Goal: Use online tool/utility: Use online tool/utility

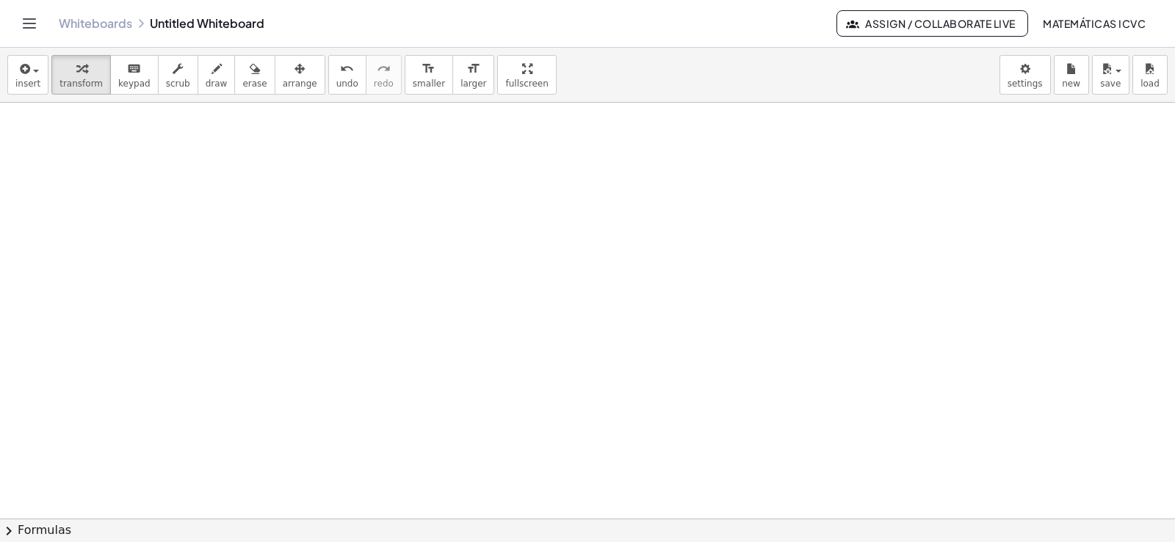
scroll to position [16513, 0]
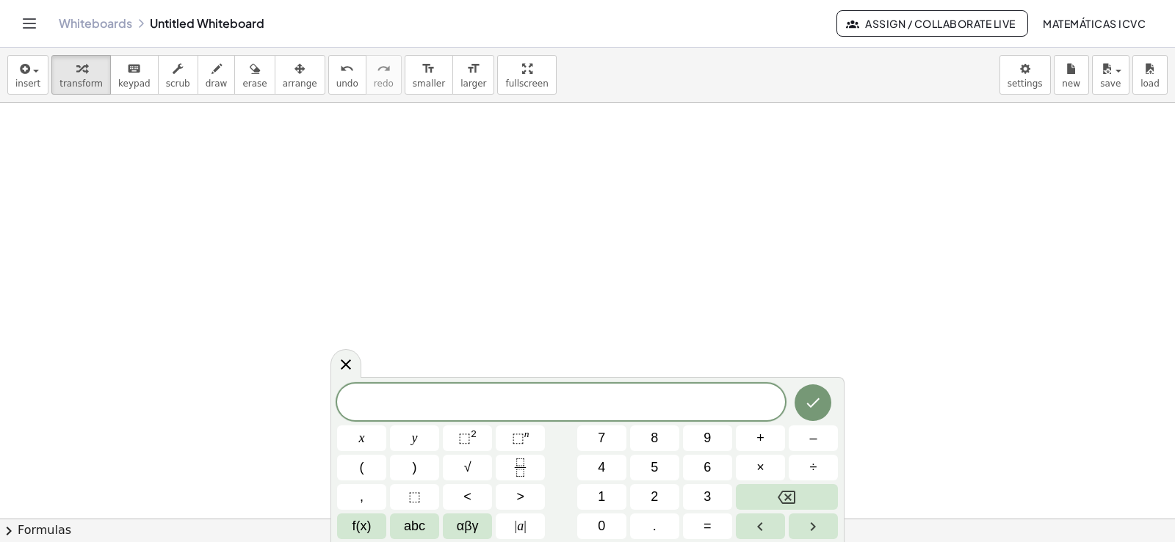
click at [349, 360] on icon at bounding box center [346, 365] width 18 height 18
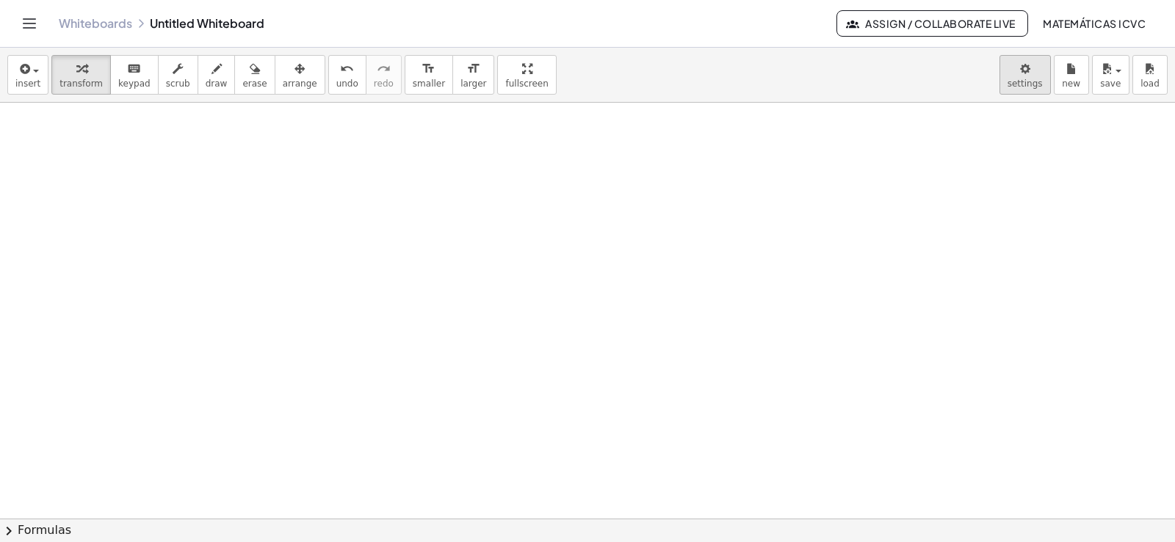
click at [1032, 81] on body "Graspable Math Activities Get Started Activity Bank Assigned Work Classes White…" at bounding box center [587, 271] width 1175 height 542
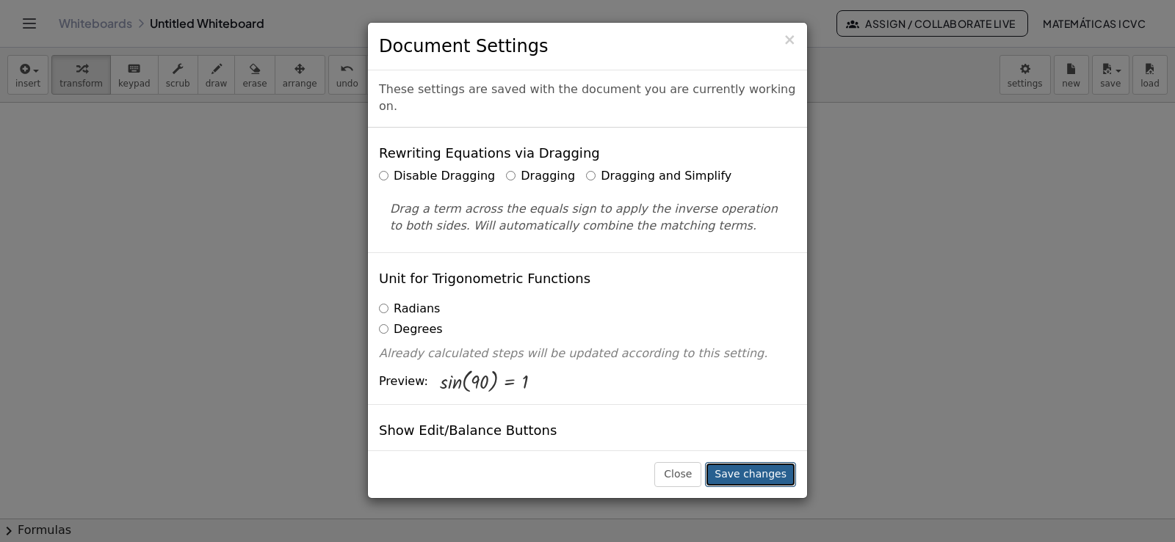
click at [756, 477] on button "Save changes" at bounding box center [750, 474] width 91 height 25
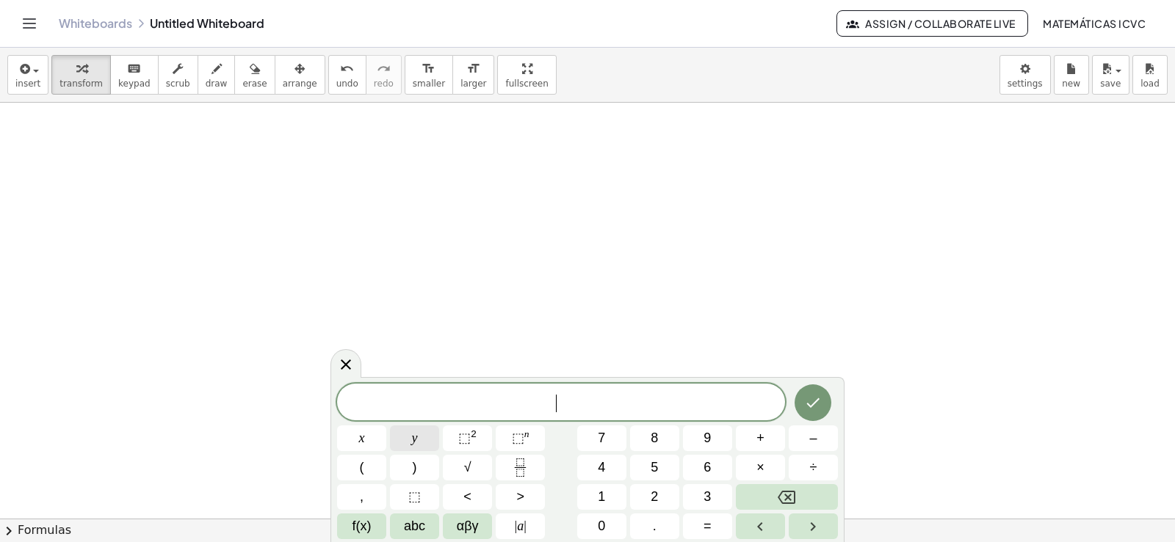
click at [413, 446] on span "y" at bounding box center [415, 439] width 6 height 20
click at [711, 531] on button "=" at bounding box center [707, 527] width 49 height 26
click at [789, 496] on icon "Backspace" at bounding box center [786, 497] width 18 height 13
click at [761, 428] on button "+" at bounding box center [760, 439] width 49 height 26
click at [760, 440] on span "+" at bounding box center [760, 439] width 8 height 20
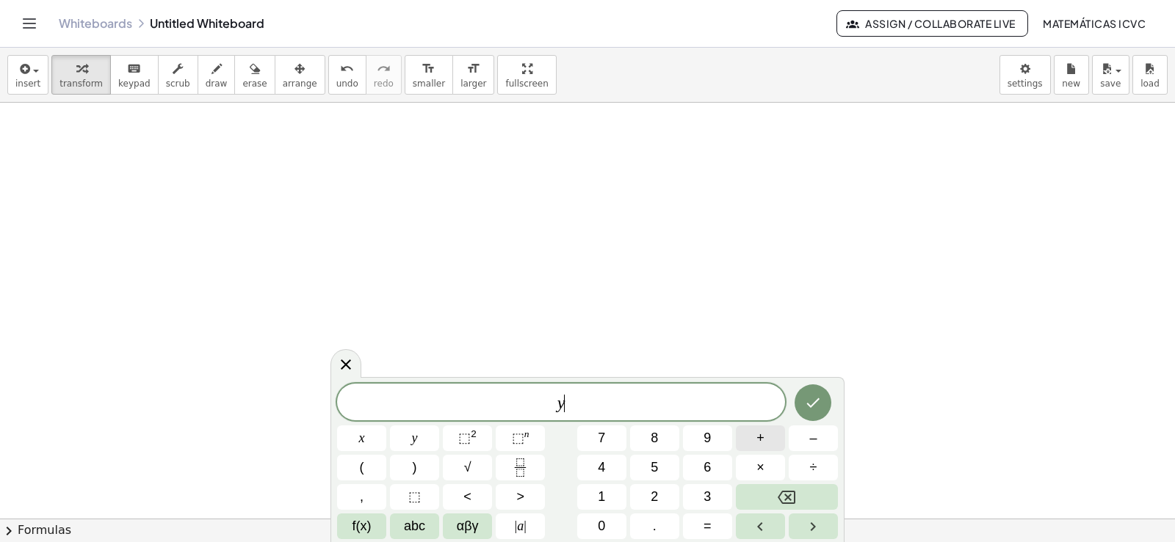
click at [759, 440] on span "+" at bounding box center [760, 439] width 8 height 20
click at [785, 500] on icon "Backspace" at bounding box center [786, 497] width 18 height 13
click at [784, 496] on icon "Backspace" at bounding box center [786, 498] width 18 height 18
click at [664, 490] on button "2" at bounding box center [654, 497] width 49 height 26
click at [356, 441] on button "x" at bounding box center [361, 439] width 49 height 26
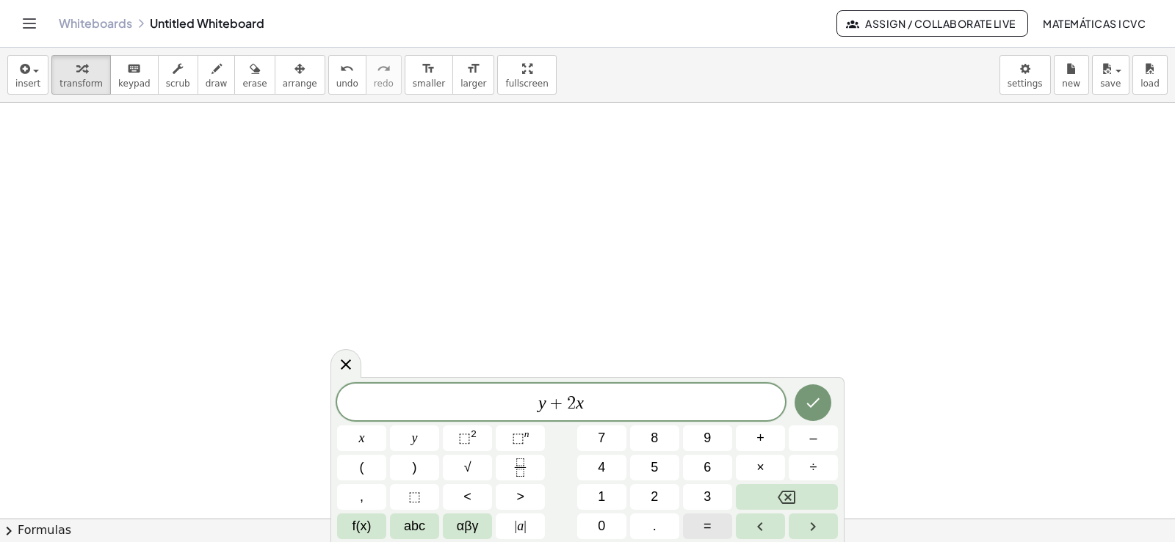
click at [707, 529] on span "=" at bounding box center [707, 527] width 8 height 20
click at [594, 501] on button "1" at bounding box center [601, 497] width 49 height 26
click at [598, 528] on span "0" at bounding box center [601, 527] width 7 height 20
click at [812, 395] on icon "Done" at bounding box center [813, 403] width 18 height 18
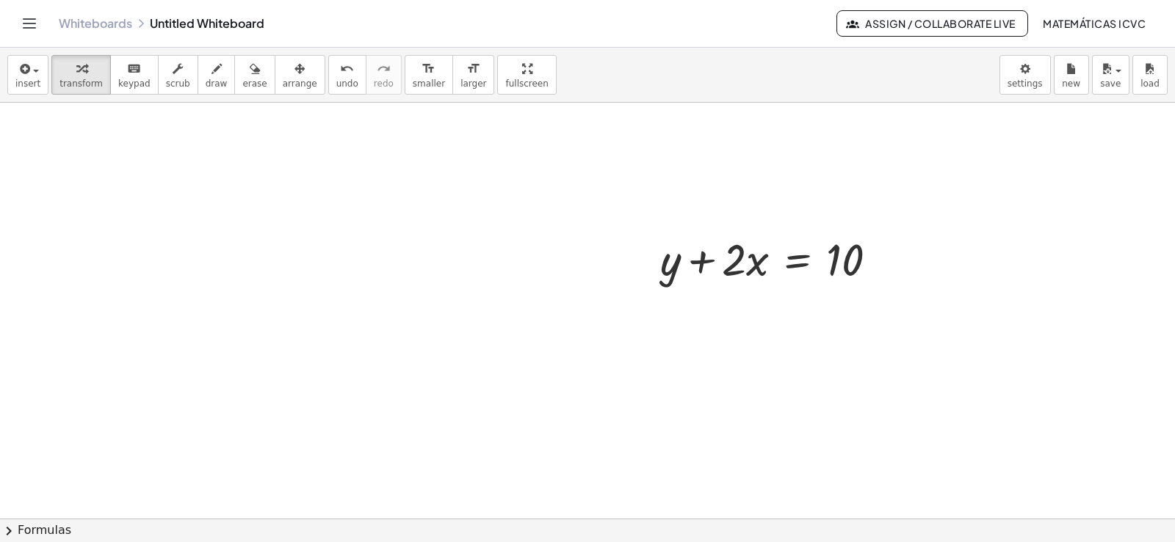
scroll to position [16660, 0]
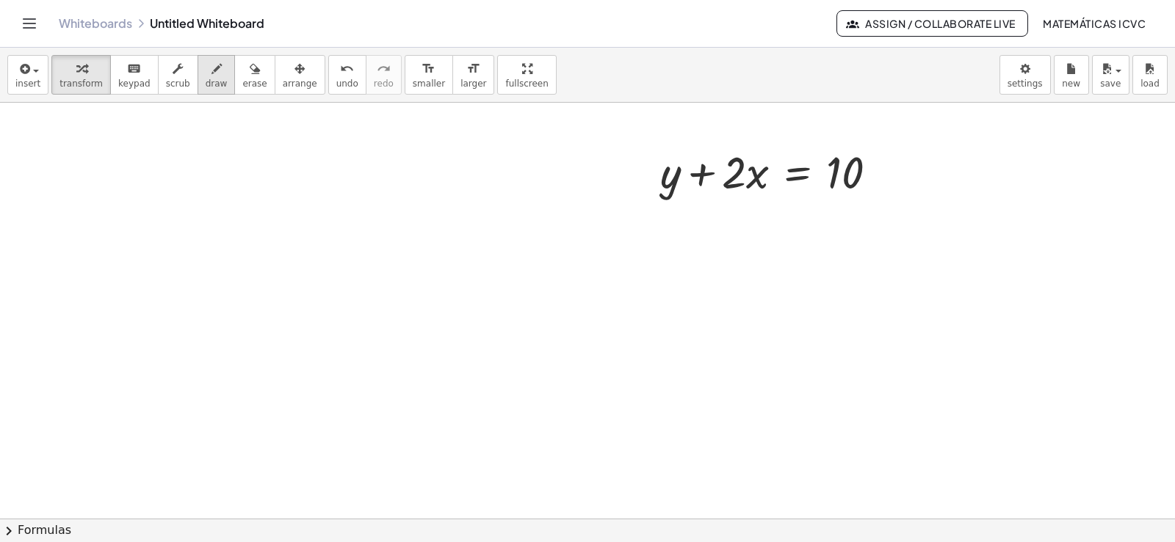
click at [206, 88] on span "draw" at bounding box center [217, 84] width 22 height 10
drag, startPoint x: 645, startPoint y: 208, endPoint x: 764, endPoint y: 203, distance: 119.1
drag, startPoint x: 827, startPoint y: 203, endPoint x: 902, endPoint y: 200, distance: 75.7
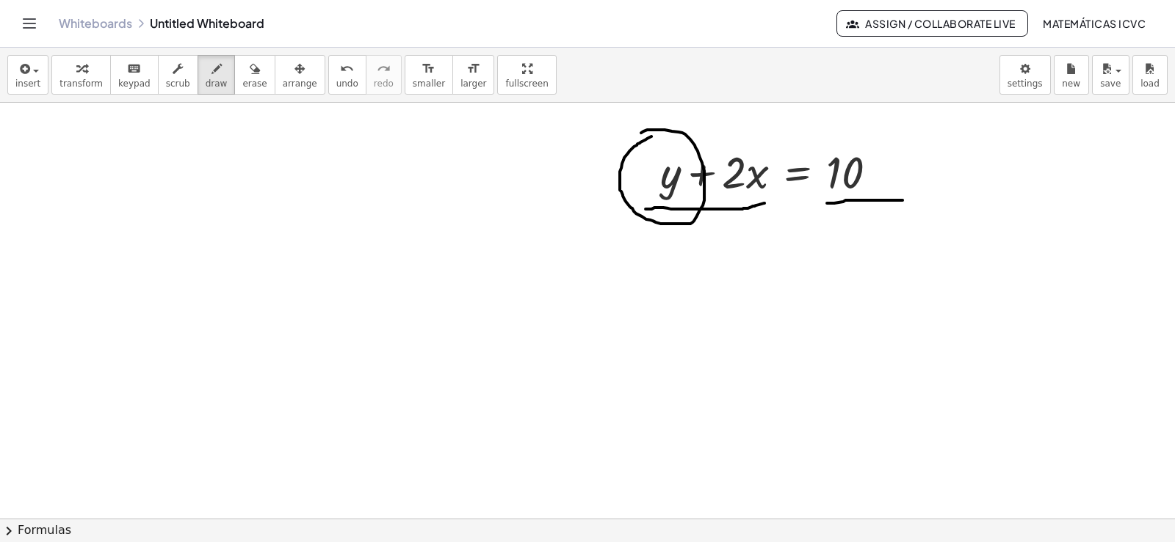
drag, startPoint x: 640, startPoint y: 142, endPoint x: 628, endPoint y: 150, distance: 14.3
click at [336, 84] on span "undo" at bounding box center [347, 84] width 22 height 10
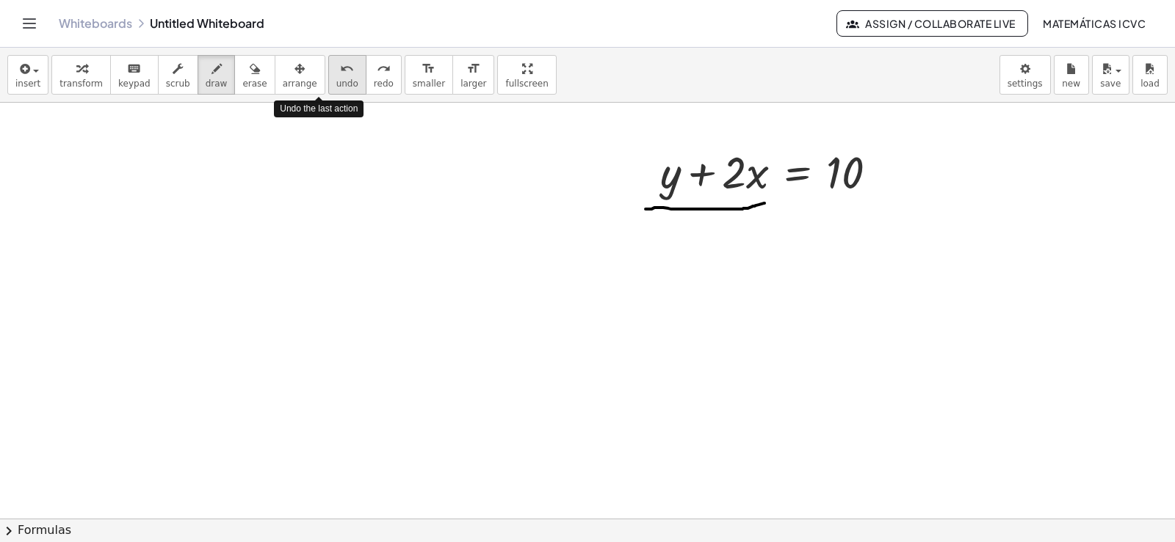
click at [336, 84] on span "undo" at bounding box center [347, 84] width 22 height 10
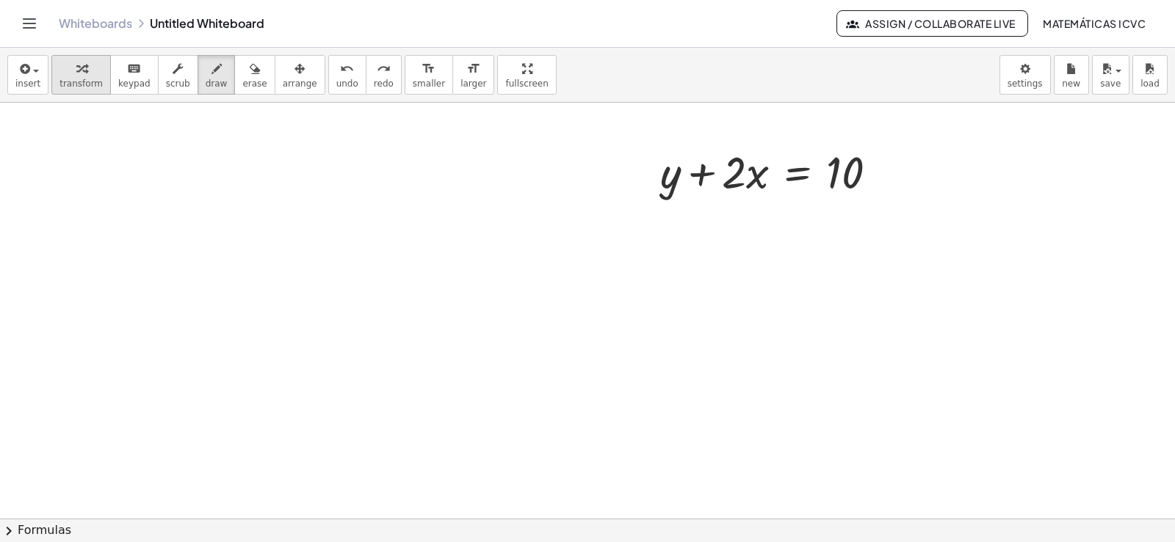
click at [87, 83] on span "transform" at bounding box center [80, 84] width 43 height 10
drag, startPoint x: 702, startPoint y: 175, endPoint x: 885, endPoint y: 173, distance: 182.8
click at [885, 173] on div at bounding box center [775, 171] width 244 height 59
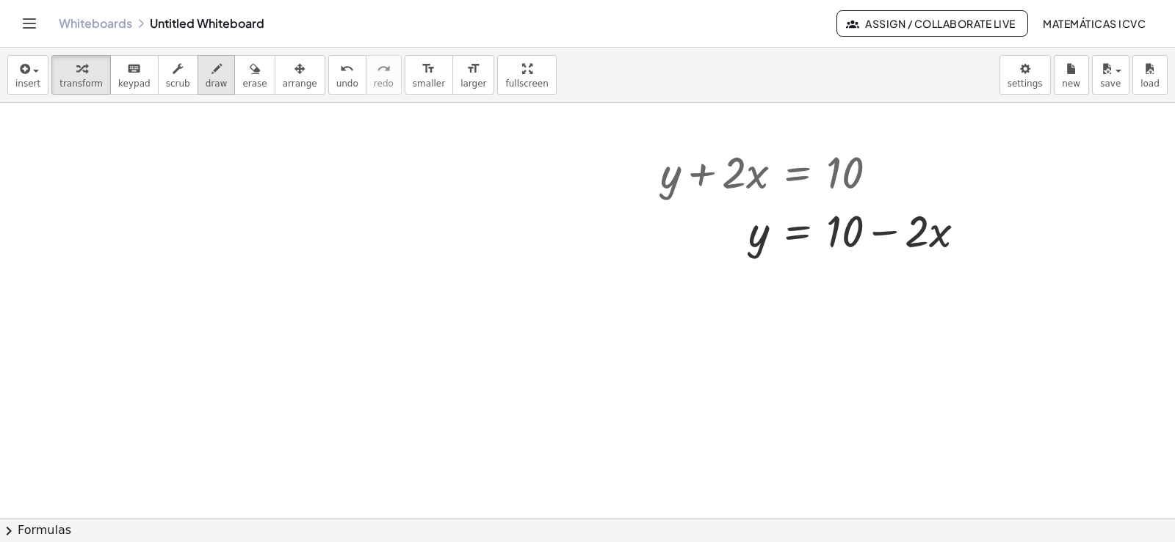
click at [206, 84] on span "draw" at bounding box center [217, 84] width 22 height 10
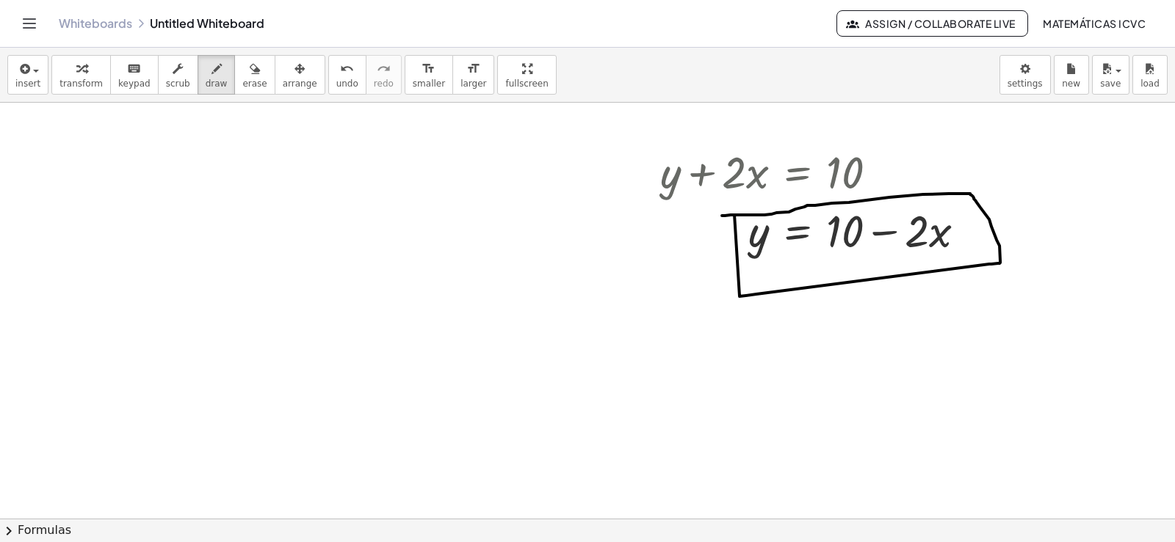
drag, startPoint x: 739, startPoint y: 296, endPoint x: 719, endPoint y: 216, distance: 82.4
click at [76, 74] on icon "button" at bounding box center [81, 69] width 10 height 18
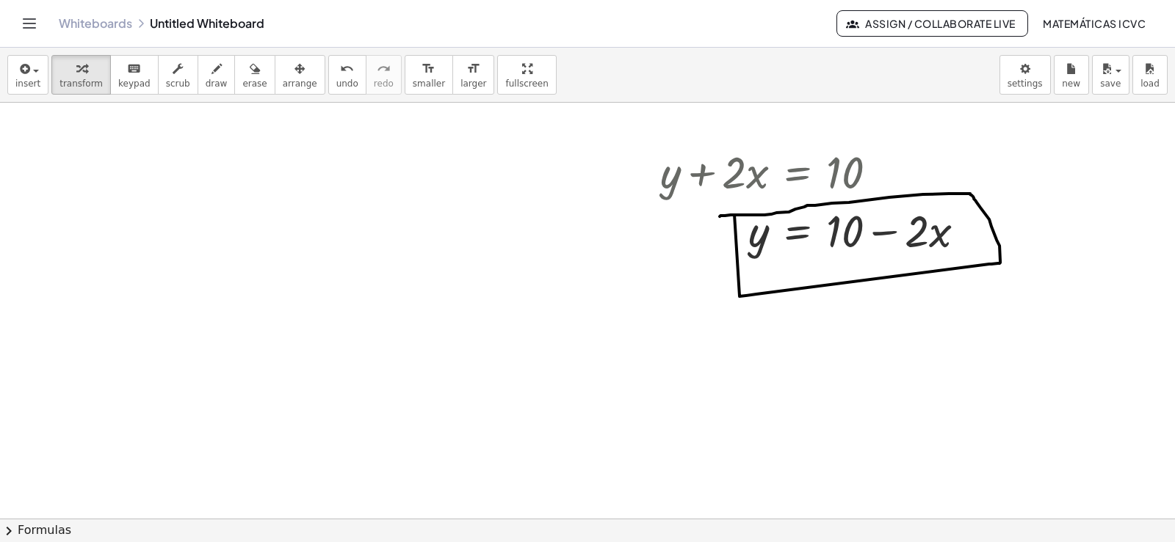
click at [76, 76] on icon "button" at bounding box center [81, 69] width 10 height 18
click at [75, 79] on span "transform" at bounding box center [80, 84] width 43 height 10
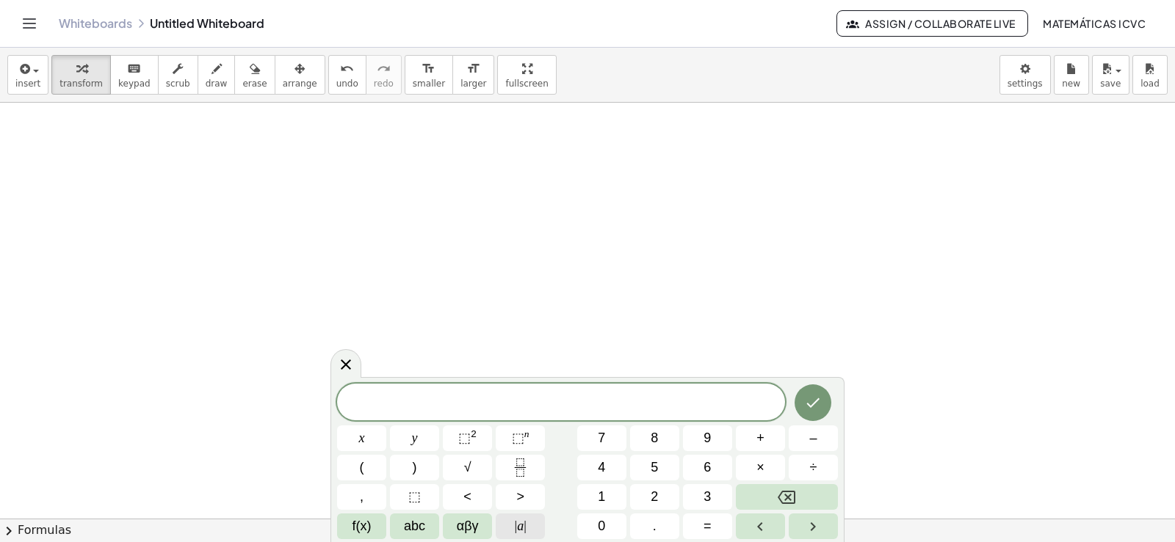
scroll to position [16954, 0]
click at [419, 442] on button "y" at bounding box center [414, 439] width 49 height 26
click at [810, 440] on span "–" at bounding box center [812, 439] width 7 height 20
click at [663, 466] on button "5" at bounding box center [654, 468] width 49 height 26
click at [374, 439] on button "x" at bounding box center [361, 439] width 49 height 26
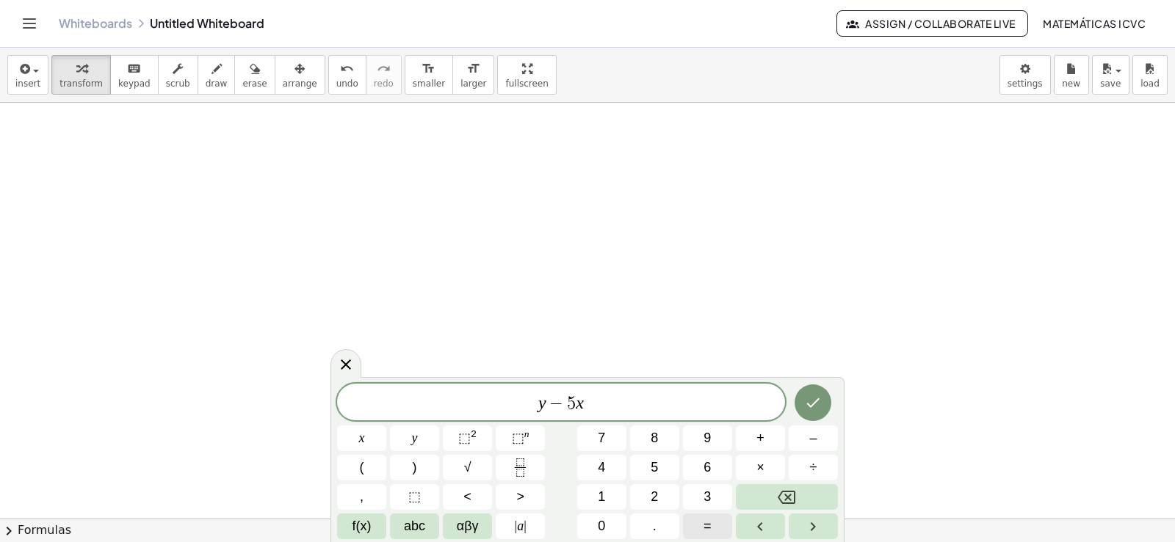
click at [713, 529] on button "=" at bounding box center [707, 527] width 49 height 26
click at [828, 429] on button "–" at bounding box center [812, 439] width 49 height 26
click at [654, 490] on span "2" at bounding box center [653, 497] width 7 height 20
click at [821, 405] on icon "Done" at bounding box center [813, 403] width 18 height 18
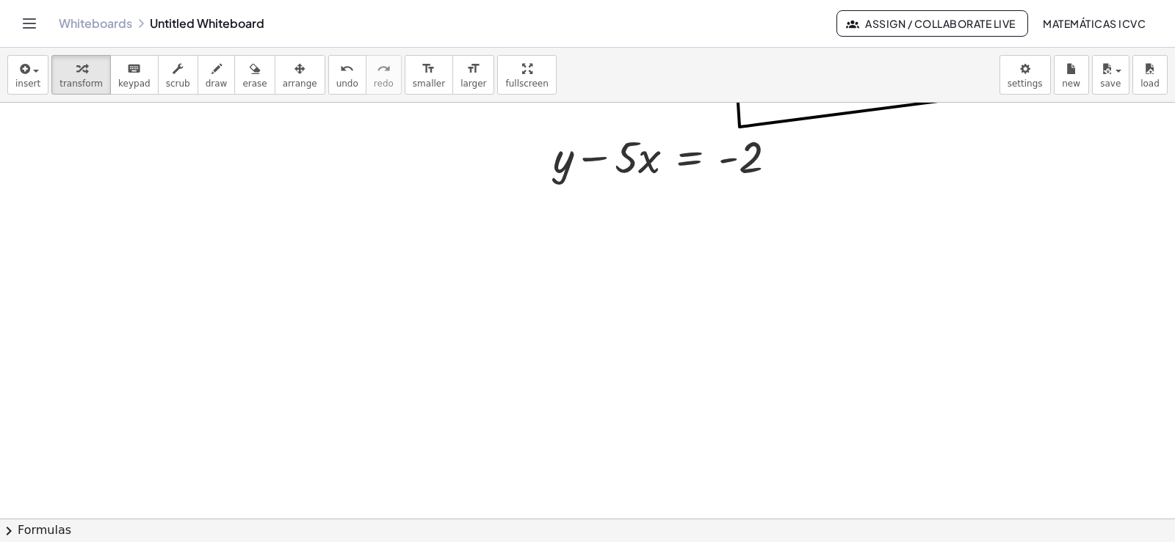
scroll to position [16836, 0]
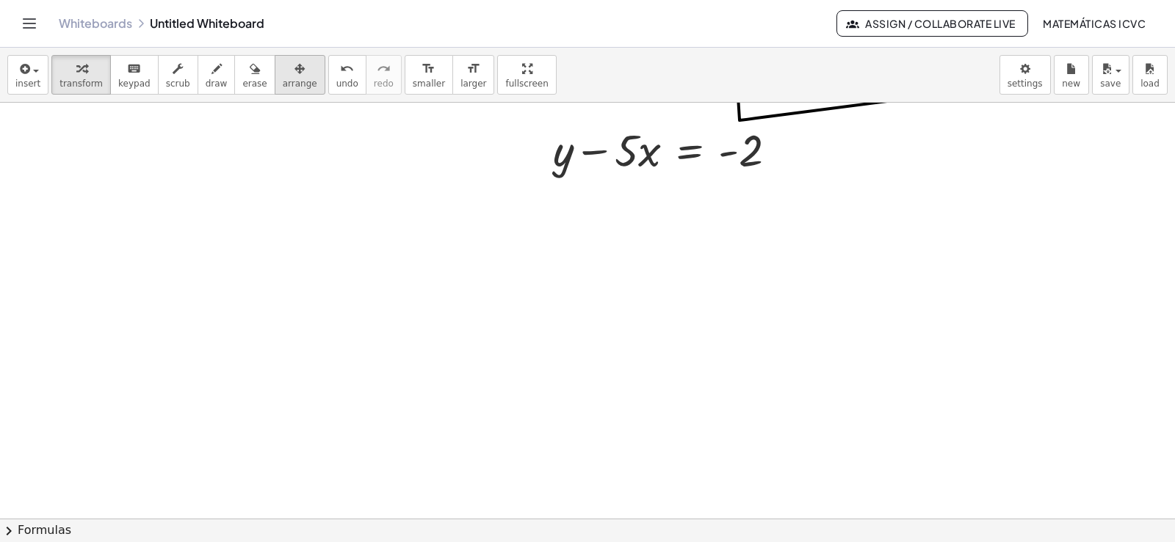
click at [283, 79] on span "arrange" at bounding box center [300, 84] width 35 height 10
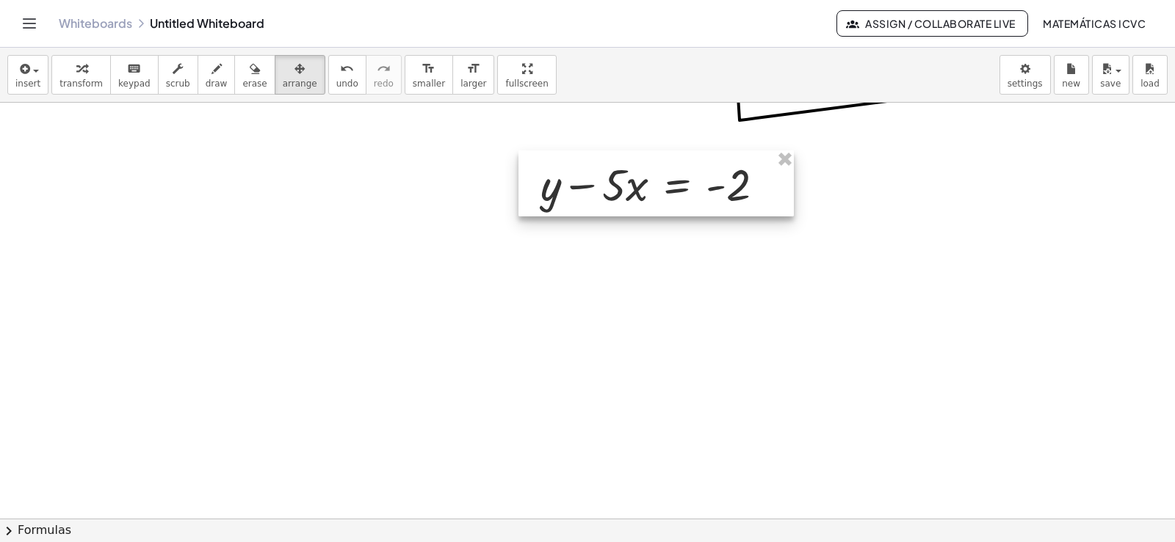
click at [588, 199] on div at bounding box center [655, 183] width 275 height 66
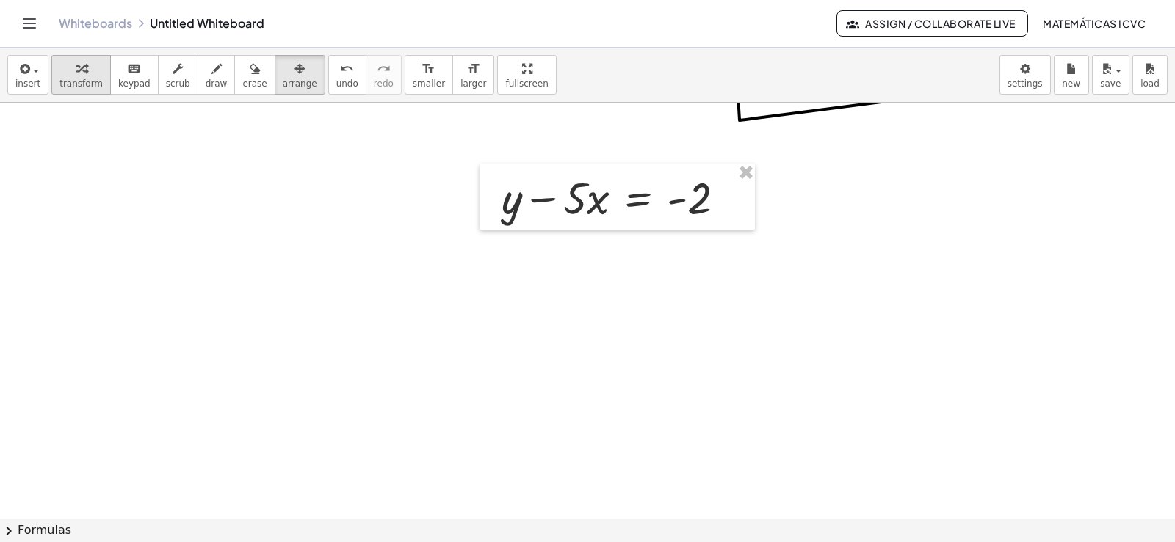
click at [77, 70] on icon "button" at bounding box center [81, 69] width 10 height 18
drag, startPoint x: 544, startPoint y: 198, endPoint x: 734, endPoint y: 189, distance: 190.3
click at [734, 189] on div at bounding box center [619, 196] width 250 height 59
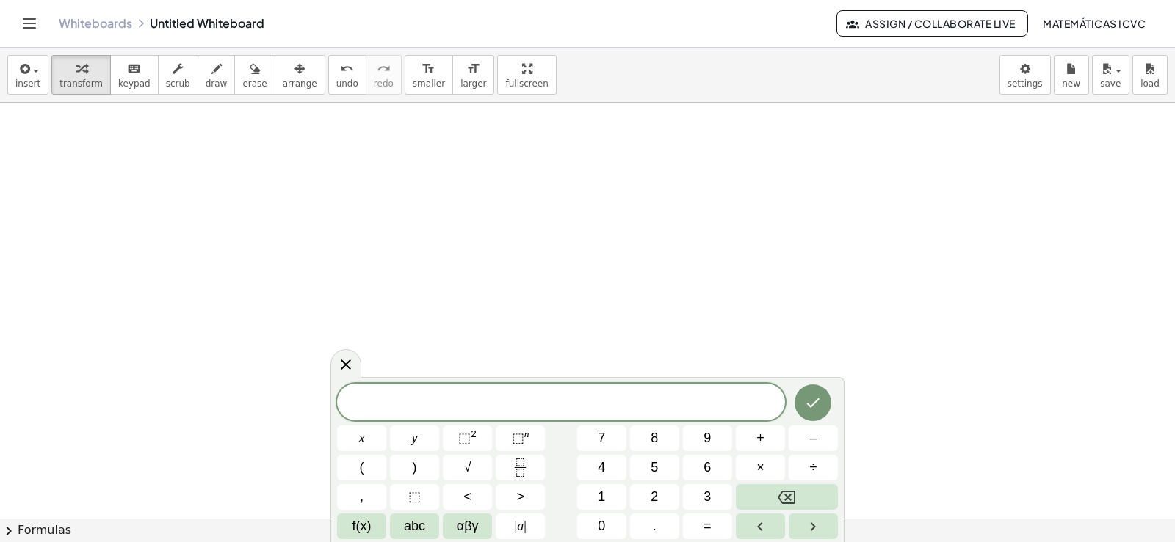
scroll to position [17076, 0]
click at [710, 496] on span "3" at bounding box center [706, 497] width 7 height 20
click at [407, 439] on button "y" at bounding box center [414, 439] width 49 height 26
click at [772, 439] on button "+" at bounding box center [760, 439] width 49 height 26
click at [609, 495] on button "1" at bounding box center [601, 497] width 49 height 26
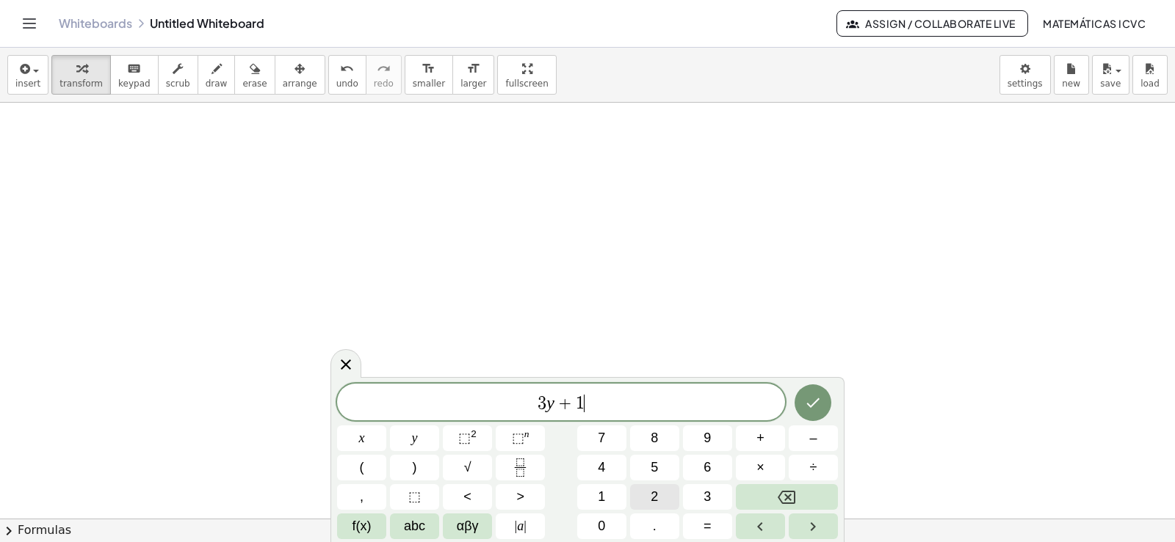
click at [658, 495] on span "2" at bounding box center [653, 497] width 7 height 20
click at [359, 436] on span "x" at bounding box center [362, 439] width 6 height 20
click at [720, 523] on button "=" at bounding box center [707, 527] width 49 height 26
click at [610, 496] on button "1" at bounding box center [601, 497] width 49 height 26
click at [656, 471] on span "5" at bounding box center [653, 468] width 7 height 20
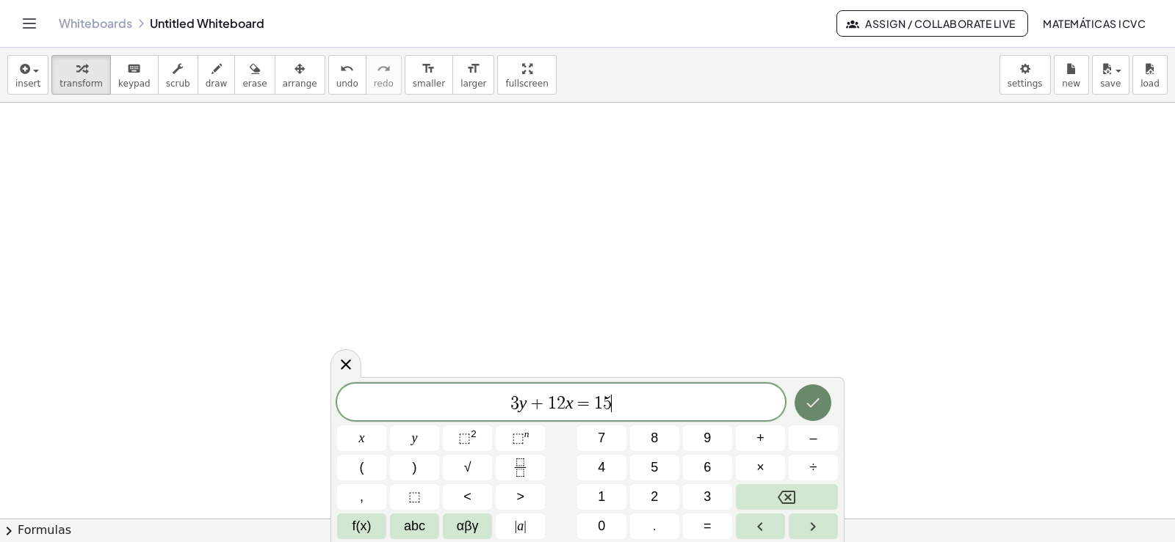
click at [807, 405] on icon "Done" at bounding box center [813, 403] width 18 height 18
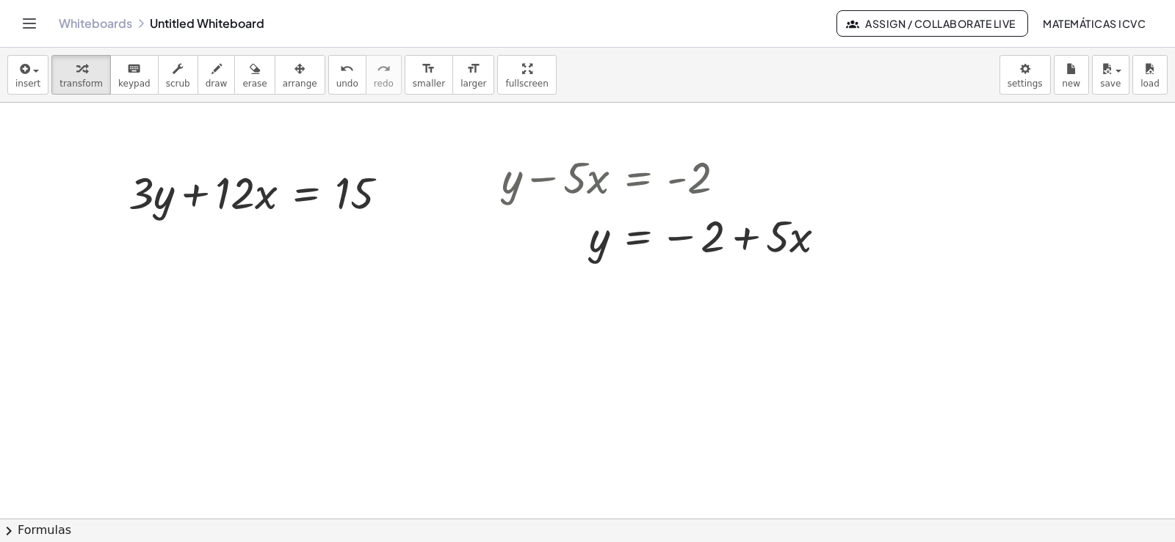
scroll to position [16856, 0]
click at [294, 75] on icon "button" at bounding box center [299, 69] width 10 height 18
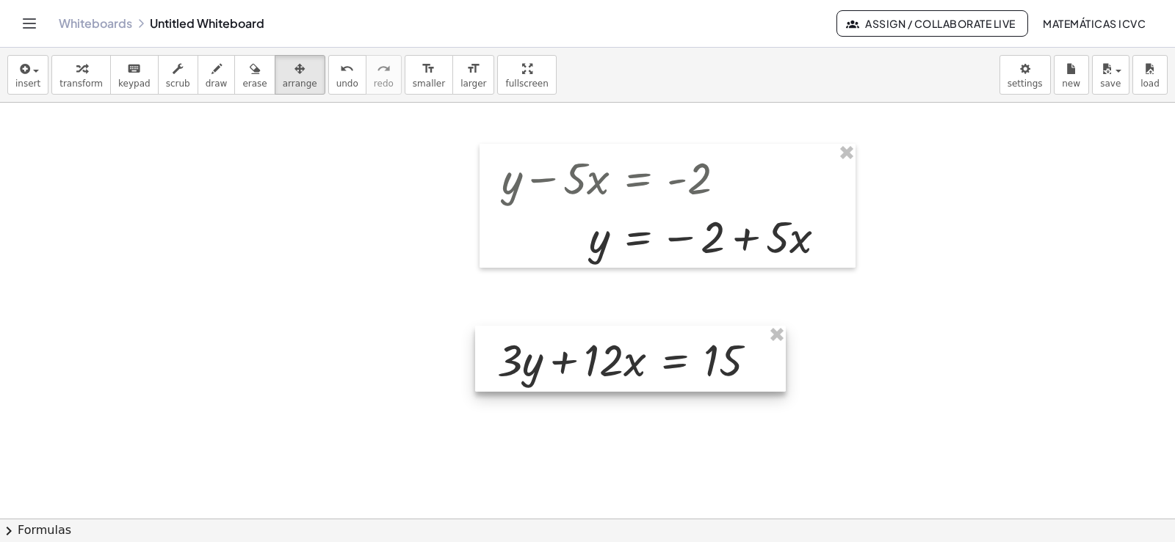
drag, startPoint x: 662, startPoint y: 349, endPoint x: 234, endPoint y: 190, distance: 456.7
click at [612, 359] on div at bounding box center [630, 359] width 311 height 66
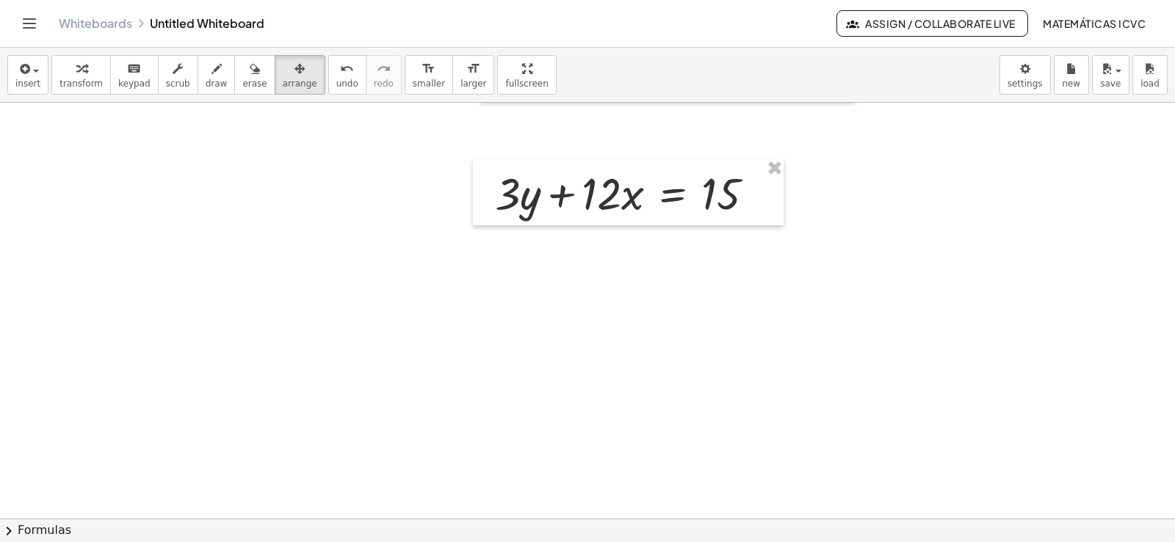
scroll to position [17032, 0]
click at [83, 75] on div "button" at bounding box center [80, 68] width 43 height 18
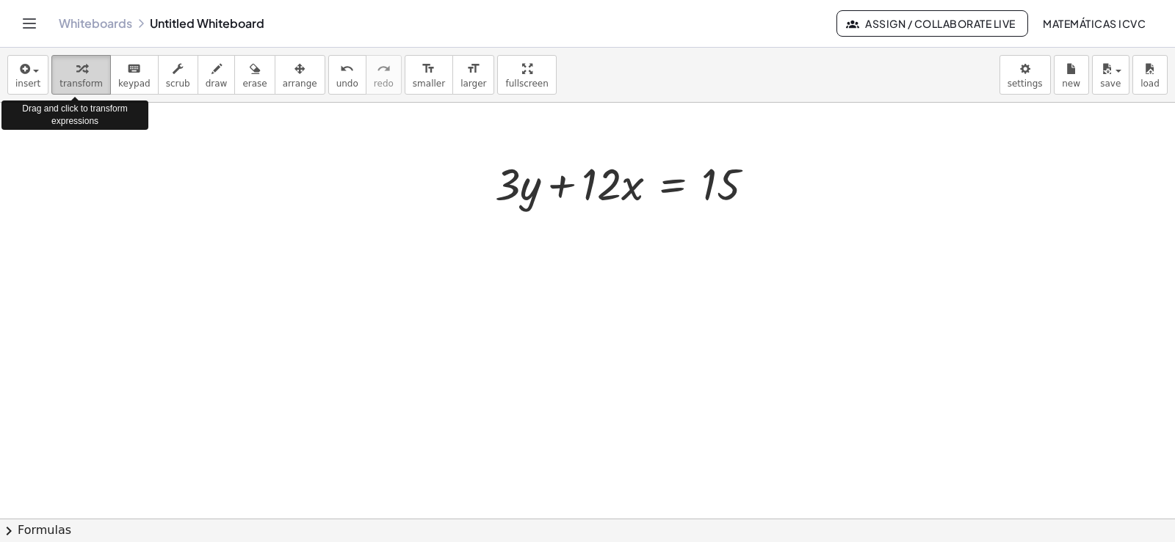
click at [59, 70] on div "button" at bounding box center [80, 68] width 43 height 18
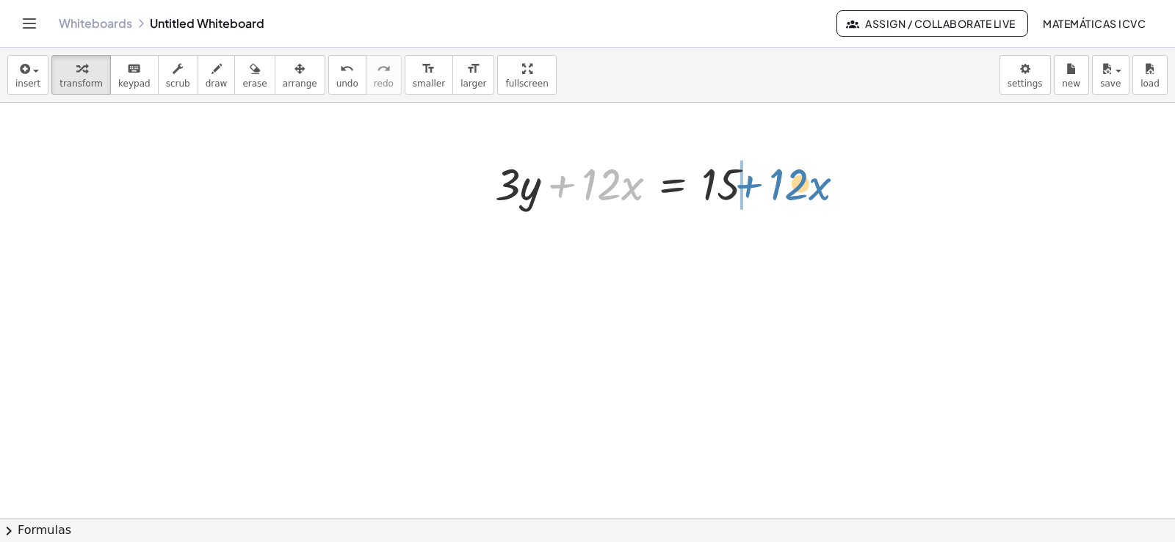
drag, startPoint x: 561, startPoint y: 186, endPoint x: 748, endPoint y: 186, distance: 187.2
click at [748, 186] on div at bounding box center [630, 182] width 286 height 59
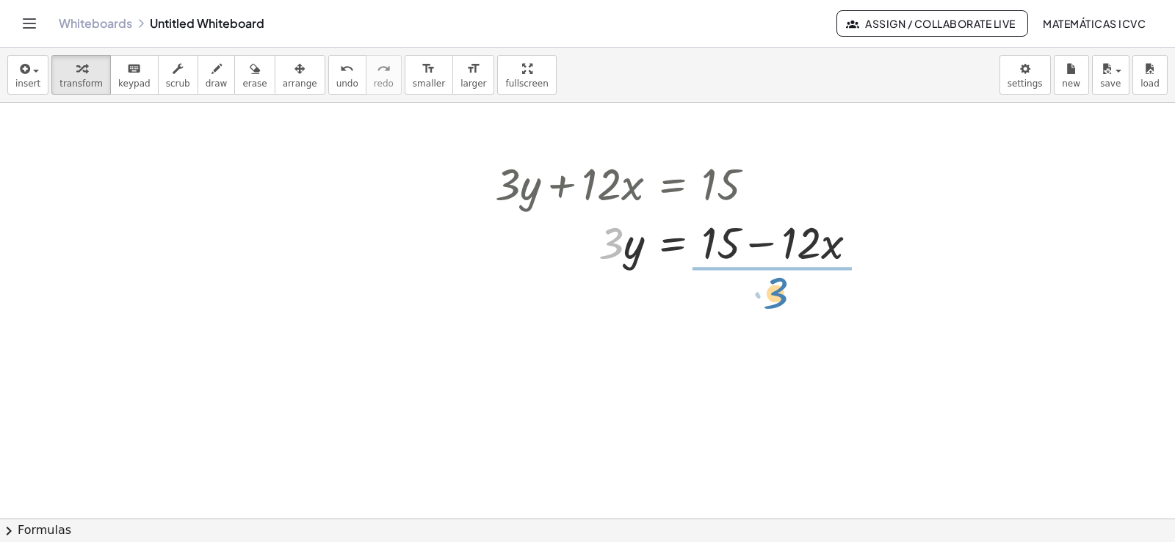
drag, startPoint x: 611, startPoint y: 256, endPoint x: 775, endPoint y: 307, distance: 172.1
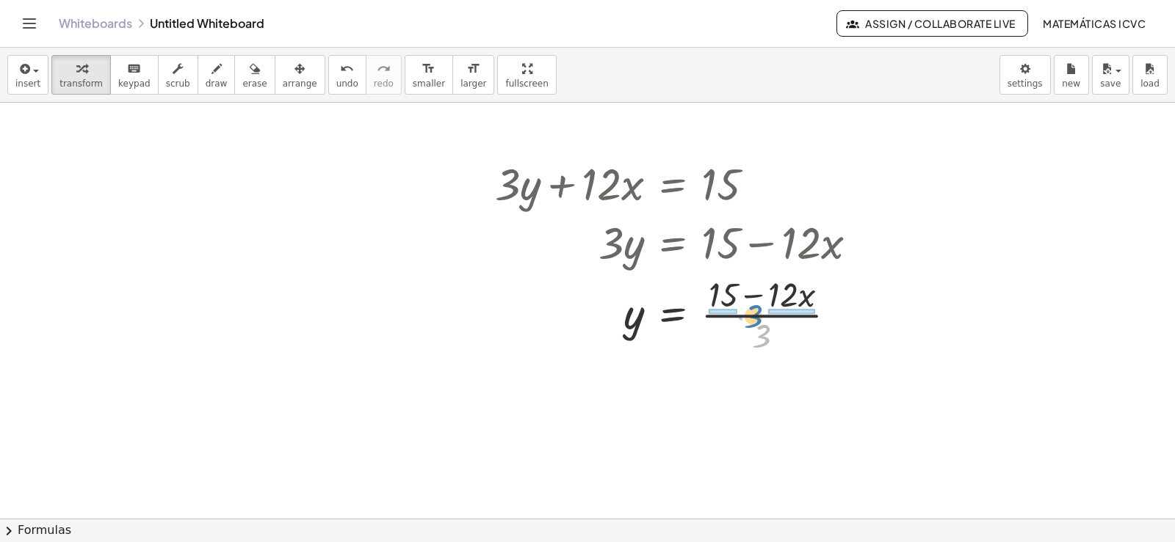
drag, startPoint x: 761, startPoint y: 342, endPoint x: 747, endPoint y: 333, distance: 16.5
click at [753, 323] on div at bounding box center [681, 313] width 388 height 87
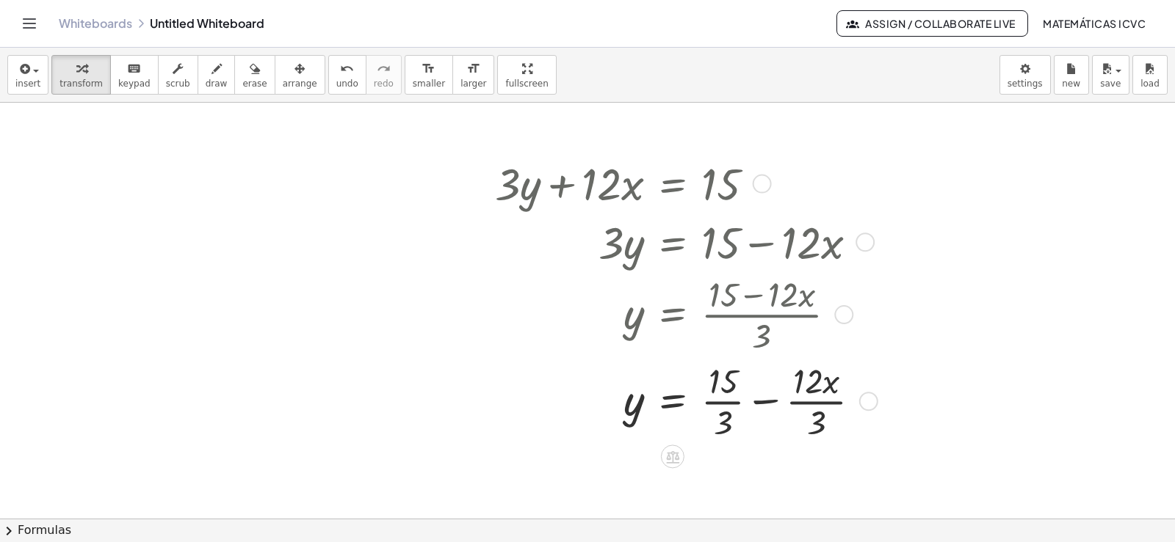
click at [725, 402] on div at bounding box center [683, 400] width 392 height 87
click at [816, 402] on div at bounding box center [681, 400] width 388 height 87
click at [206, 82] on span "draw" at bounding box center [217, 84] width 22 height 10
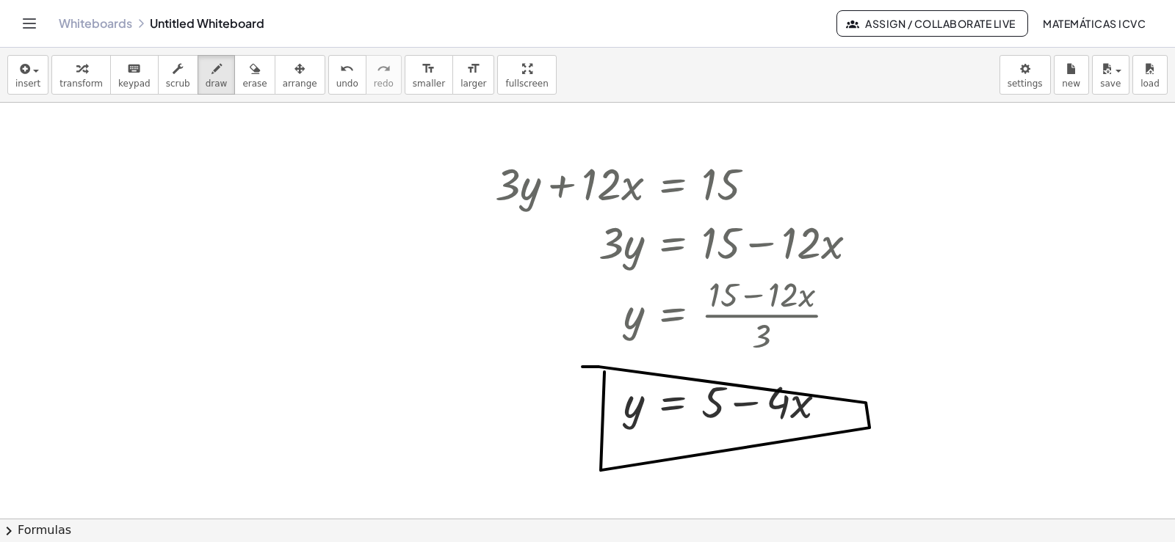
drag, startPoint x: 869, startPoint y: 427, endPoint x: 582, endPoint y: 366, distance: 293.4
click at [79, 82] on span "transform" at bounding box center [80, 84] width 43 height 10
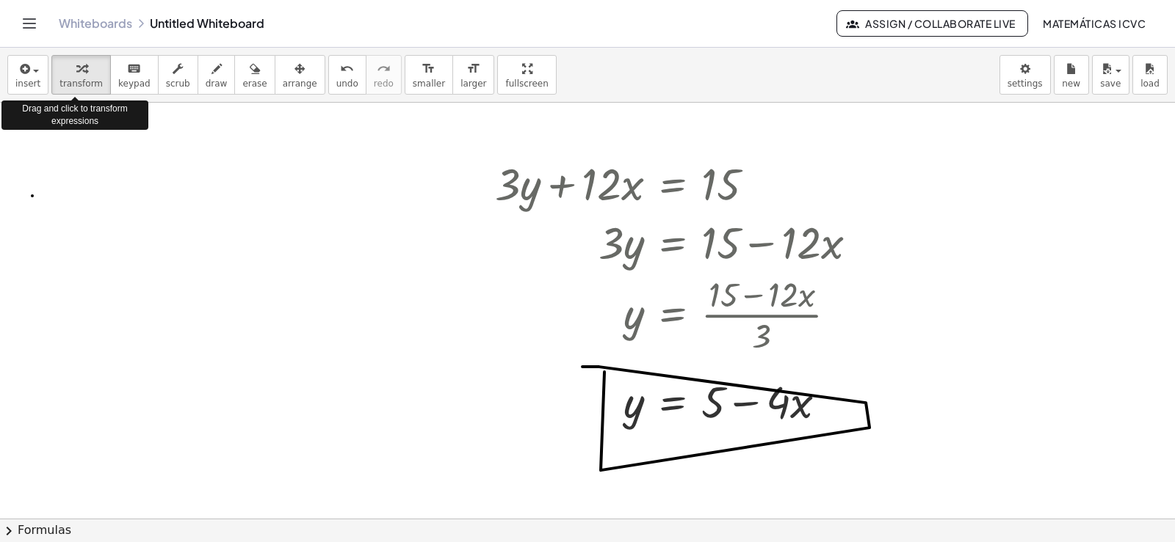
click at [77, 83] on span "transform" at bounding box center [80, 84] width 43 height 10
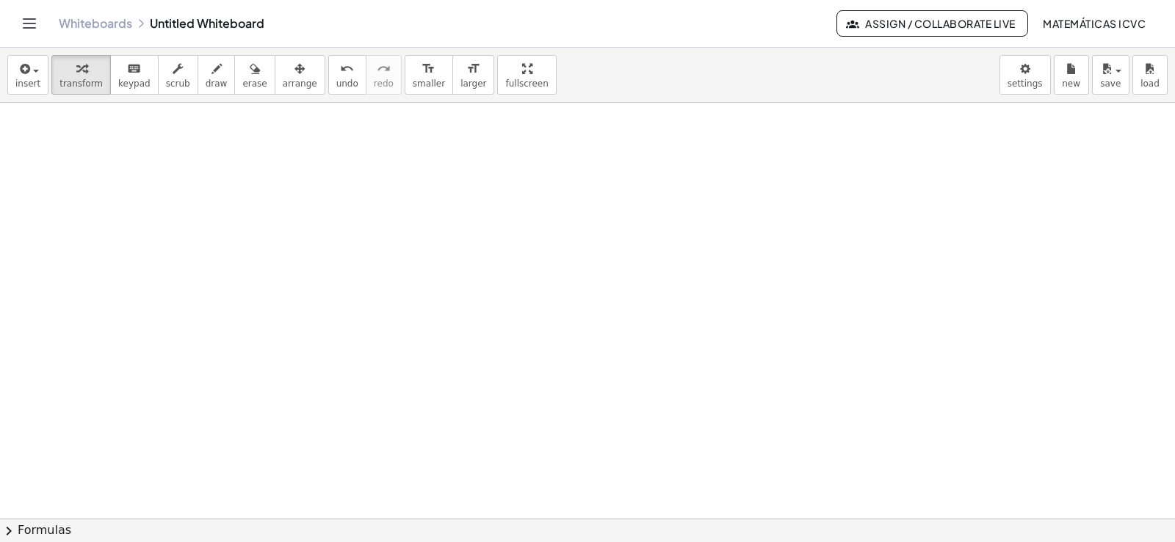
scroll to position [17492, 0]
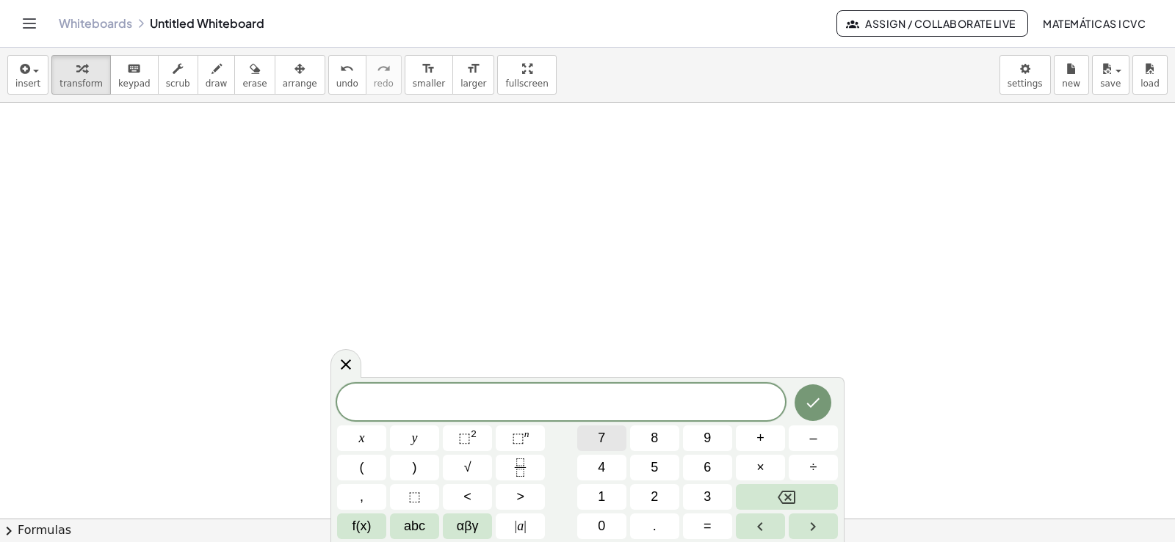
click at [611, 438] on button "7" at bounding box center [601, 439] width 49 height 26
click at [410, 435] on button "y" at bounding box center [414, 439] width 49 height 26
click at [821, 437] on button "–" at bounding box center [812, 439] width 49 height 26
click at [667, 496] on button "2" at bounding box center [654, 497] width 49 height 26
click at [595, 494] on button "1" at bounding box center [601, 497] width 49 height 26
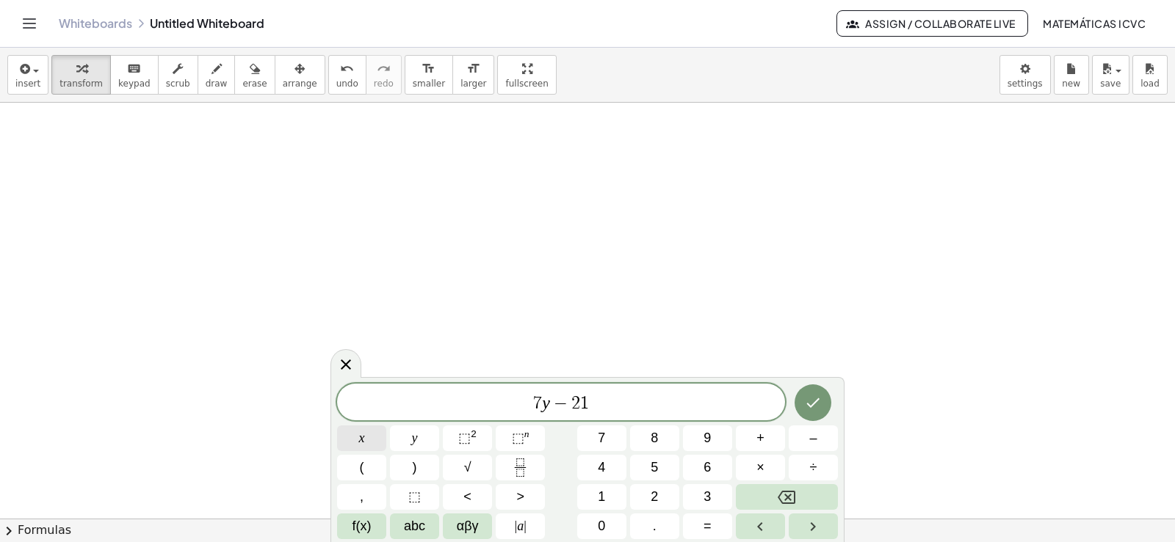
click at [360, 435] on span "x" at bounding box center [362, 439] width 6 height 20
click at [711, 523] on span "=" at bounding box center [707, 527] width 8 height 20
click at [605, 435] on span "7" at bounding box center [601, 439] width 7 height 20
click at [818, 402] on icon "Done" at bounding box center [813, 403] width 18 height 18
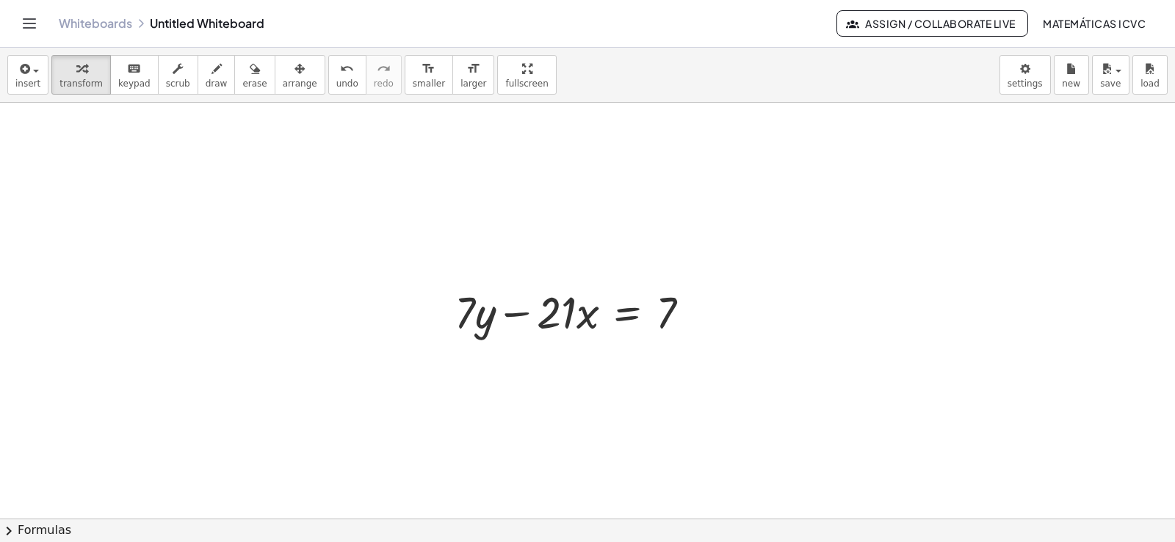
scroll to position [17639, 0]
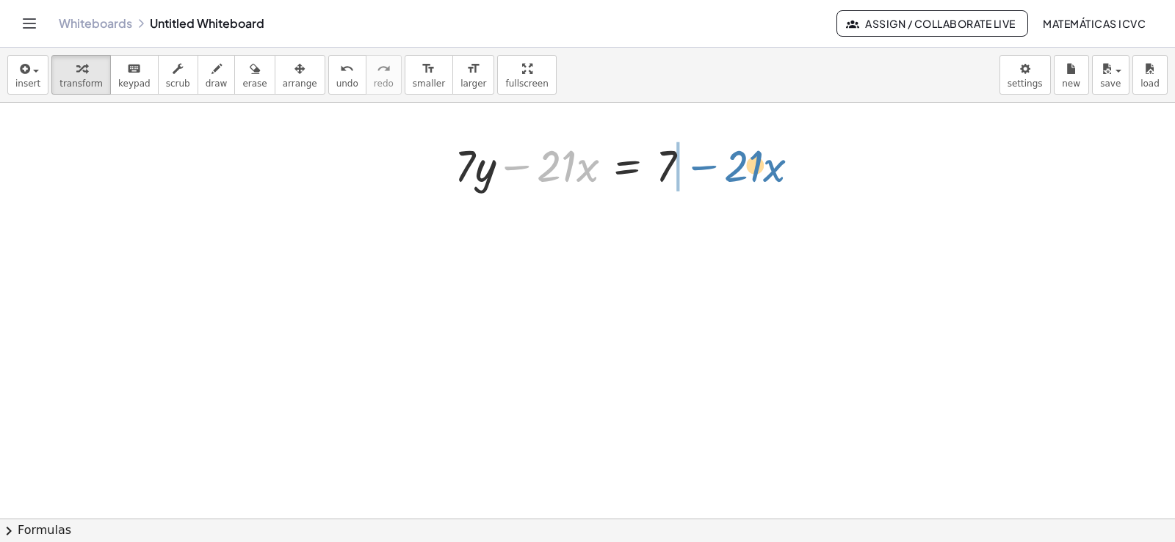
drag, startPoint x: 510, startPoint y: 170, endPoint x: 698, endPoint y: 171, distance: 187.9
click at [698, 171] on div at bounding box center [578, 164] width 262 height 59
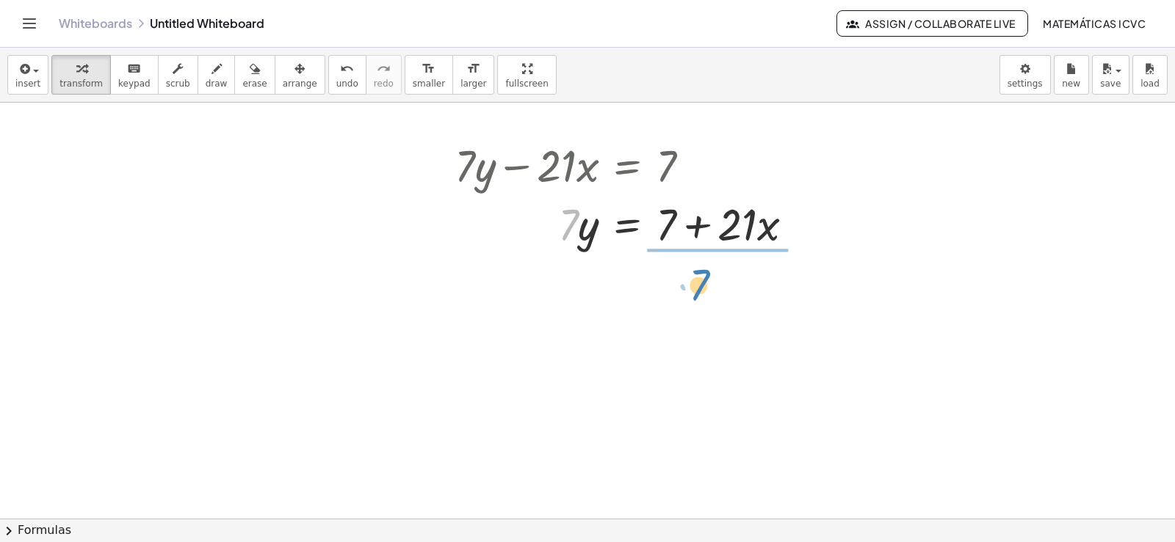
drag, startPoint x: 563, startPoint y: 231, endPoint x: 694, endPoint y: 286, distance: 141.8
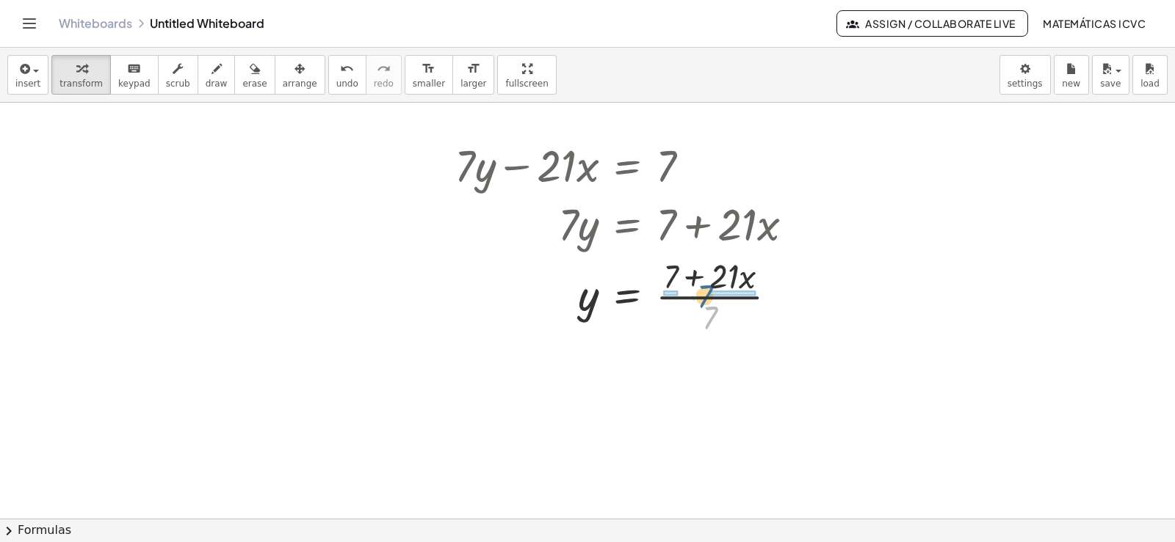
drag, startPoint x: 710, startPoint y: 317, endPoint x: 703, endPoint y: 290, distance: 28.0
click at [703, 290] on div at bounding box center [629, 295] width 365 height 87
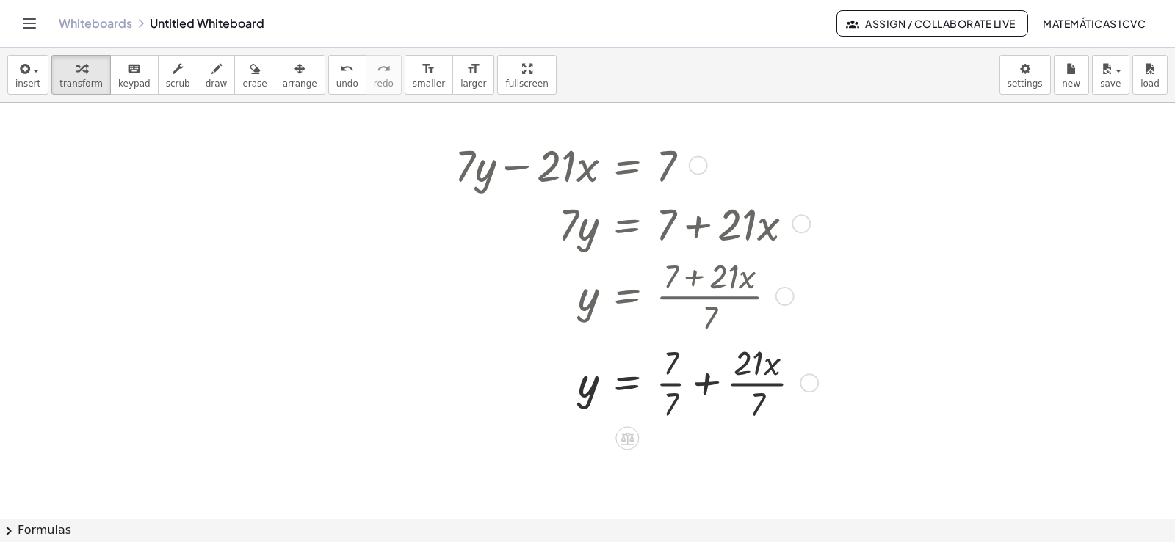
click at [672, 385] on div at bounding box center [633, 381] width 373 height 87
click at [763, 382] on div at bounding box center [629, 381] width 365 height 87
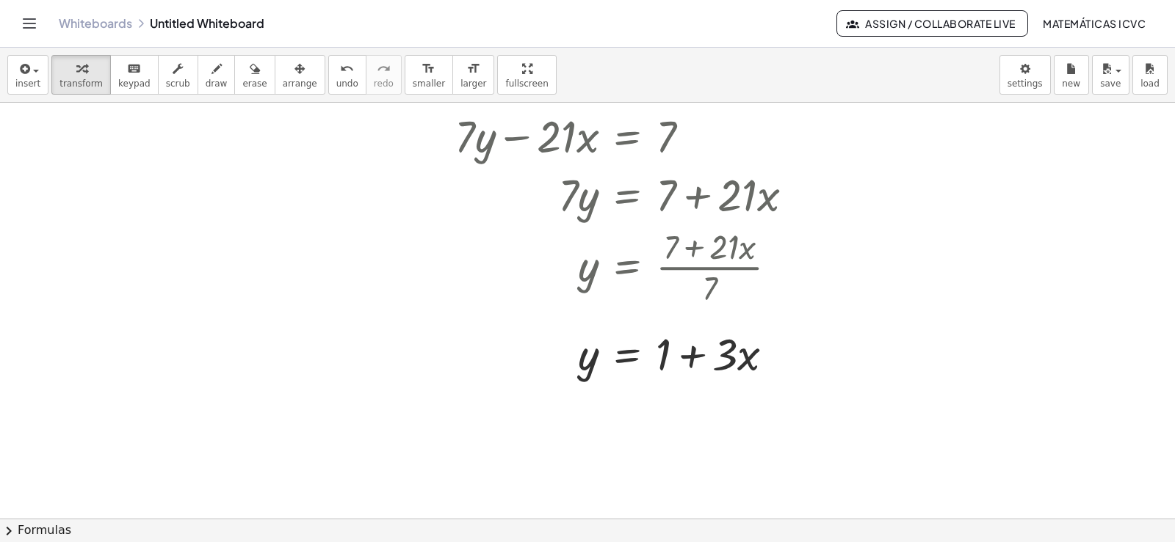
scroll to position [17698, 0]
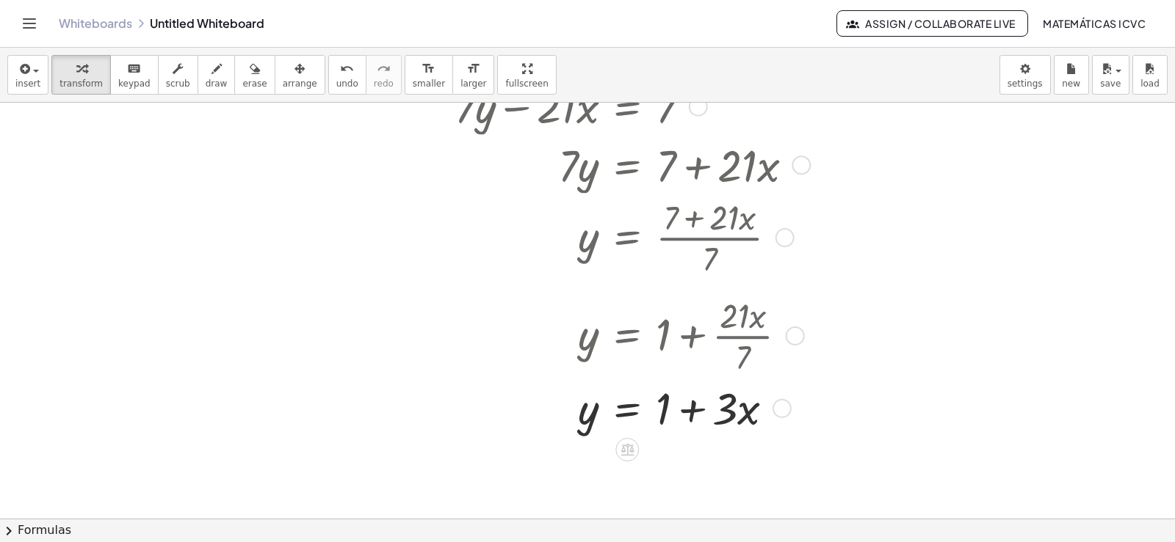
drag, startPoint x: 777, startPoint y: 327, endPoint x: 779, endPoint y: 418, distance: 91.8
click at [627, 409] on div "y · · x = + + 1 3" at bounding box center [627, 409] width 0 height 0
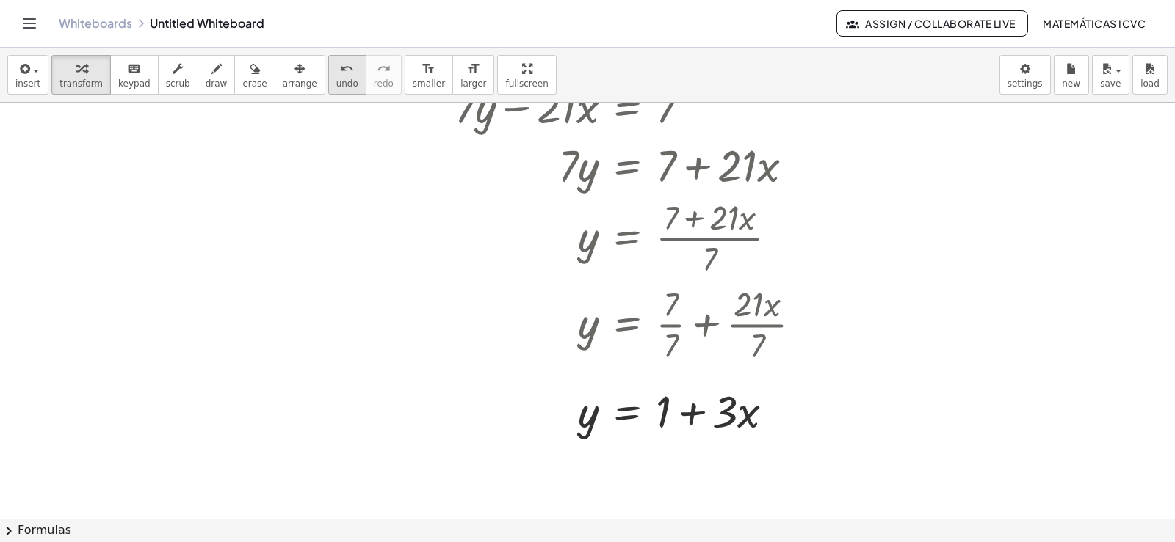
click at [336, 75] on div "undo" at bounding box center [347, 68] width 22 height 18
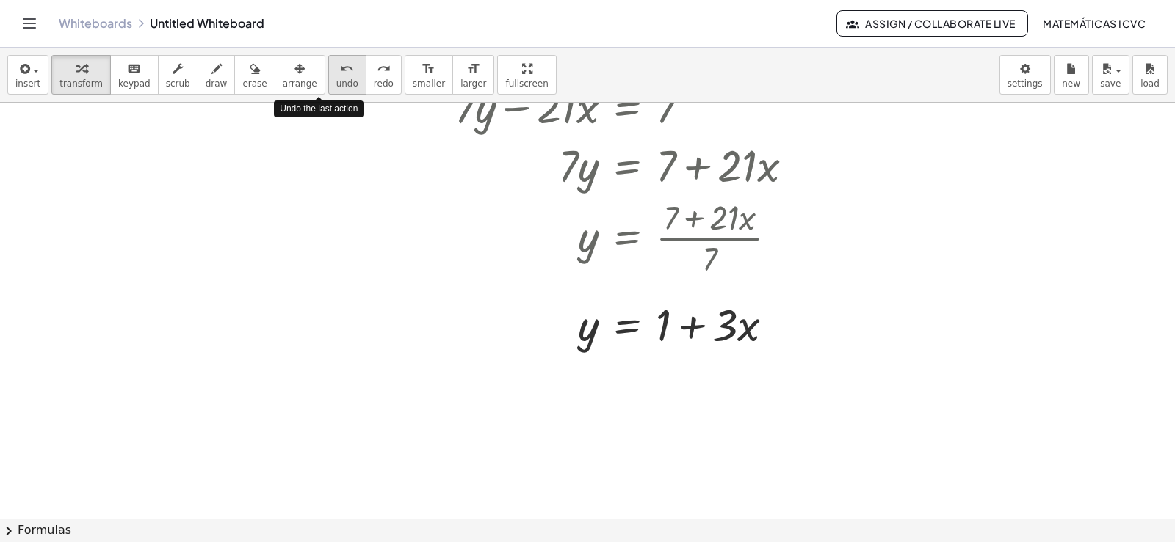
click at [336, 75] on div "undo" at bounding box center [347, 68] width 22 height 18
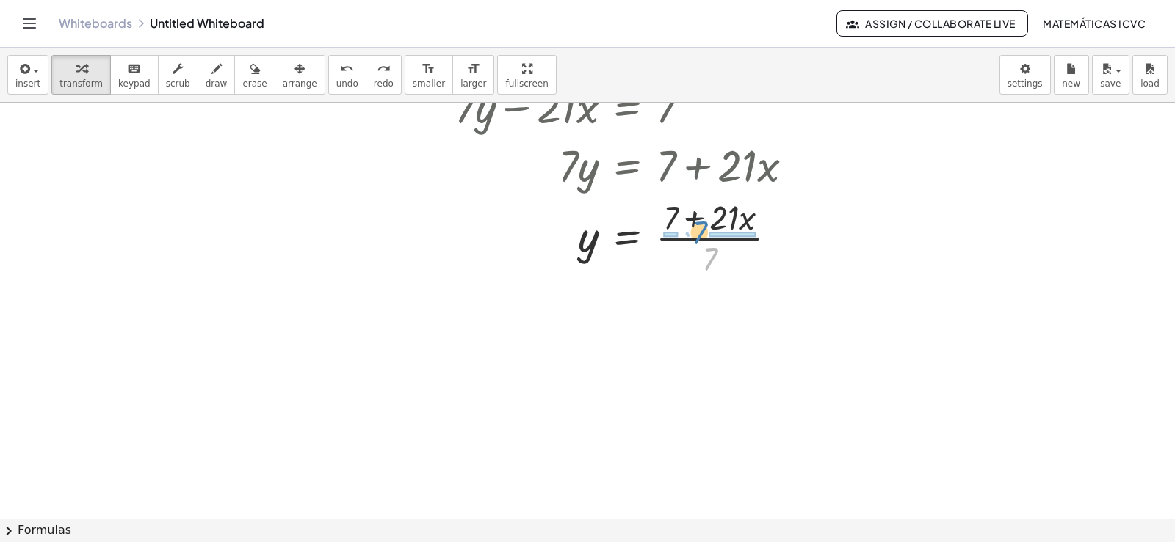
drag, startPoint x: 708, startPoint y: 261, endPoint x: 697, endPoint y: 235, distance: 28.4
click at [697, 235] on div at bounding box center [629, 236] width 365 height 87
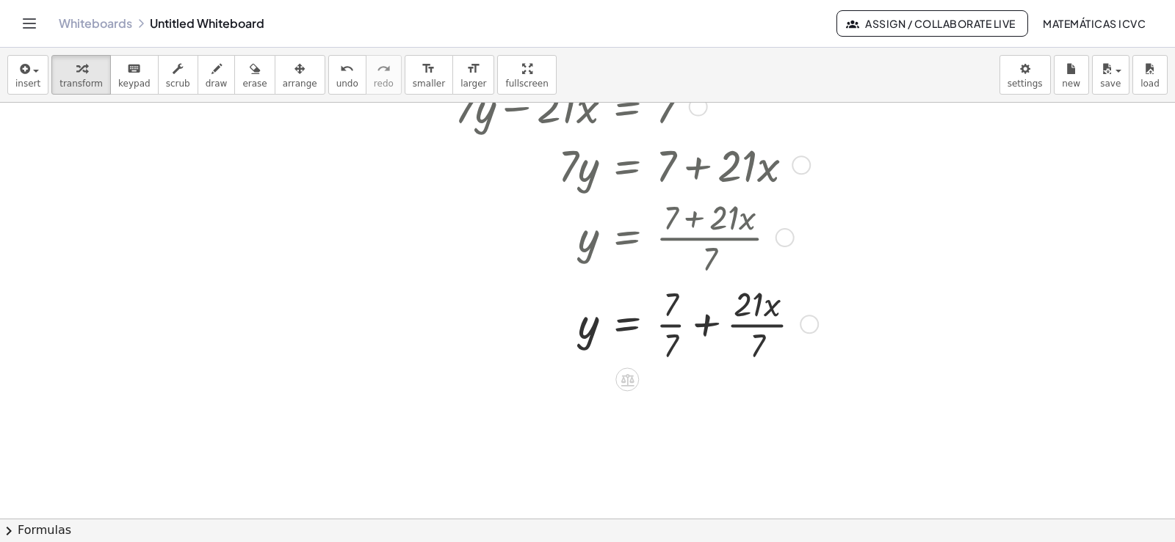
click at [669, 324] on div at bounding box center [633, 323] width 373 height 87
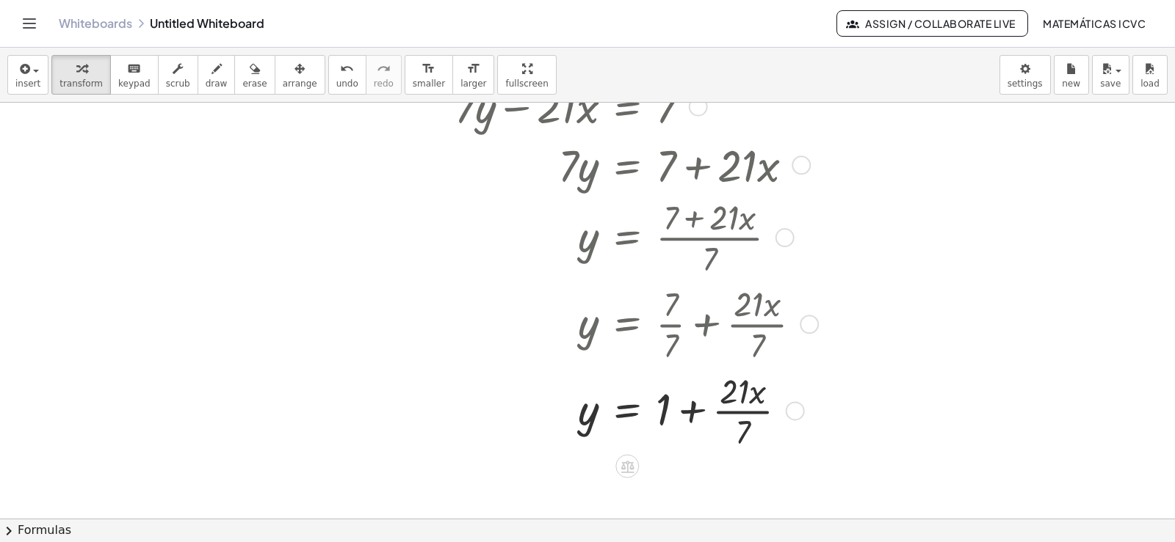
click at [765, 413] on div at bounding box center [633, 410] width 373 height 87
click at [336, 82] on span "undo" at bounding box center [347, 84] width 22 height 10
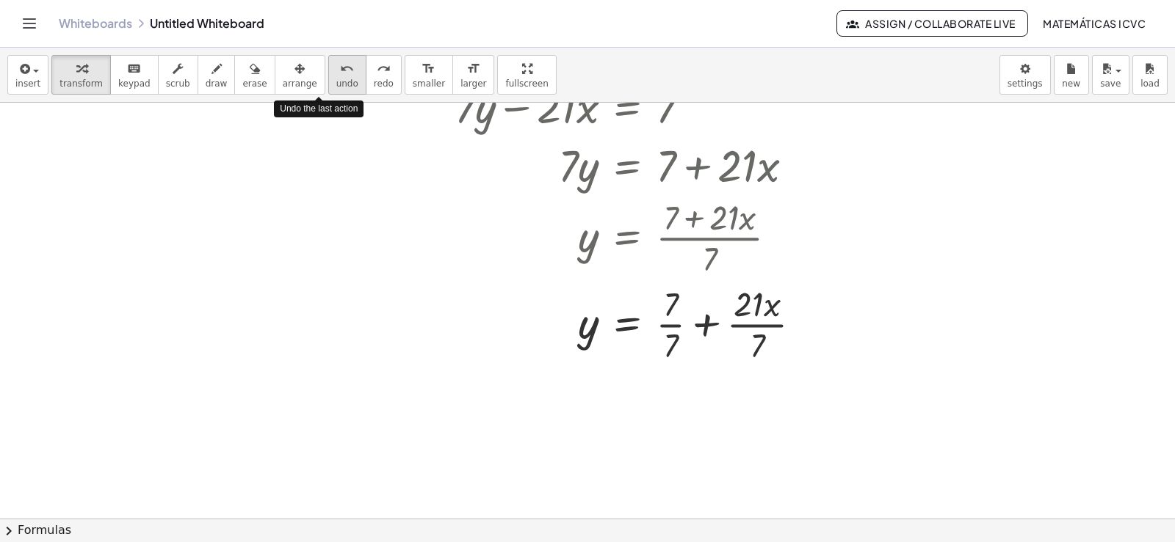
click at [336, 82] on span "undo" at bounding box center [347, 84] width 22 height 10
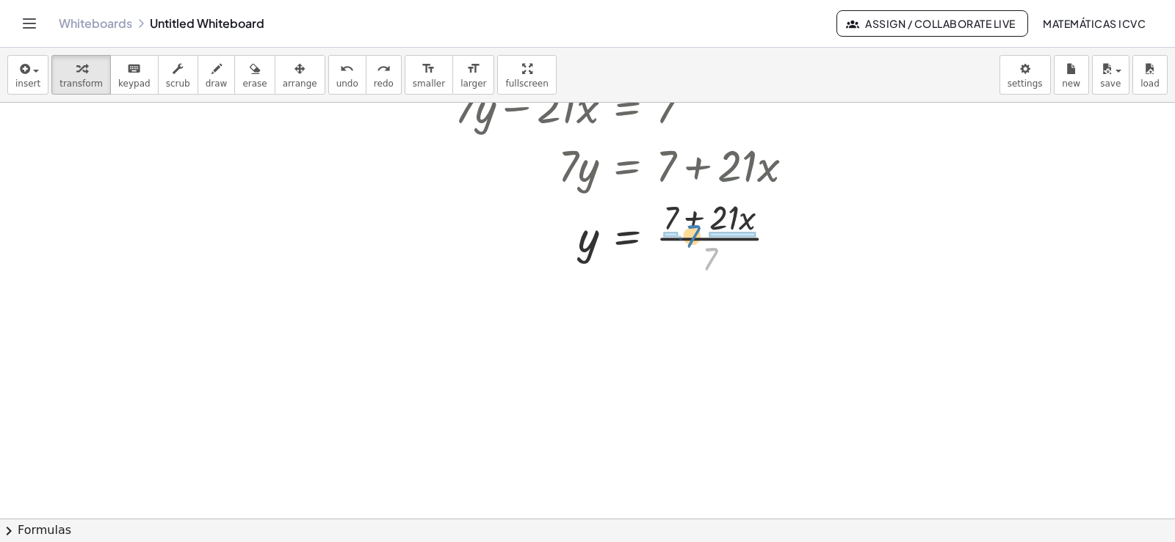
drag, startPoint x: 708, startPoint y: 263, endPoint x: 690, endPoint y: 240, distance: 28.8
click at [690, 240] on div at bounding box center [629, 236] width 365 height 87
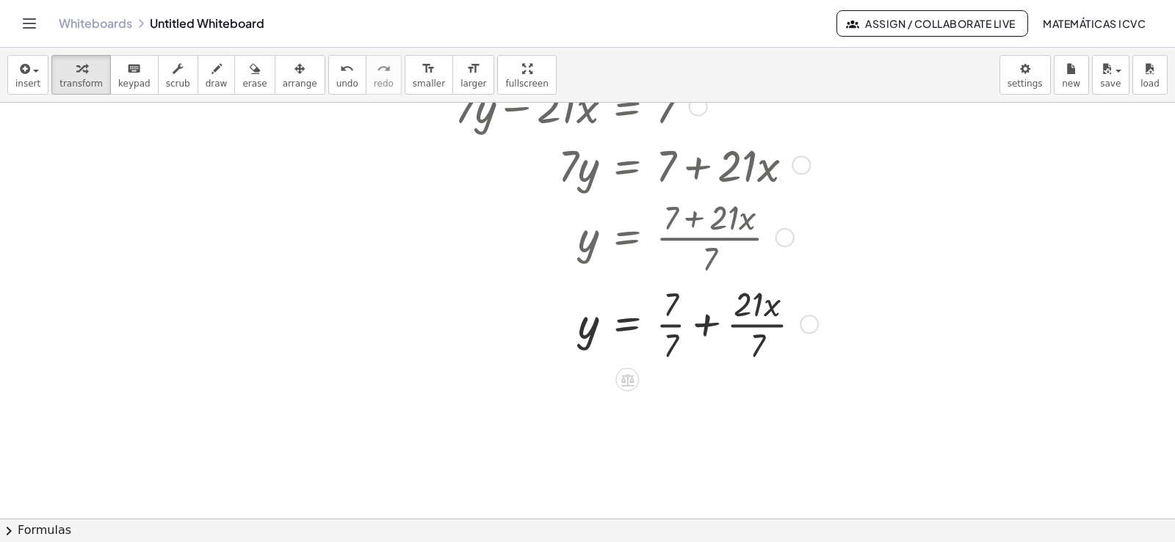
drag, startPoint x: 665, startPoint y: 327, endPoint x: 1053, endPoint y: 450, distance: 406.7
click at [666, 327] on div at bounding box center [633, 323] width 373 height 87
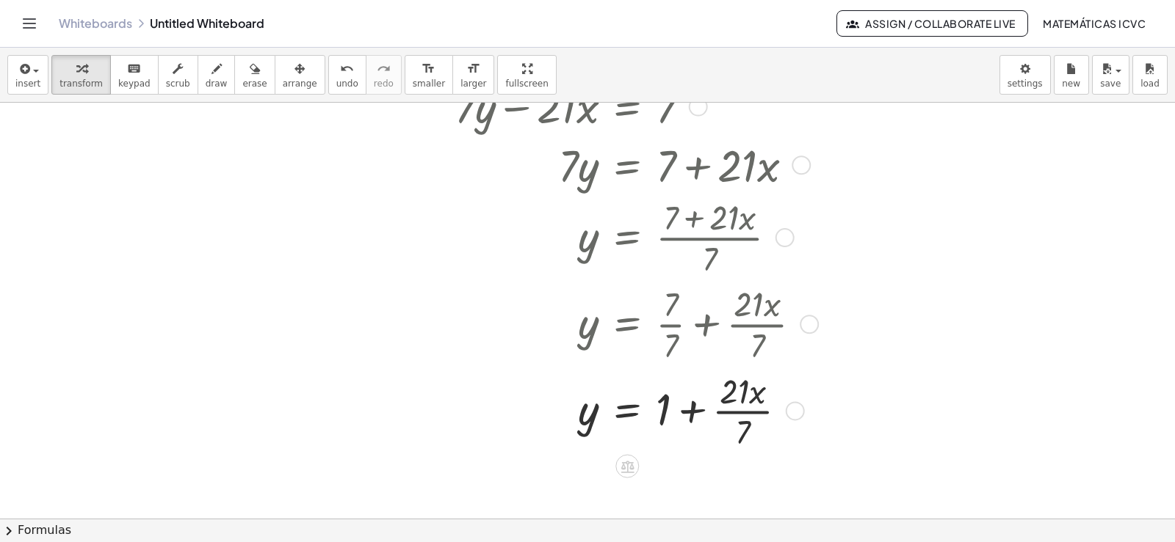
click at [752, 413] on div at bounding box center [633, 410] width 373 height 87
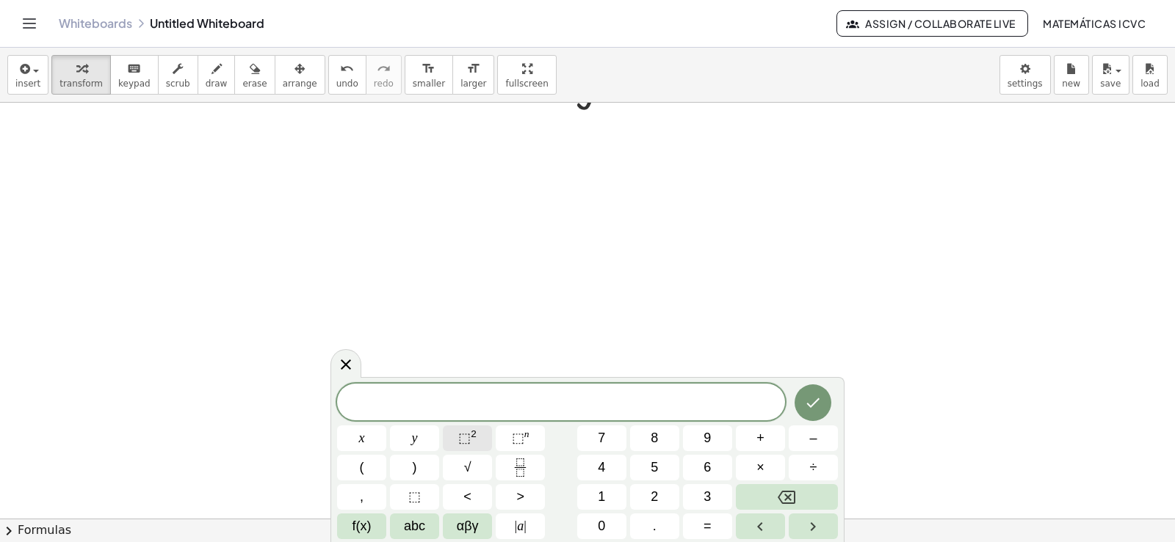
scroll to position [18129, 0]
click at [664, 496] on button "2" at bounding box center [654, 497] width 49 height 26
click at [407, 431] on button "y" at bounding box center [414, 439] width 49 height 26
click at [768, 435] on button "+" at bounding box center [760, 439] width 49 height 26
click at [363, 437] on span "x" at bounding box center [362, 439] width 6 height 20
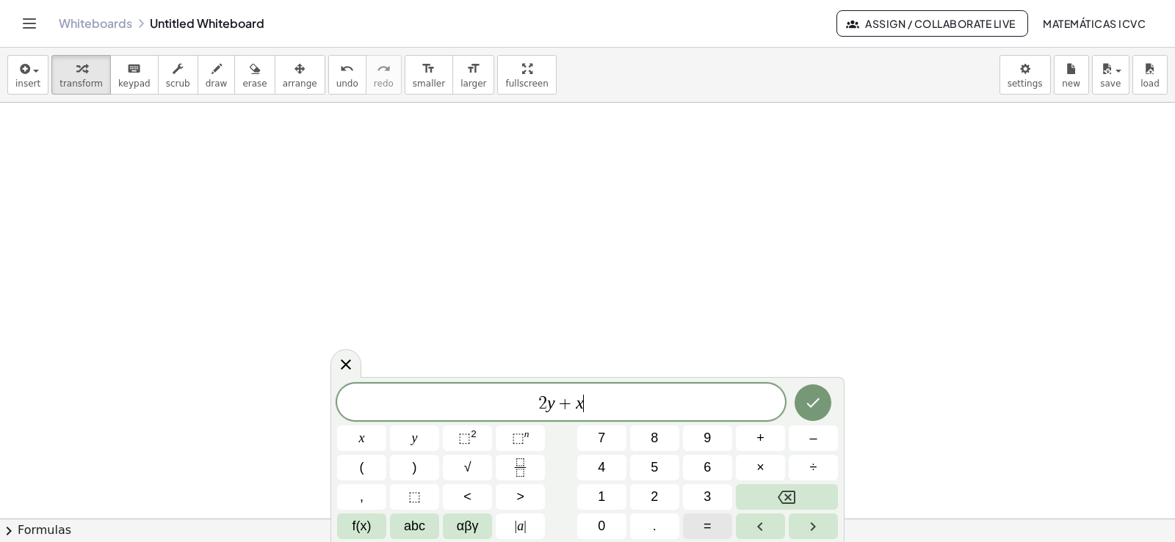
click at [711, 529] on span "=" at bounding box center [707, 527] width 8 height 20
click at [611, 494] on button "1" at bounding box center [601, 497] width 49 height 26
click at [597, 530] on button "0" at bounding box center [601, 527] width 49 height 26
click at [810, 402] on icon "Done" at bounding box center [813, 403] width 18 height 18
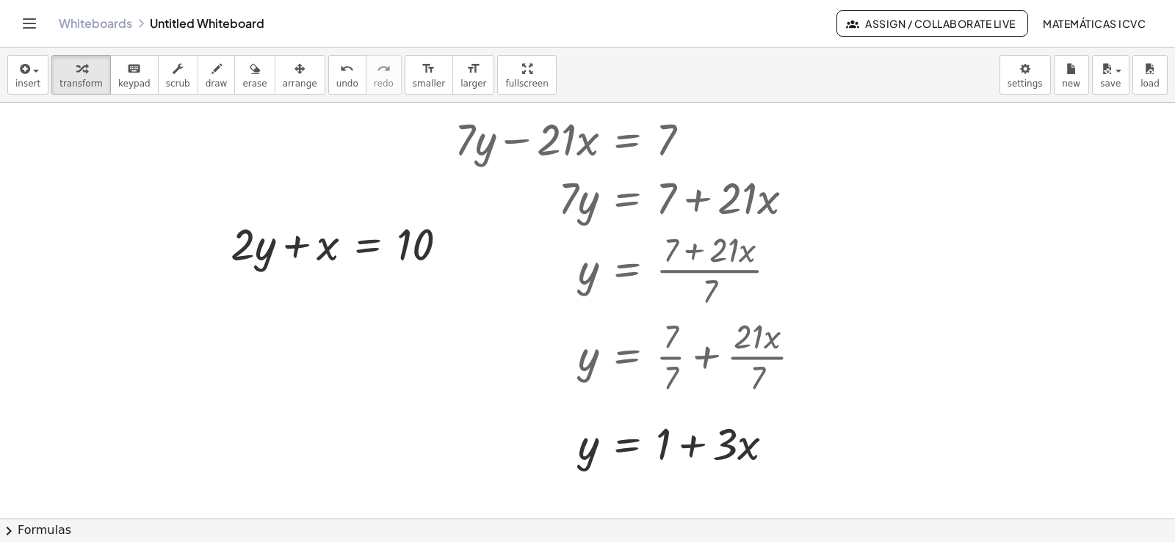
scroll to position [17688, 0]
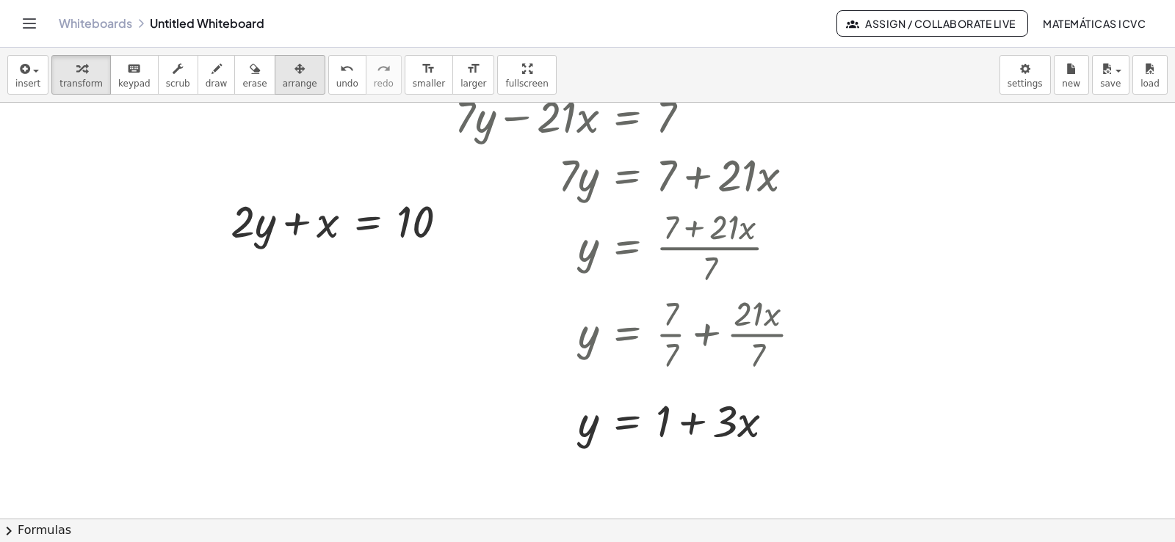
click at [294, 73] on icon "button" at bounding box center [299, 69] width 10 height 18
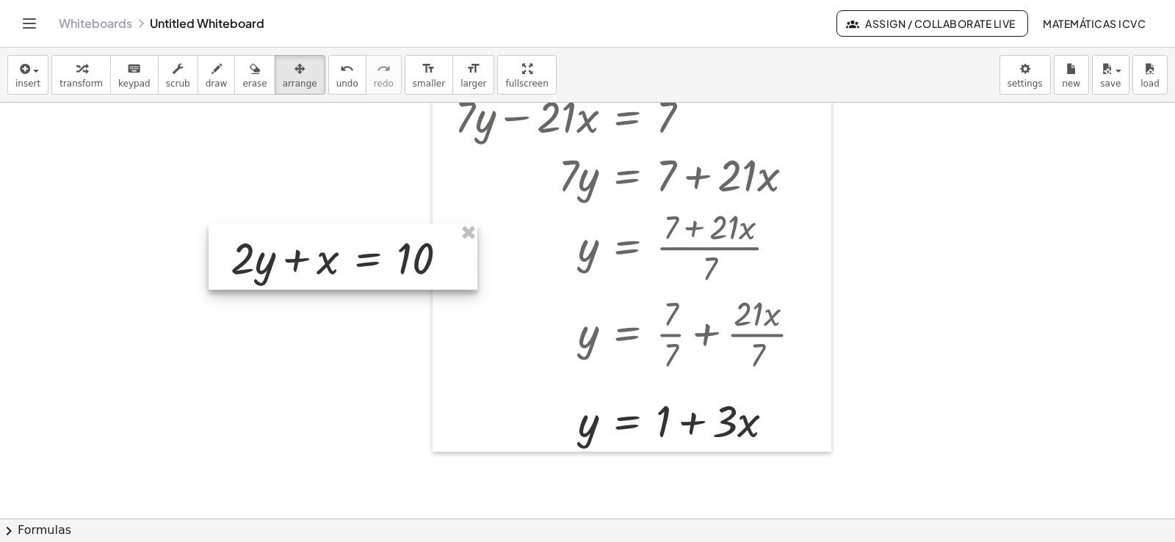
click at [327, 290] on div at bounding box center [342, 257] width 269 height 66
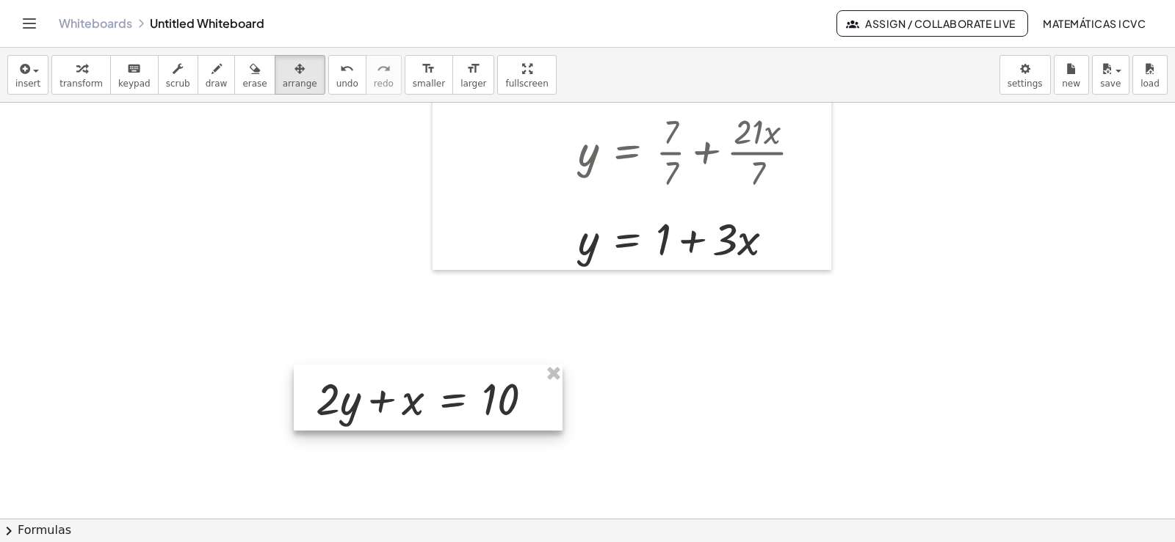
scroll to position [17835, 0]
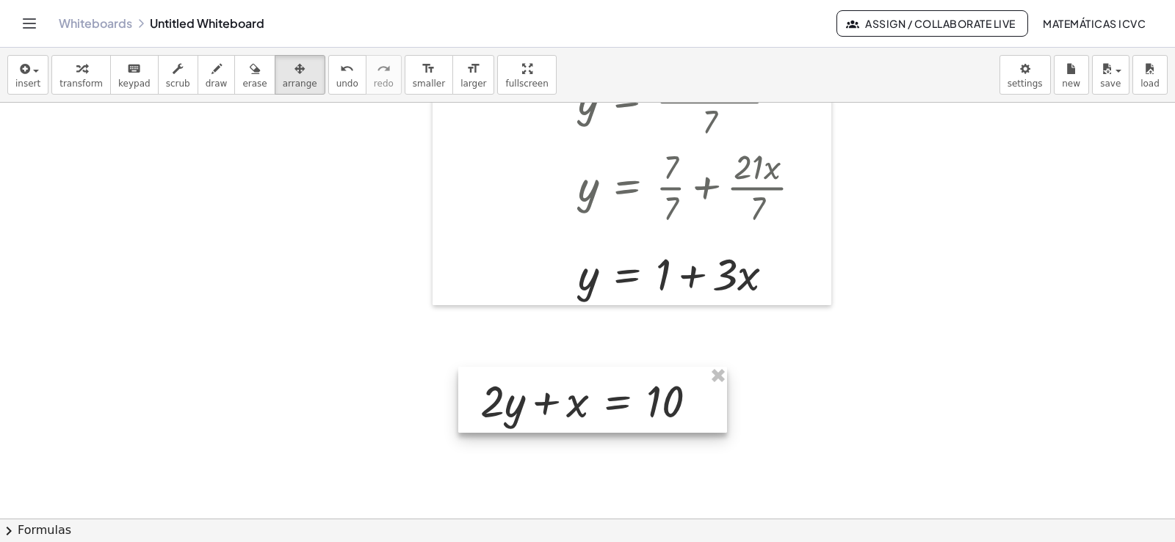
drag, startPoint x: 383, startPoint y: 299, endPoint x: 811, endPoint y: 360, distance: 432.4
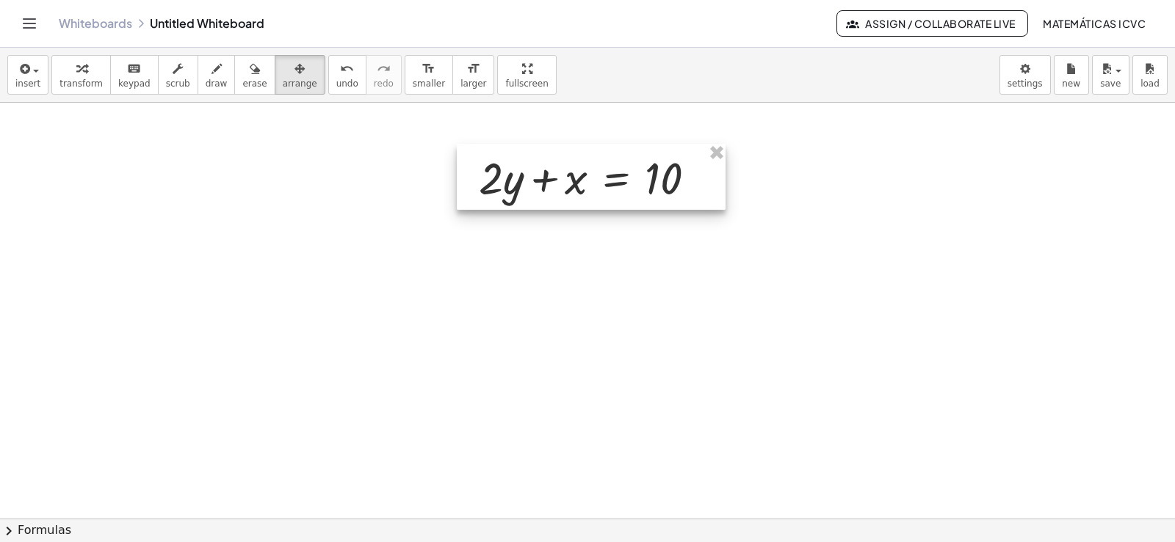
scroll to position [18055, 0]
click at [81, 70] on div "button" at bounding box center [80, 68] width 43 height 18
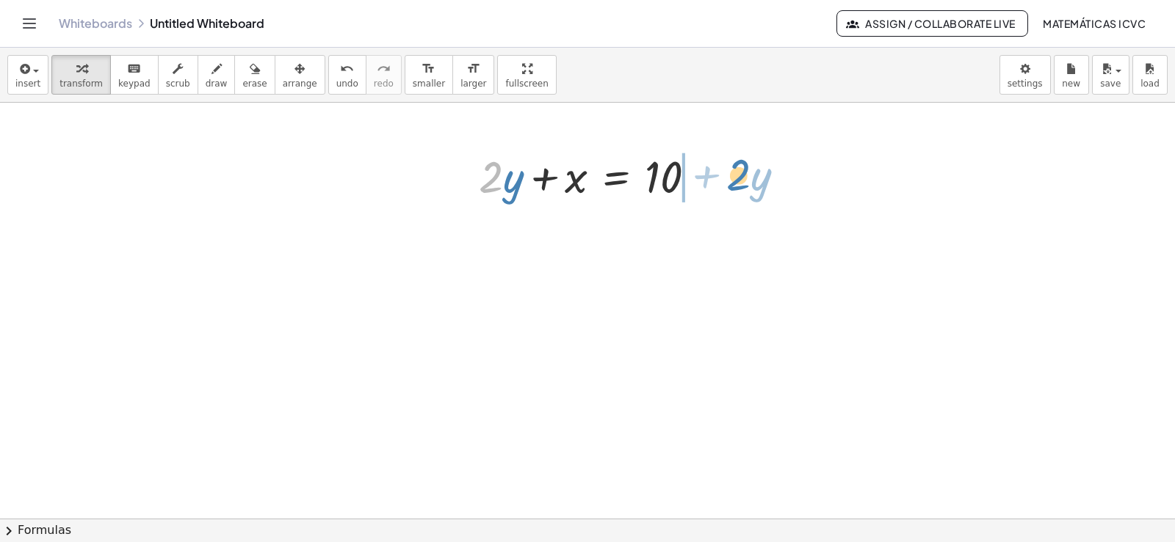
drag, startPoint x: 486, startPoint y: 189, endPoint x: 284, endPoint y: 449, distance: 329.6
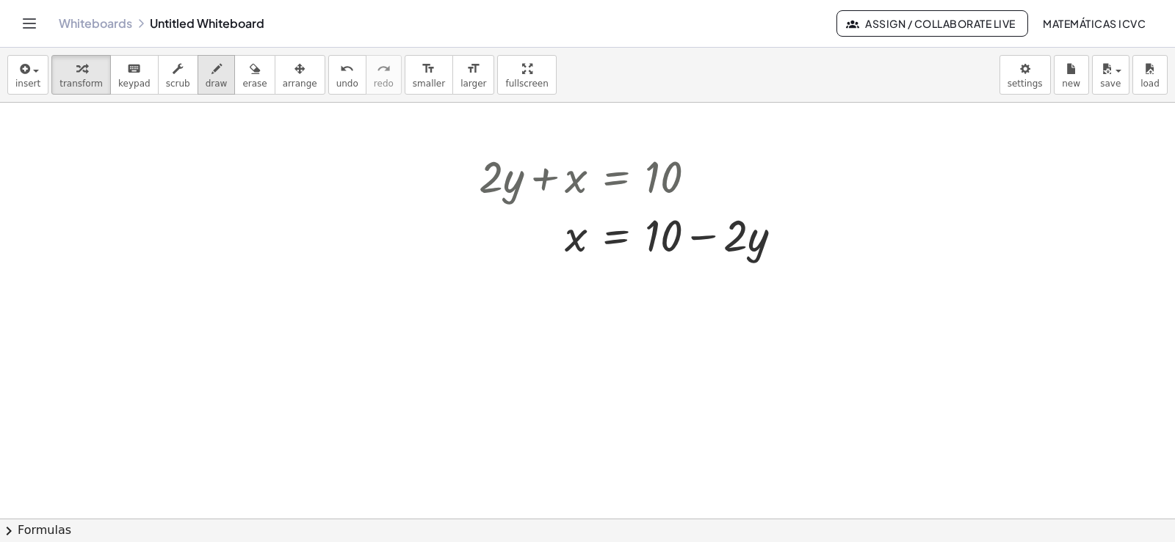
click at [206, 84] on span "draw" at bounding box center [217, 84] width 22 height 10
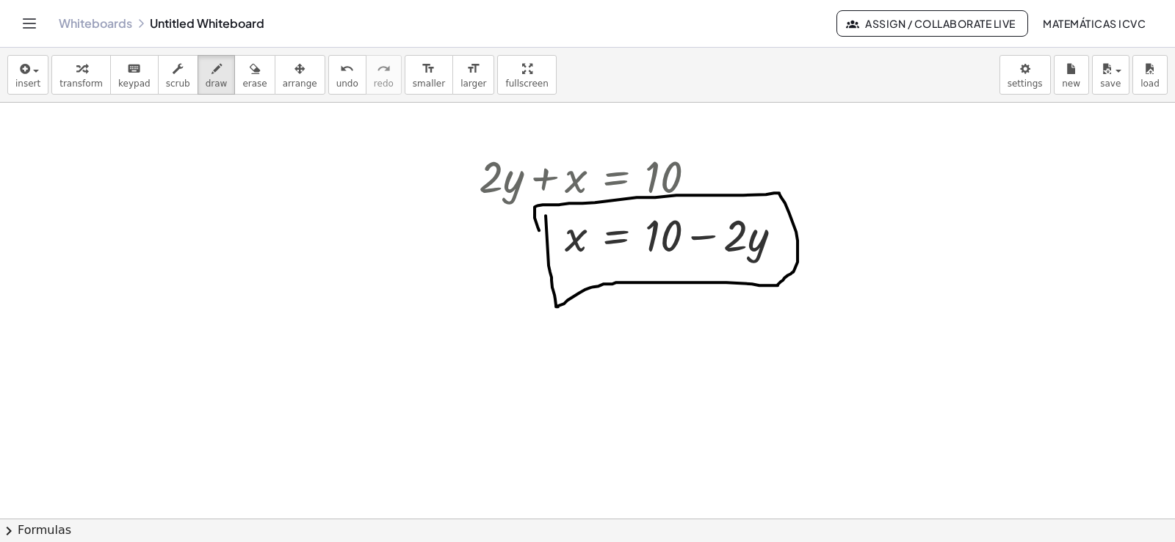
drag, startPoint x: 553, startPoint y: 289, endPoint x: 535, endPoint y: 231, distance: 61.3
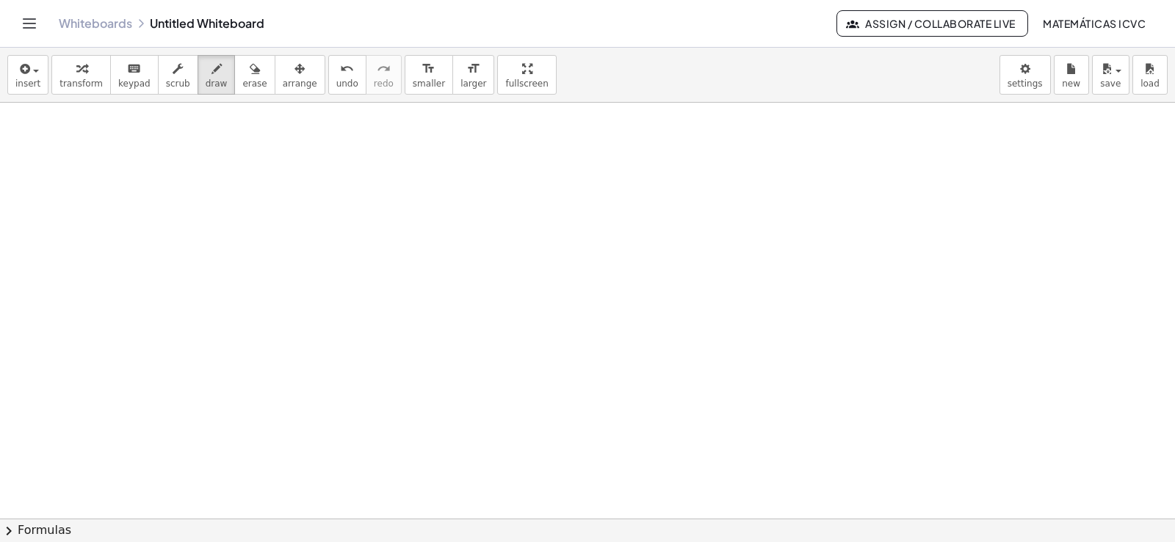
scroll to position [18325, 0]
click at [68, 68] on div "button" at bounding box center [80, 68] width 43 height 18
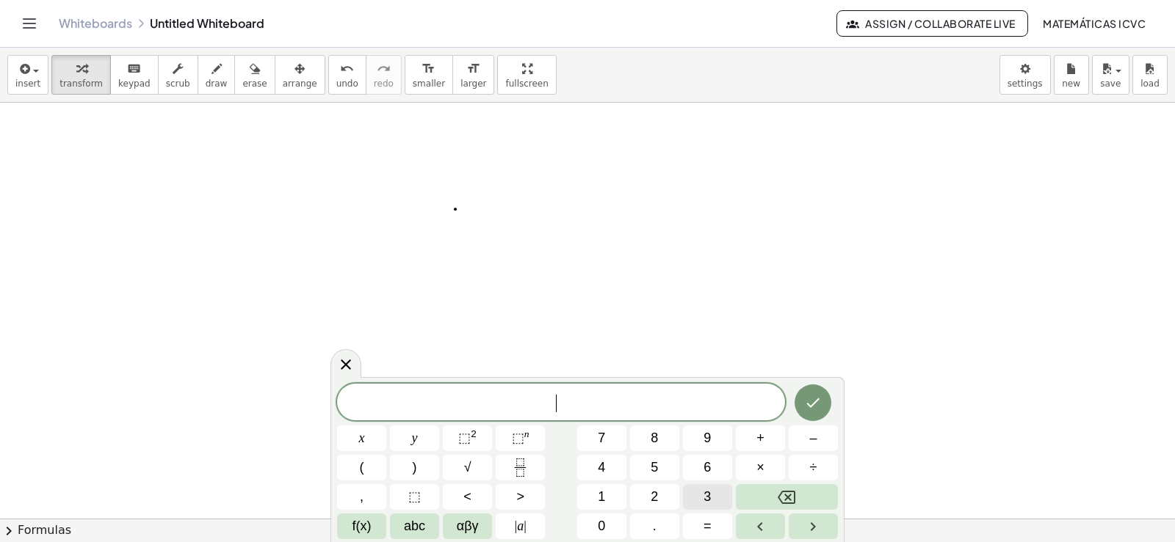
click at [700, 502] on button "3" at bounding box center [707, 497] width 49 height 26
click at [413, 439] on span "y" at bounding box center [415, 439] width 6 height 20
click at [817, 465] on button "÷" at bounding box center [812, 468] width 49 height 26
click at [789, 497] on icon "Backspace" at bounding box center [786, 497] width 18 height 13
click at [557, 406] on var "y" at bounding box center [561, 402] width 8 height 19
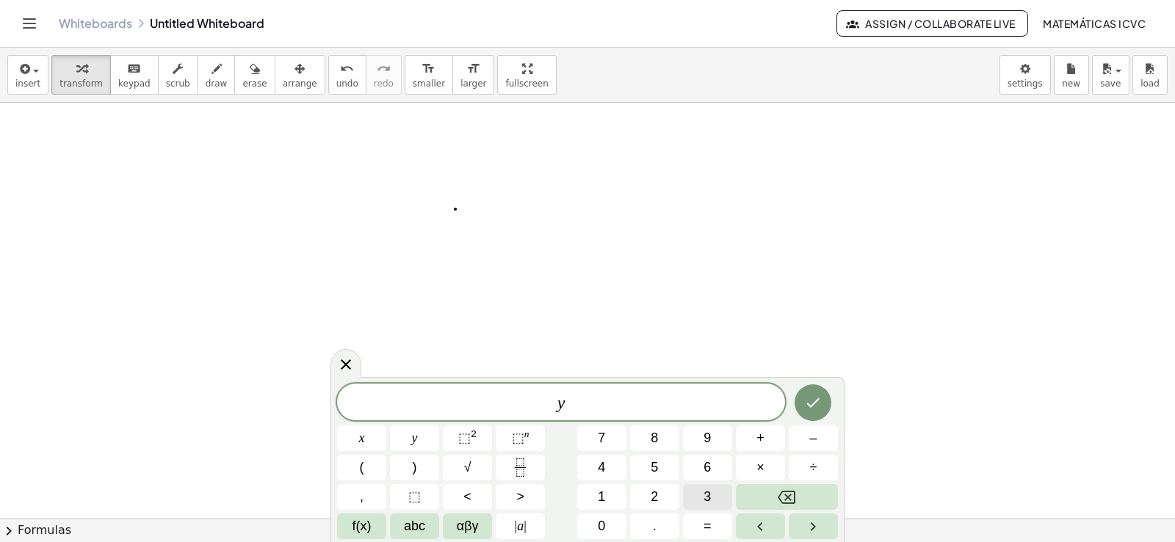
click at [708, 493] on span "3" at bounding box center [706, 497] width 7 height 20
click at [575, 406] on span "3 ​ y" at bounding box center [561, 403] width 448 height 21
click at [760, 443] on span "+" at bounding box center [760, 439] width 8 height 20
click at [363, 437] on span "x" at bounding box center [362, 439] width 6 height 20
click at [711, 534] on button "=" at bounding box center [707, 527] width 49 height 26
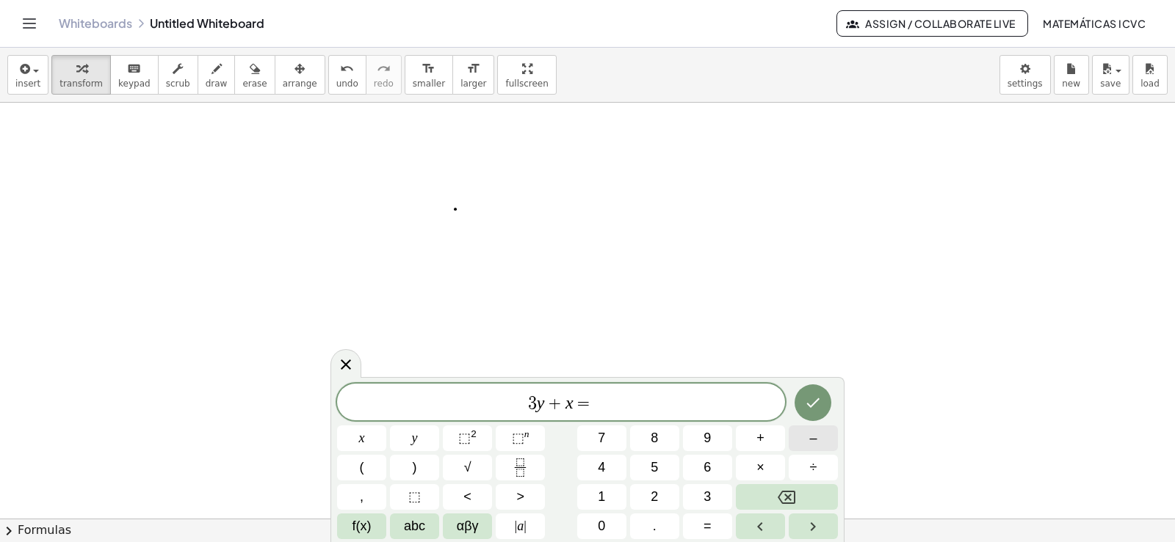
click at [816, 441] on span "–" at bounding box center [812, 439] width 7 height 20
click at [603, 496] on span "1" at bounding box center [601, 497] width 7 height 20
click at [658, 496] on button "2" at bounding box center [654, 497] width 49 height 26
click at [809, 402] on icon "Done" at bounding box center [813, 403] width 18 height 18
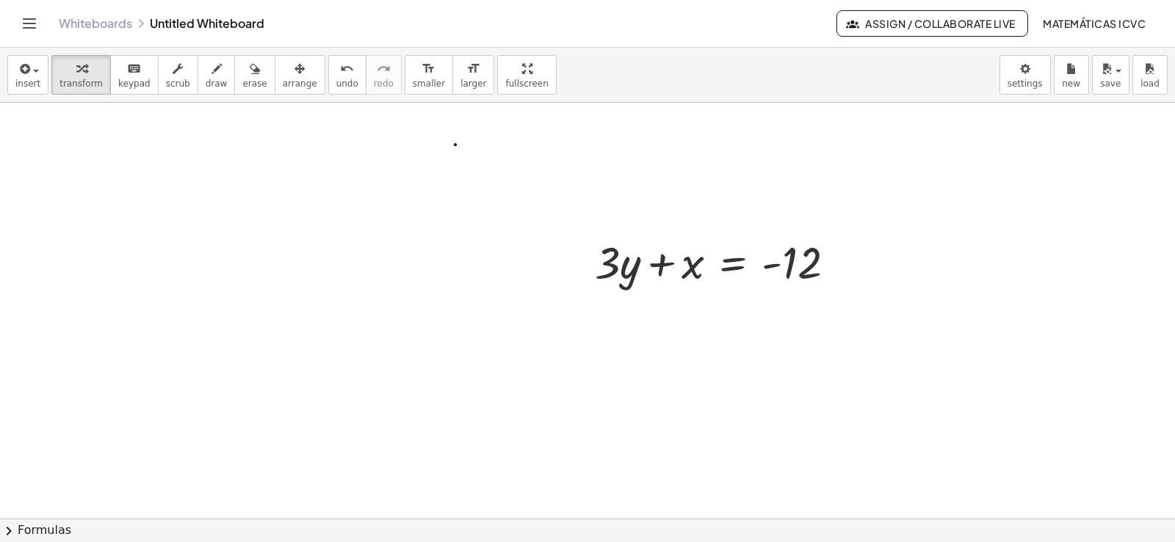
scroll to position [18472, 0]
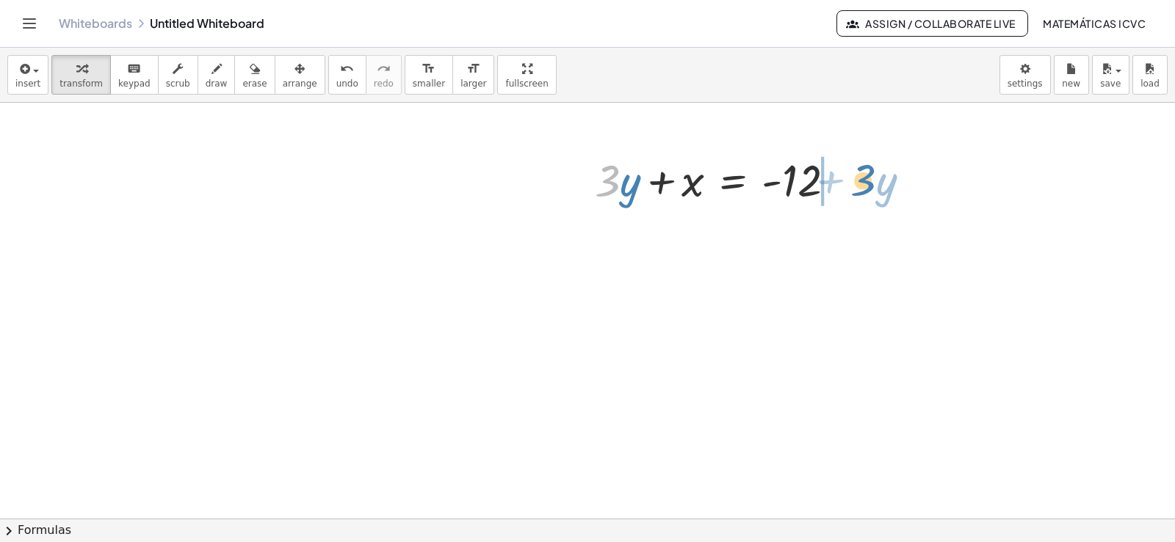
drag, startPoint x: 608, startPoint y: 191, endPoint x: 865, endPoint y: 189, distance: 257.7
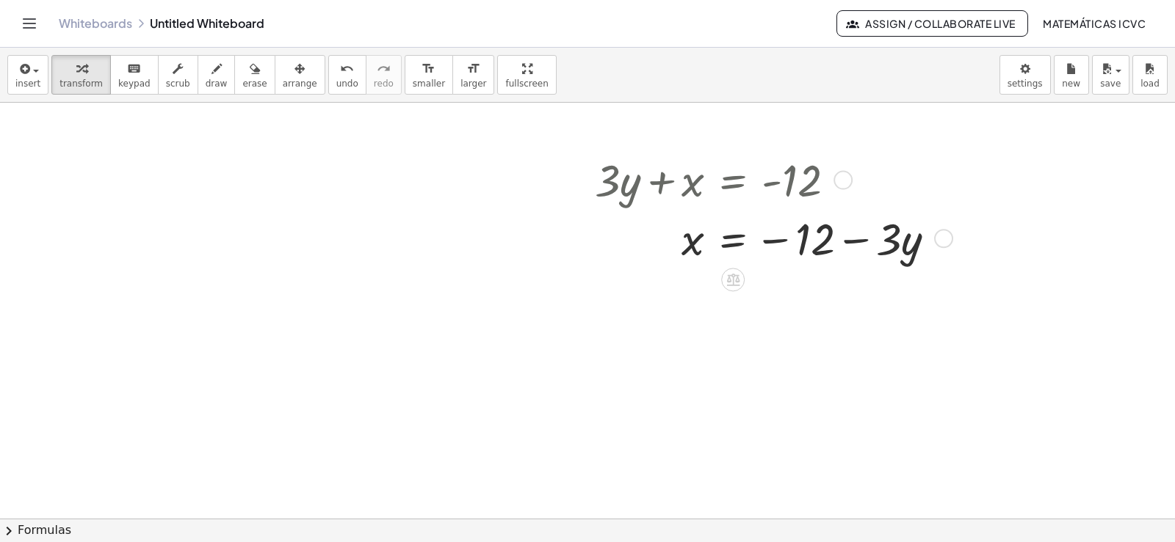
click at [206, 89] on span "draw" at bounding box center [217, 84] width 22 height 10
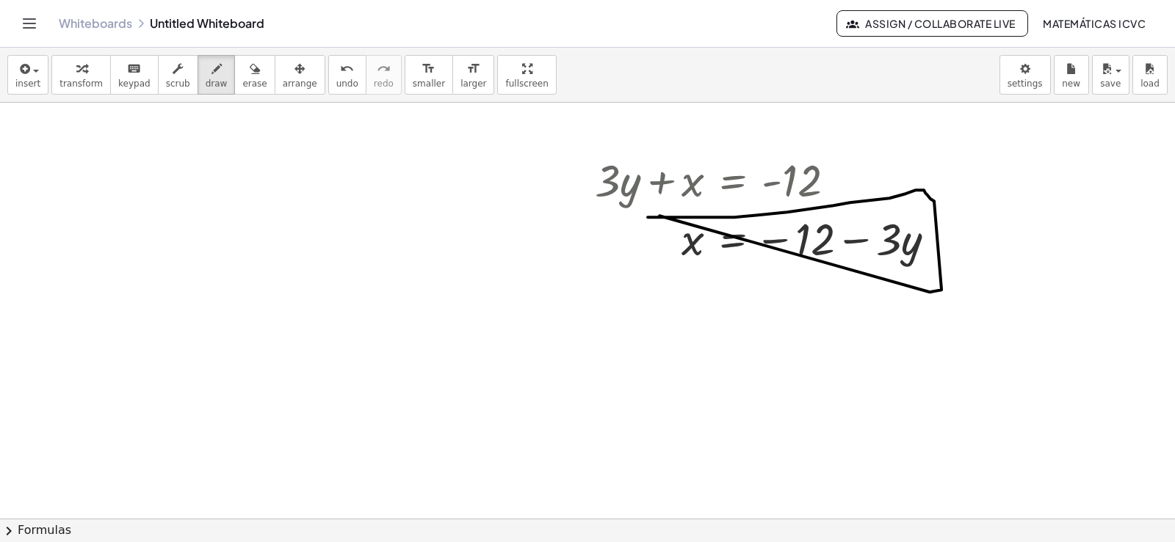
drag, startPoint x: 659, startPoint y: 215, endPoint x: 647, endPoint y: 217, distance: 11.8
click at [72, 59] on button "transform" at bounding box center [80, 75] width 59 height 40
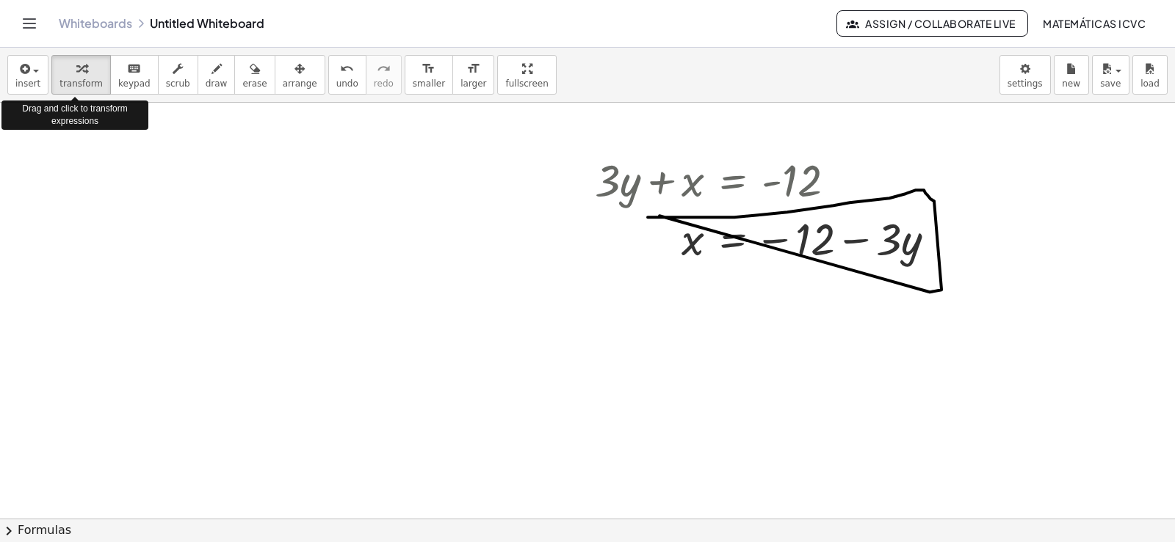
click at [67, 74] on div "button" at bounding box center [80, 68] width 43 height 18
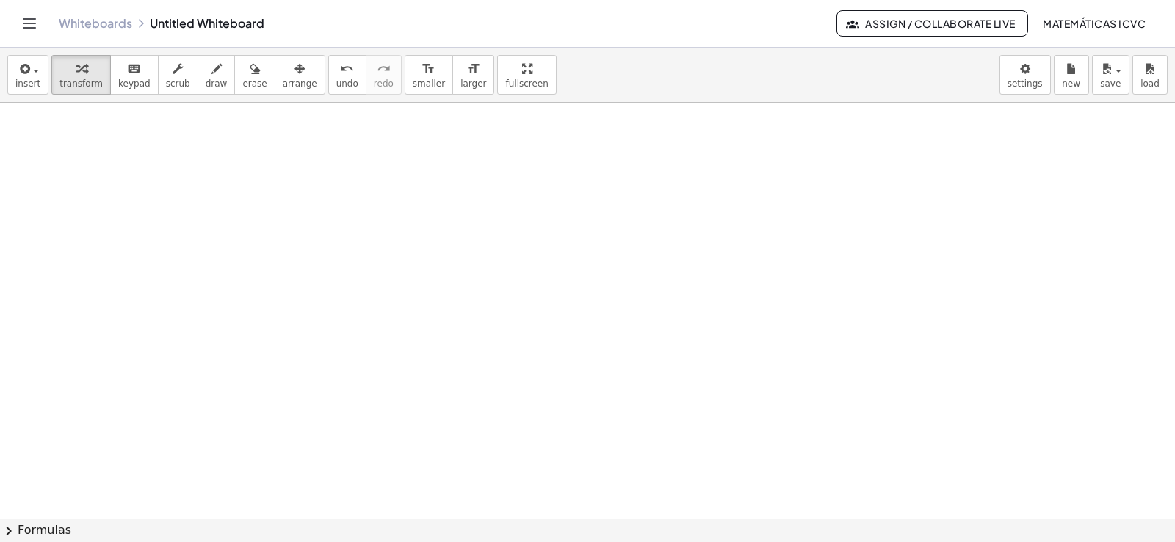
scroll to position [18741, 0]
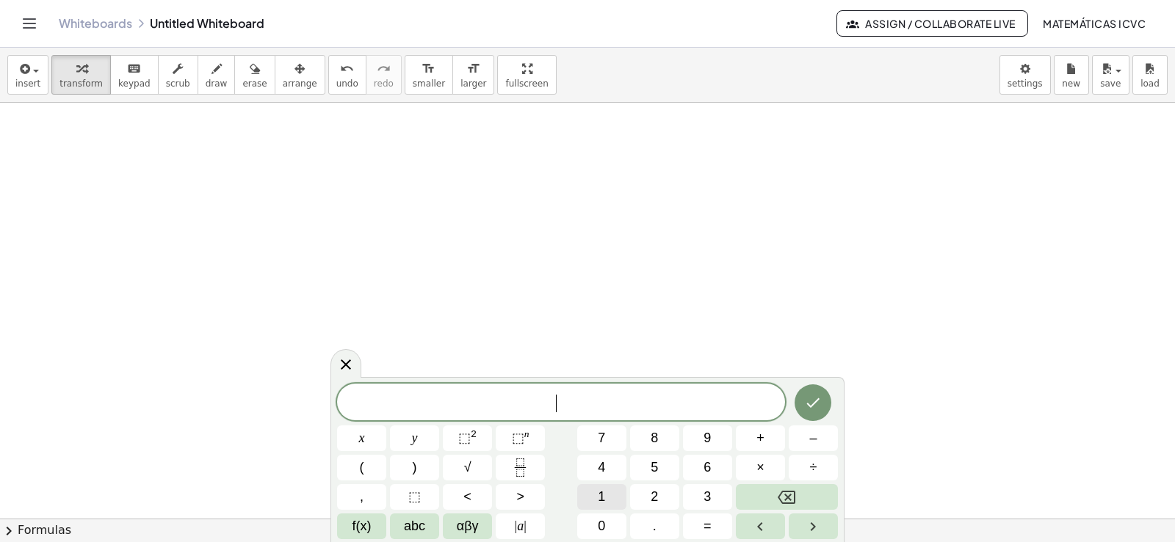
click at [609, 504] on button "1" at bounding box center [601, 497] width 49 height 26
click at [607, 526] on button "0" at bounding box center [601, 527] width 49 height 26
click at [416, 435] on span "y" at bounding box center [415, 439] width 6 height 20
click at [769, 441] on button "+" at bounding box center [760, 439] width 49 height 26
click at [656, 499] on span "2" at bounding box center [653, 497] width 7 height 20
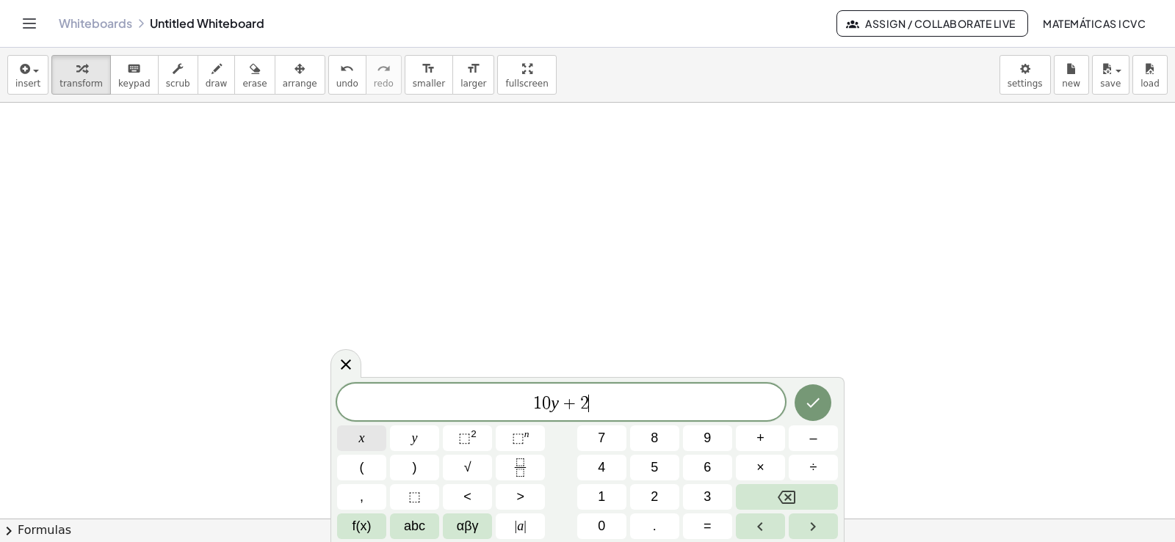
click at [369, 440] on button "x" at bounding box center [361, 439] width 49 height 26
click at [705, 525] on span "=" at bounding box center [707, 527] width 8 height 20
click at [606, 496] on button "1" at bounding box center [601, 497] width 49 height 26
click at [603, 519] on span "0" at bounding box center [601, 527] width 7 height 20
click at [819, 403] on icon "Done" at bounding box center [813, 403] width 18 height 18
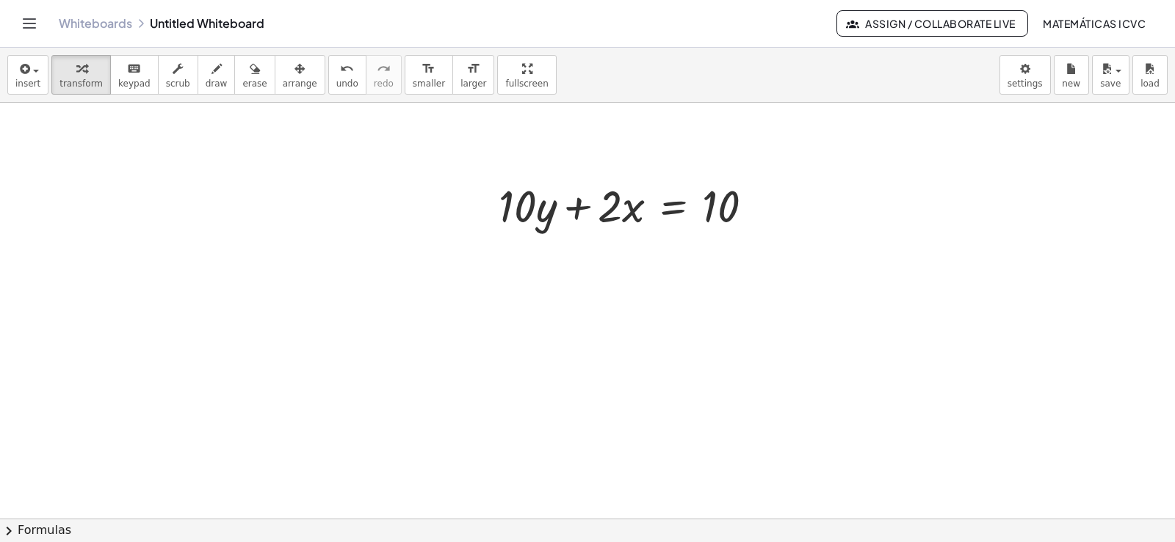
scroll to position [18888, 0]
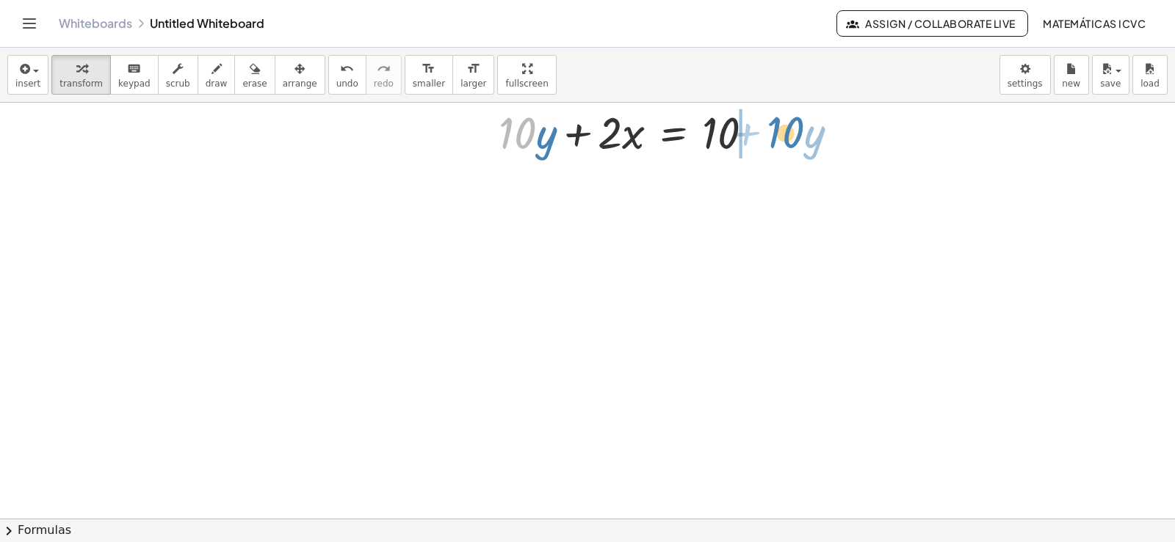
drag, startPoint x: 518, startPoint y: 144, endPoint x: 787, endPoint y: 143, distance: 268.7
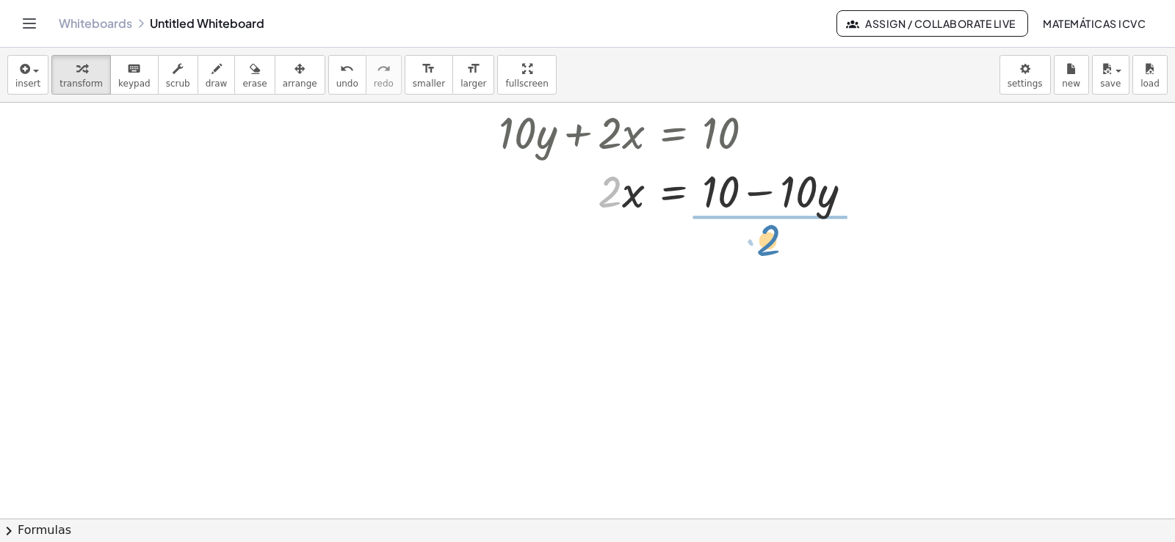
drag, startPoint x: 612, startPoint y: 204, endPoint x: 768, endPoint y: 250, distance: 162.4
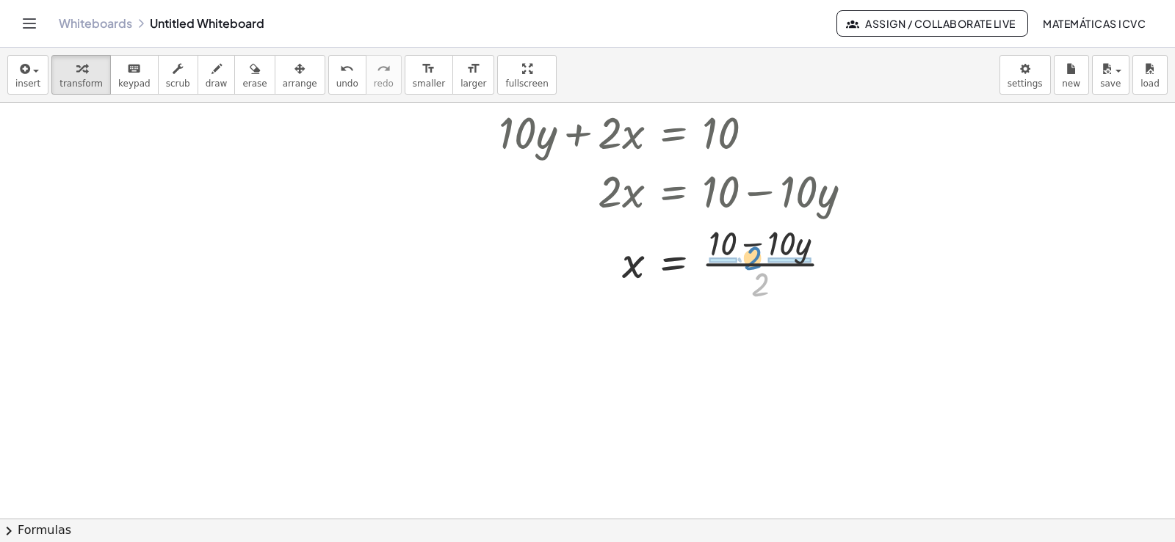
drag, startPoint x: 759, startPoint y: 289, endPoint x: 752, endPoint y: 263, distance: 27.4
click at [752, 263] on div at bounding box center [681, 262] width 380 height 87
click at [859, 267] on div at bounding box center [864, 263] width 19 height 19
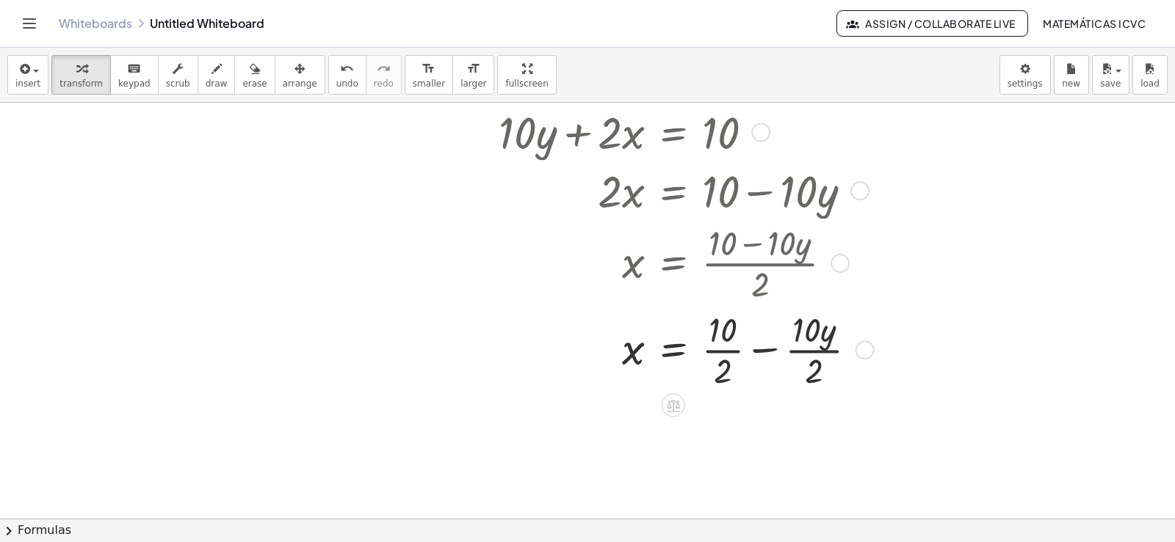
drag, startPoint x: 864, startPoint y: 266, endPoint x: 847, endPoint y: 369, distance: 103.4
click at [673, 350] on div "· 10 · y x = 10 + − · · 2 · 2 Transform line Copy line as LaTeX Copy derivation…" at bounding box center [673, 350] width 0 height 0
click at [727, 350] on div at bounding box center [683, 348] width 385 height 87
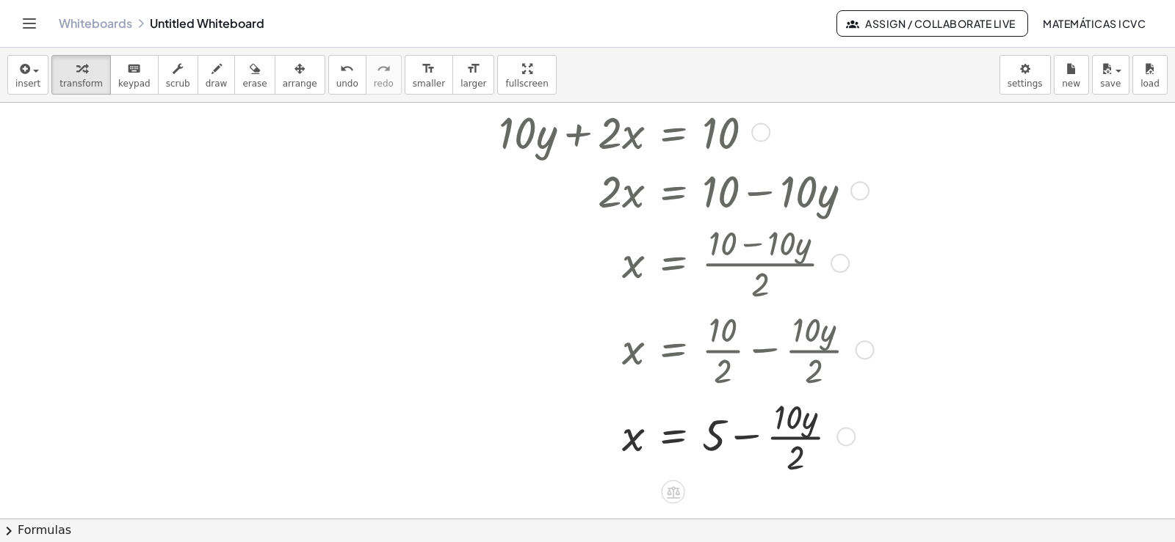
click at [783, 438] on div at bounding box center [683, 436] width 385 height 87
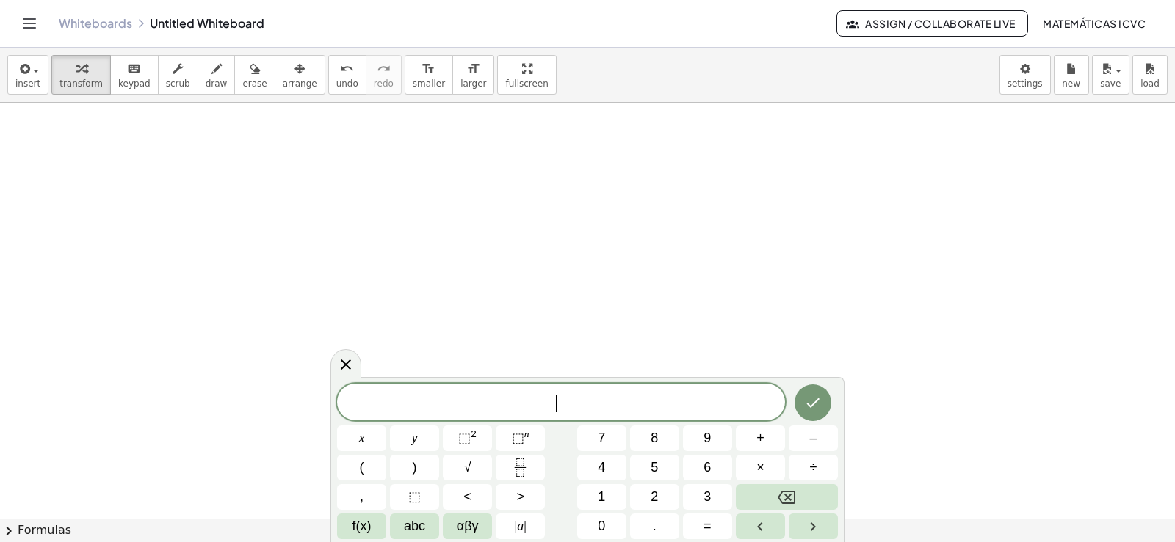
scroll to position [19377, 0]
click at [708, 439] on span "9" at bounding box center [706, 439] width 7 height 20
click at [426, 432] on button "y" at bounding box center [414, 439] width 49 height 26
click at [770, 438] on button "+" at bounding box center [760, 439] width 49 height 26
click at [710, 502] on button "3" at bounding box center [707, 497] width 49 height 26
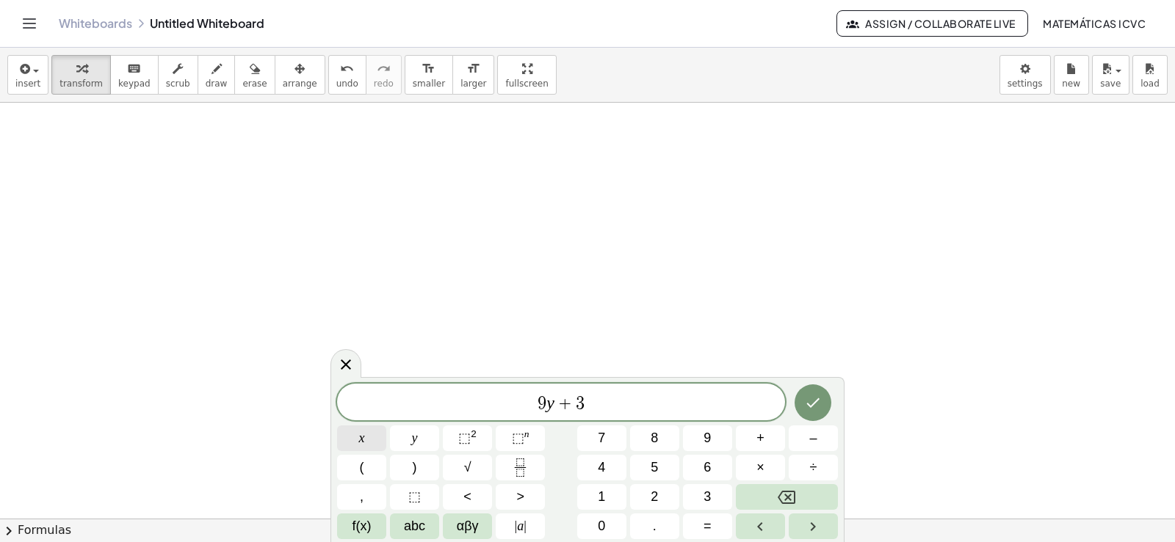
click at [362, 435] on span "x" at bounding box center [362, 439] width 6 height 20
click at [709, 523] on span "=" at bounding box center [707, 527] width 8 height 20
click at [600, 489] on span "1" at bounding box center [601, 497] width 7 height 20
click at [666, 456] on button "5" at bounding box center [654, 468] width 49 height 26
click at [819, 407] on icon "Done" at bounding box center [813, 403] width 18 height 18
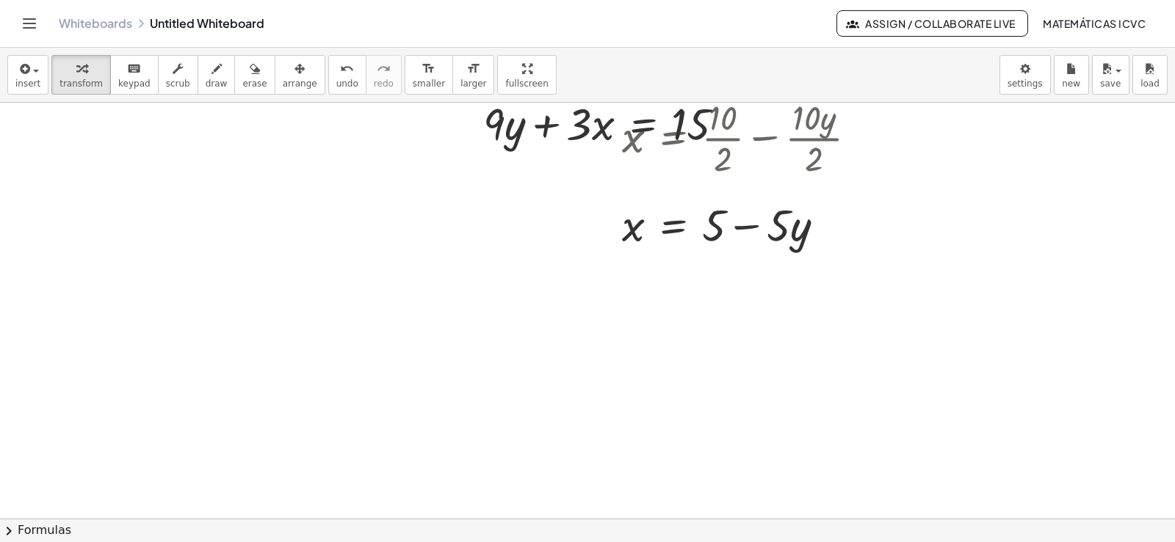
scroll to position [19010, 0]
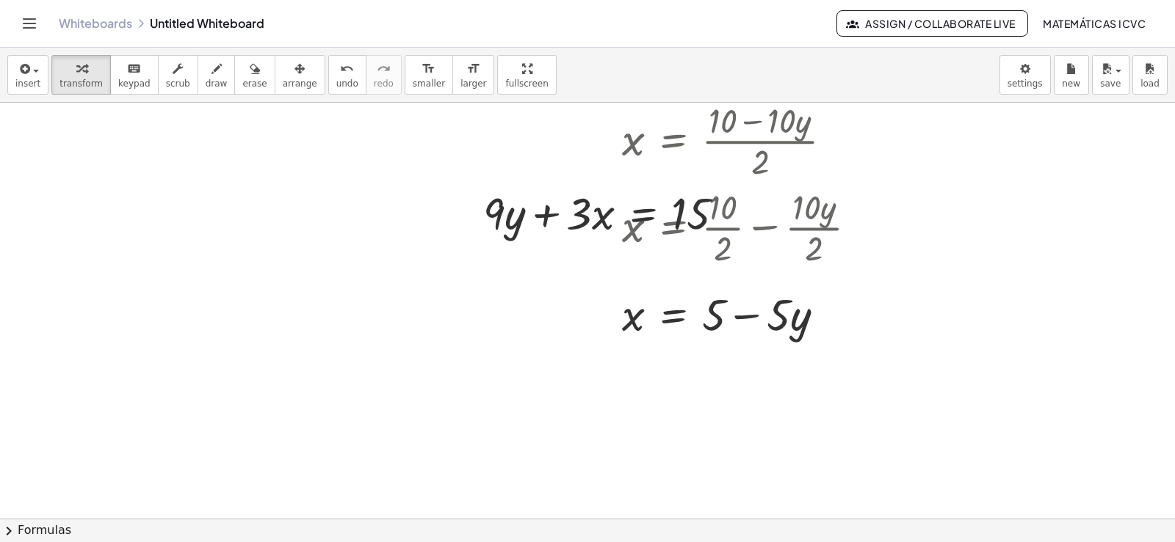
click at [278, 93] on button "arrange" at bounding box center [300, 75] width 51 height 40
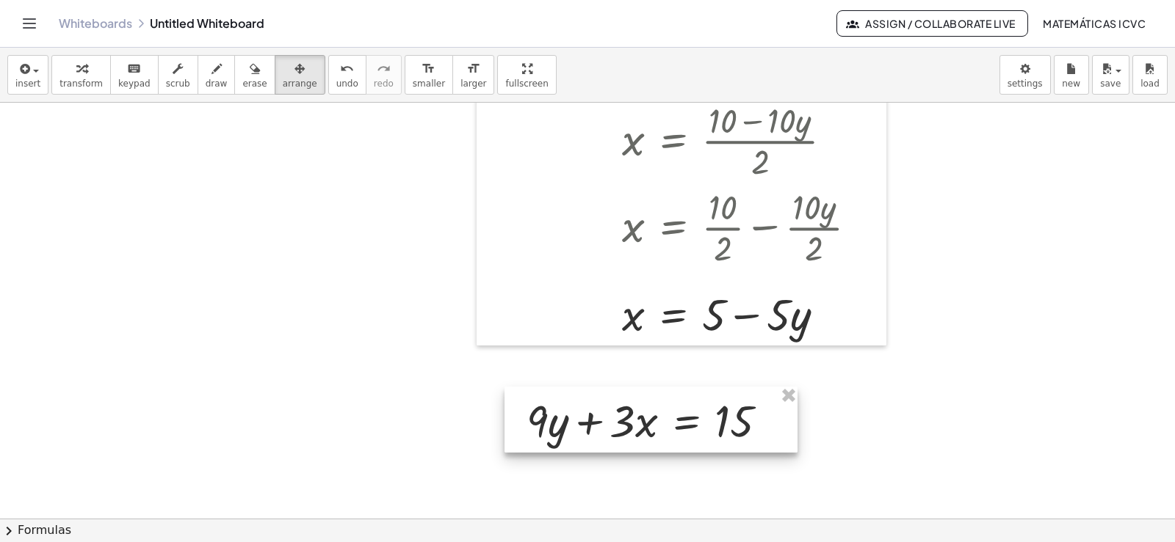
click at [655, 426] on div at bounding box center [650, 420] width 293 height 66
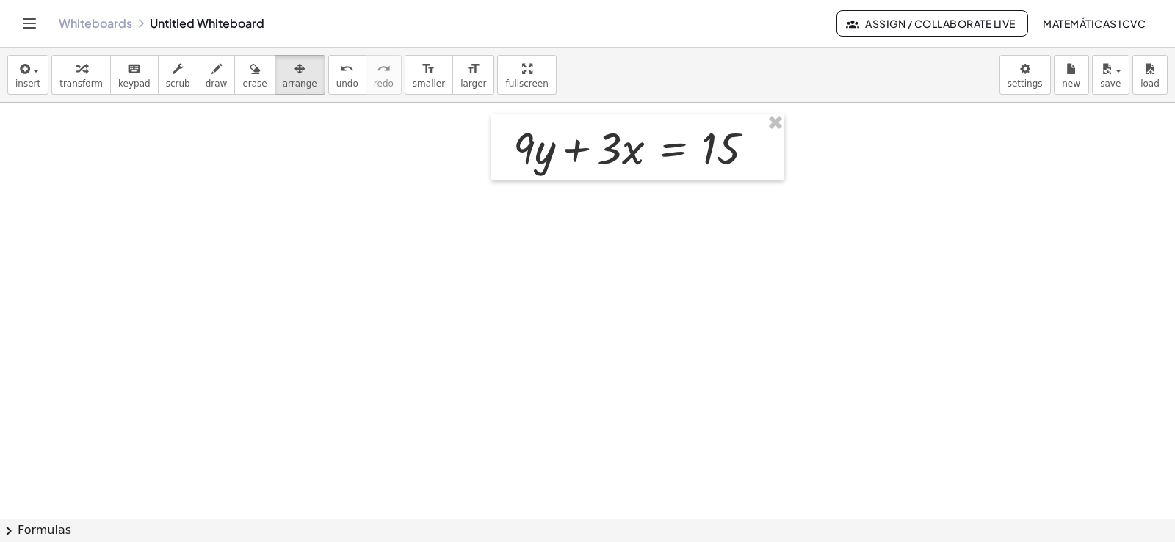
scroll to position [19275, 0]
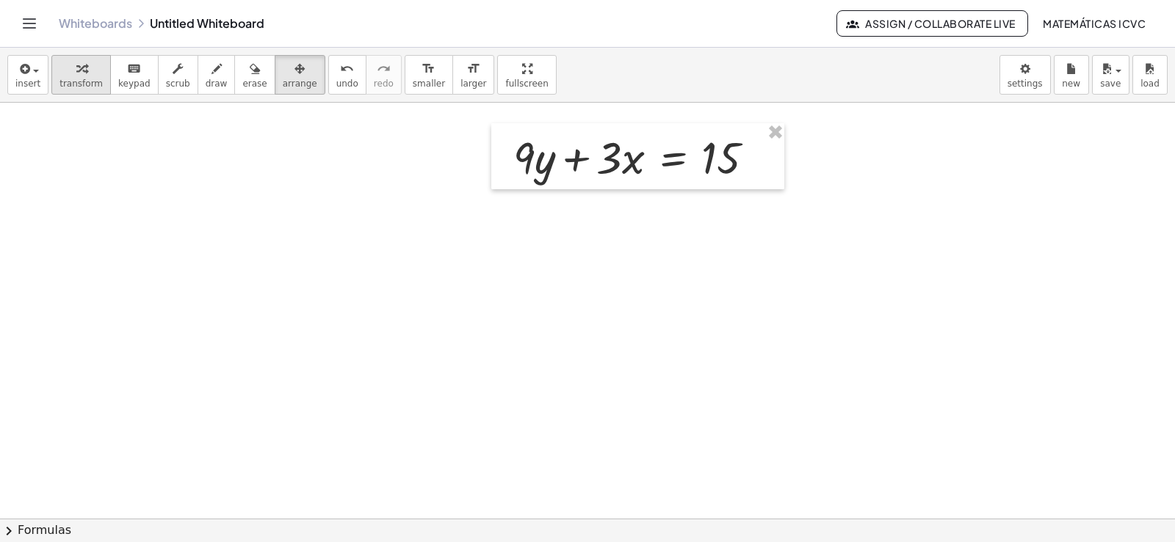
click at [84, 67] on div "button" at bounding box center [80, 68] width 43 height 18
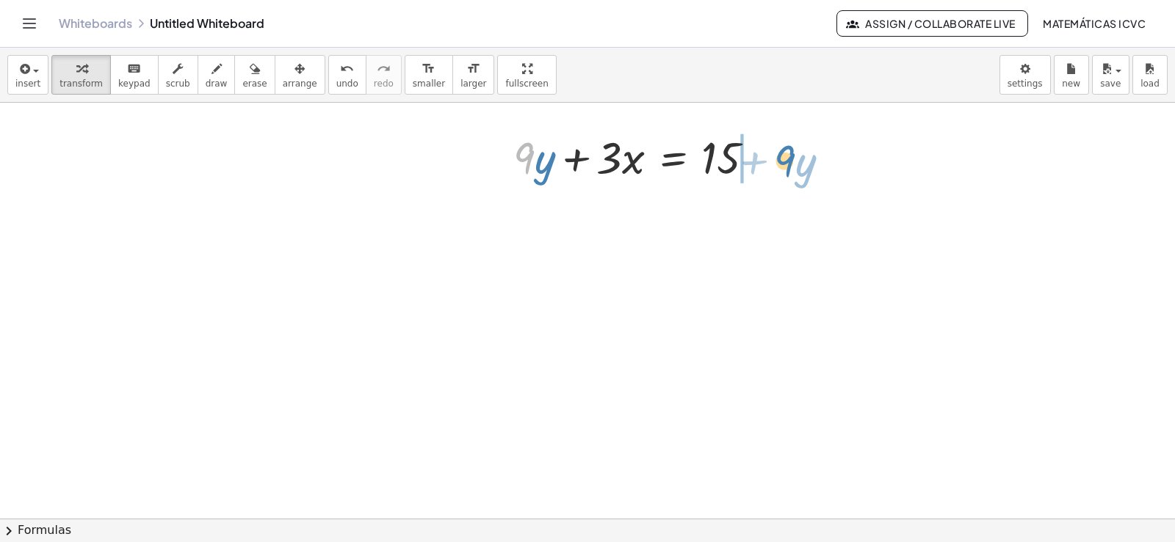
drag, startPoint x: 525, startPoint y: 167, endPoint x: 781, endPoint y: 167, distance: 256.2
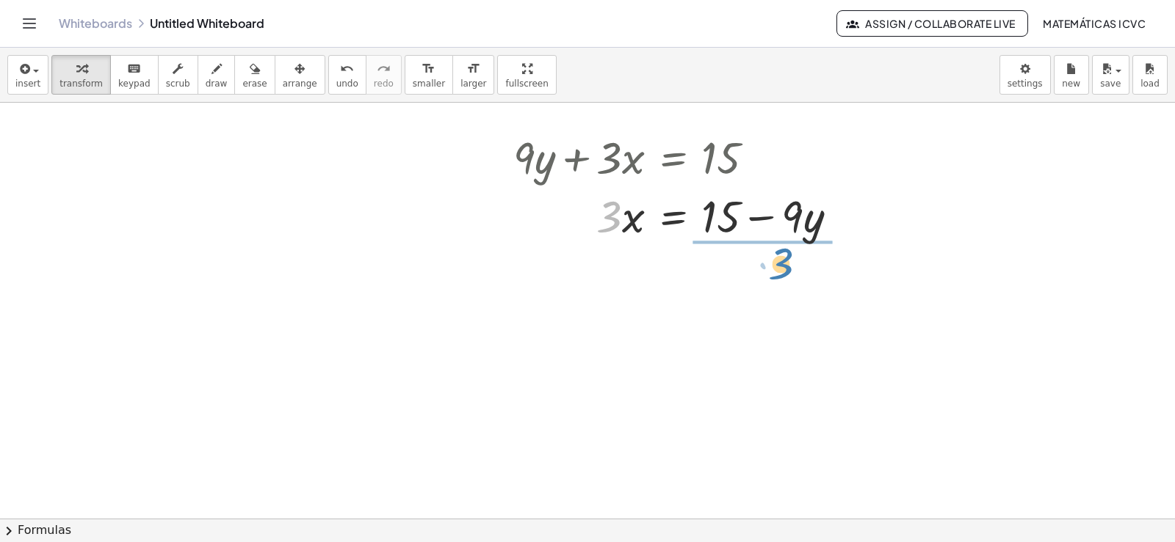
drag, startPoint x: 612, startPoint y: 229, endPoint x: 937, endPoint y: 363, distance: 351.9
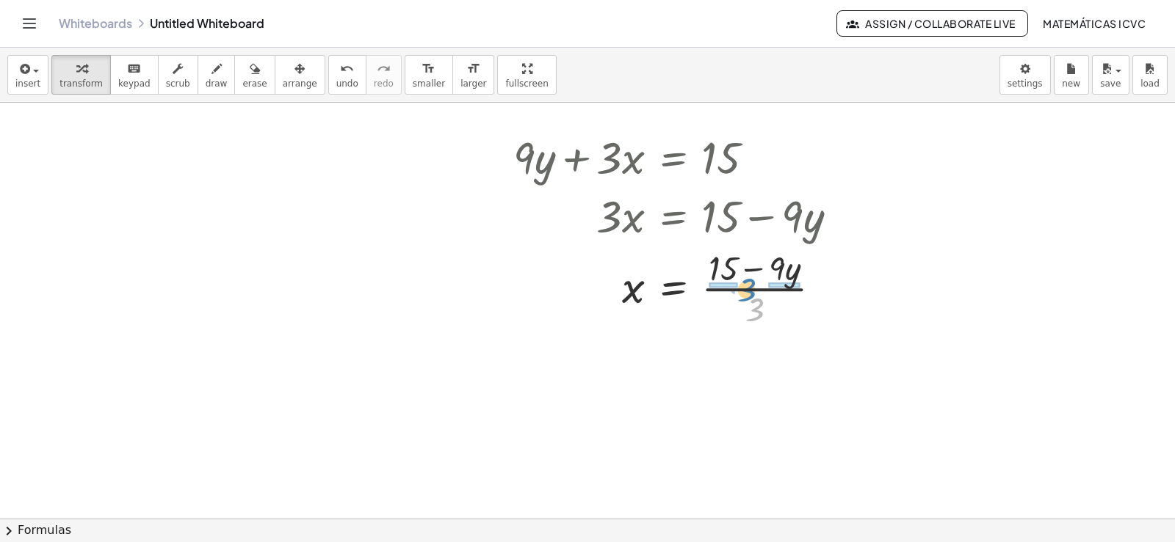
drag, startPoint x: 755, startPoint y: 319, endPoint x: 746, endPoint y: 298, distance: 22.4
click at [746, 298] on div at bounding box center [681, 287] width 351 height 87
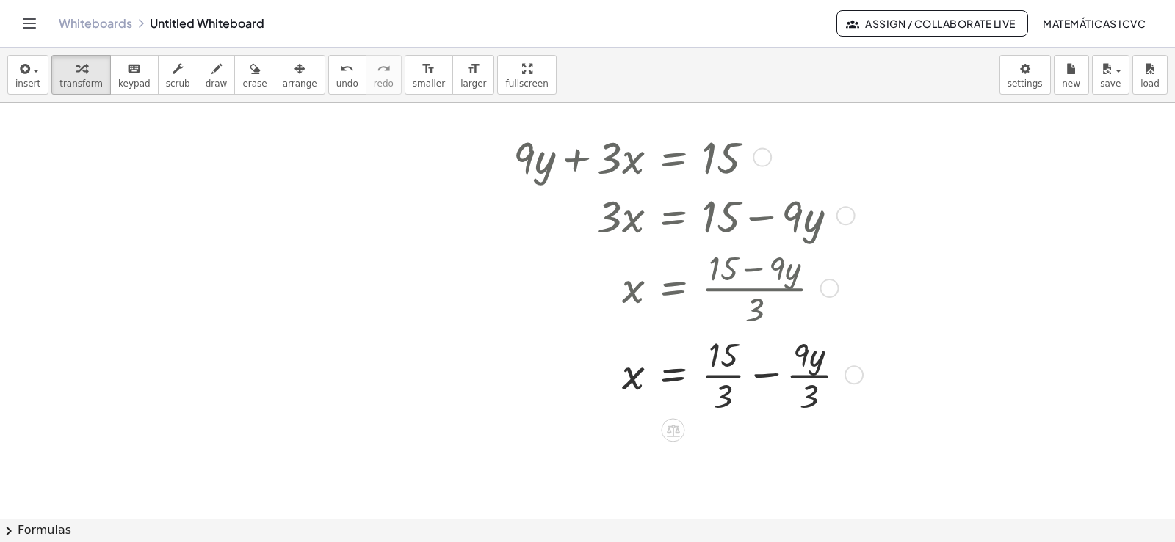
click at [736, 375] on div at bounding box center [685, 373] width 359 height 87
click at [777, 376] on div at bounding box center [681, 373] width 351 height 87
click at [206, 71] on div "button" at bounding box center [217, 68] width 22 height 18
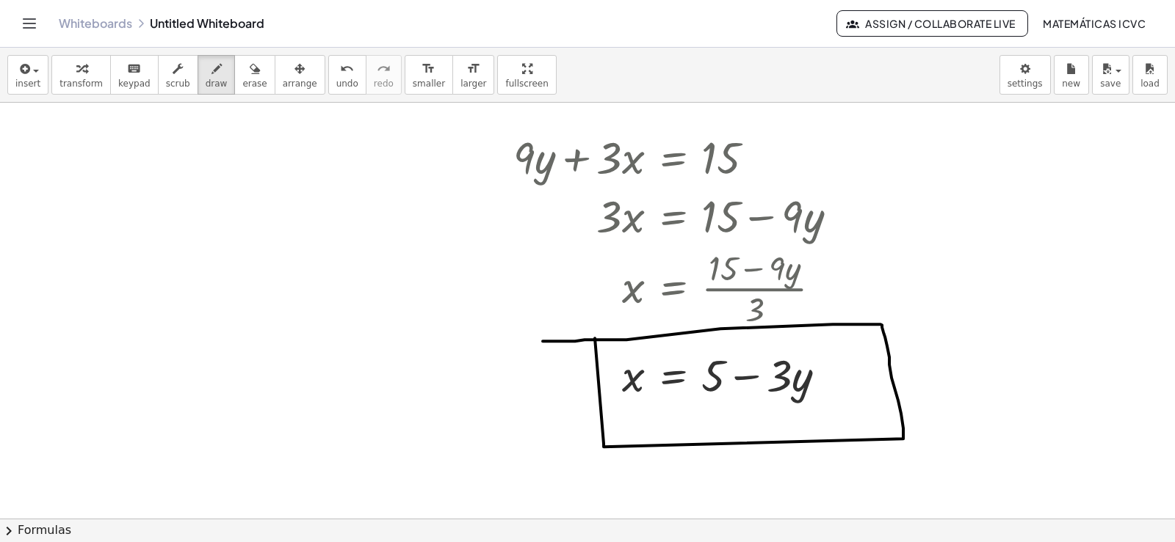
drag, startPoint x: 595, startPoint y: 338, endPoint x: 542, endPoint y: 341, distance: 52.2
click at [55, 79] on button "transform" at bounding box center [80, 75] width 59 height 40
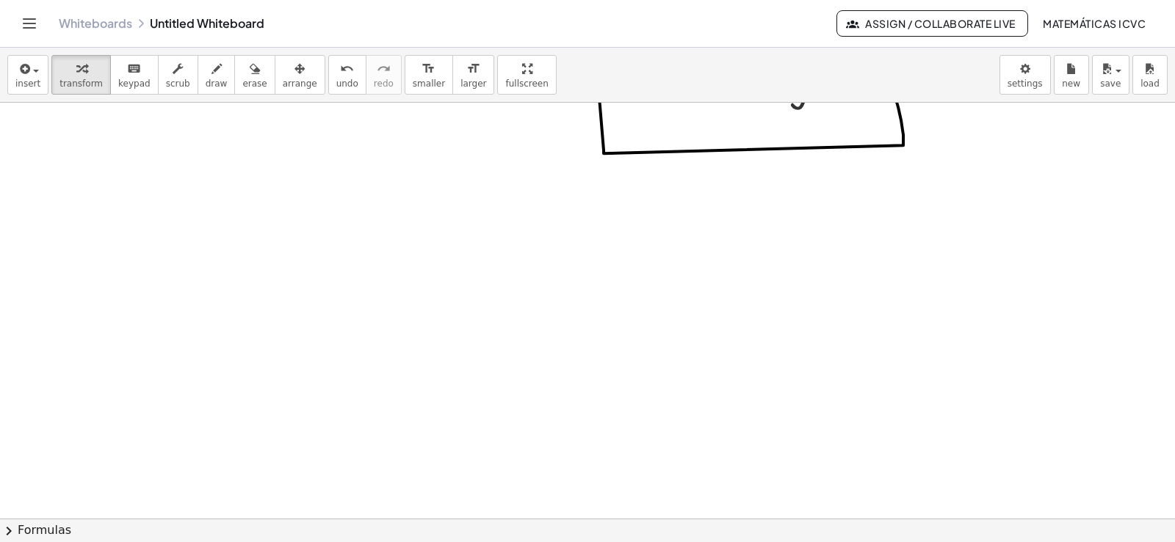
scroll to position [19862, 0]
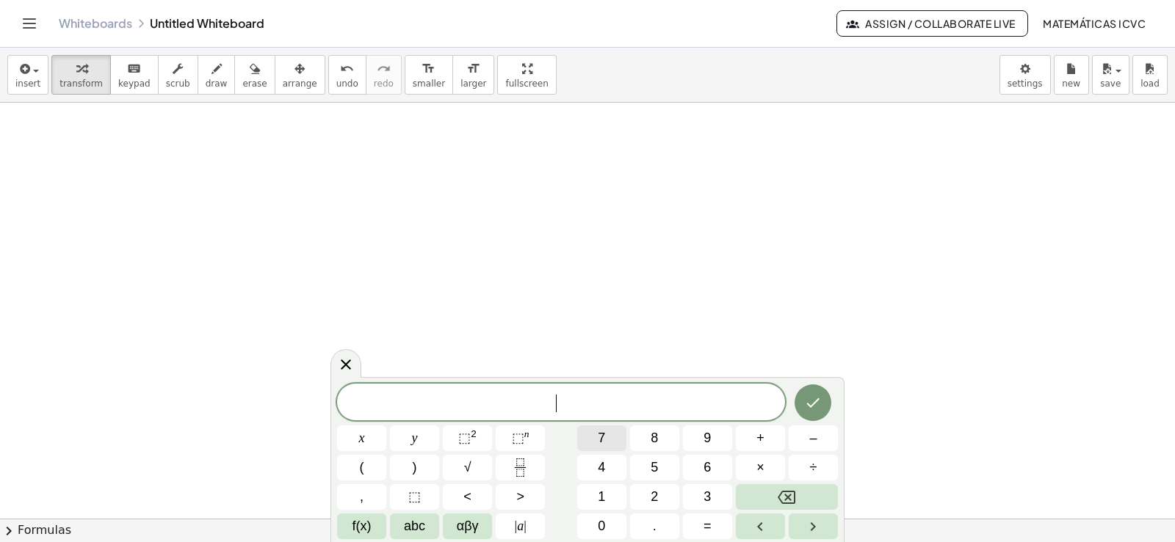
click at [609, 438] on button "7" at bounding box center [601, 439] width 49 height 26
click at [363, 438] on span "x" at bounding box center [362, 439] width 6 height 20
click at [765, 440] on button "+" at bounding box center [760, 439] width 49 height 26
click at [719, 494] on button "3" at bounding box center [707, 497] width 49 height 26
click at [404, 435] on button "y" at bounding box center [414, 439] width 49 height 26
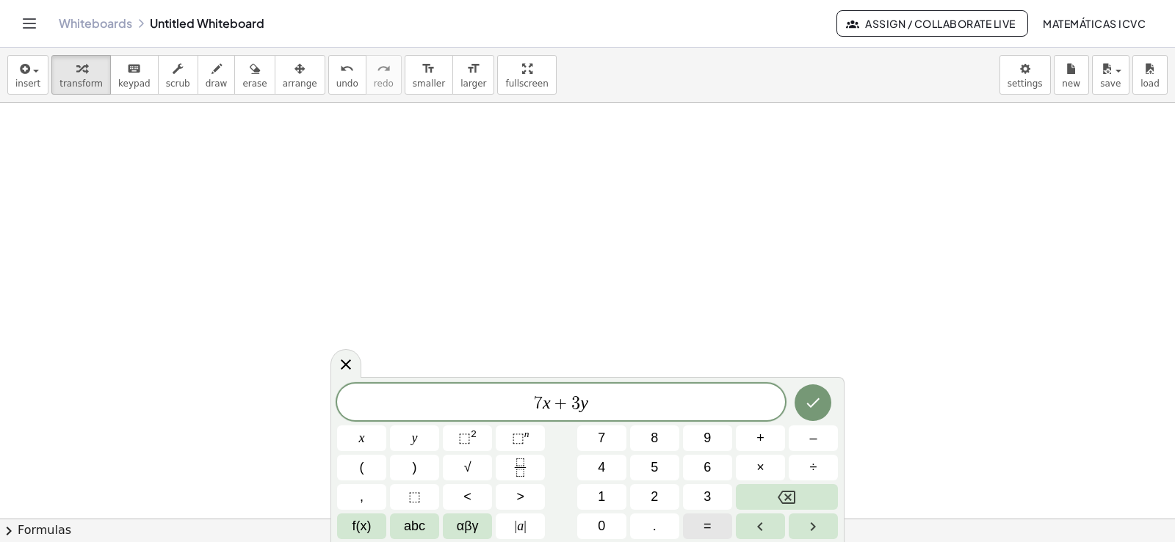
click at [710, 522] on span "=" at bounding box center [707, 527] width 8 height 20
click at [810, 438] on span "–" at bounding box center [812, 439] width 7 height 20
click at [662, 437] on button "8" at bounding box center [654, 439] width 49 height 26
click at [821, 408] on icon "Done" at bounding box center [813, 403] width 18 height 18
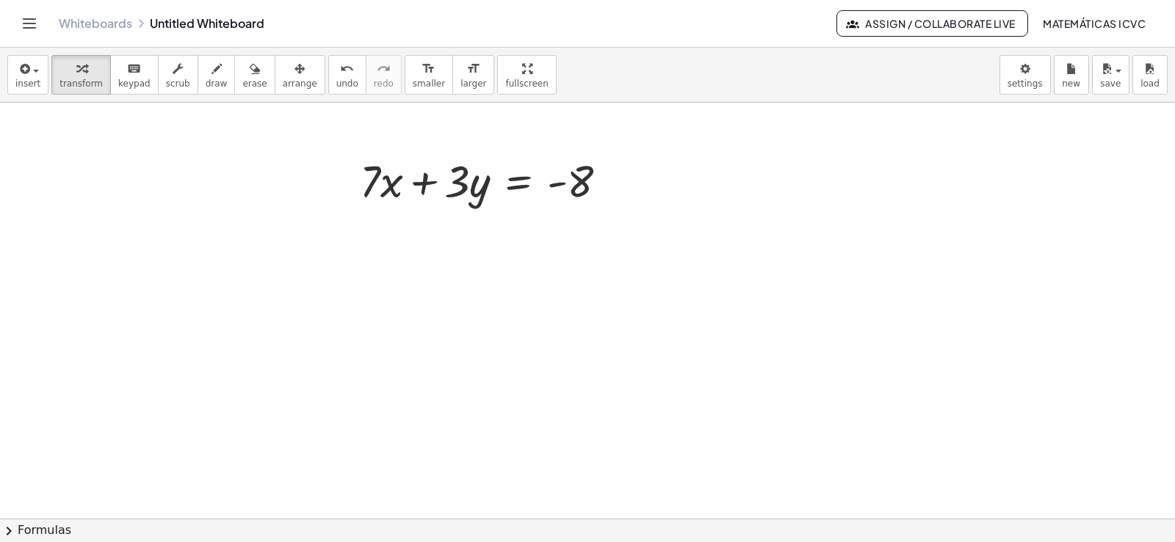
scroll to position [19916, 0]
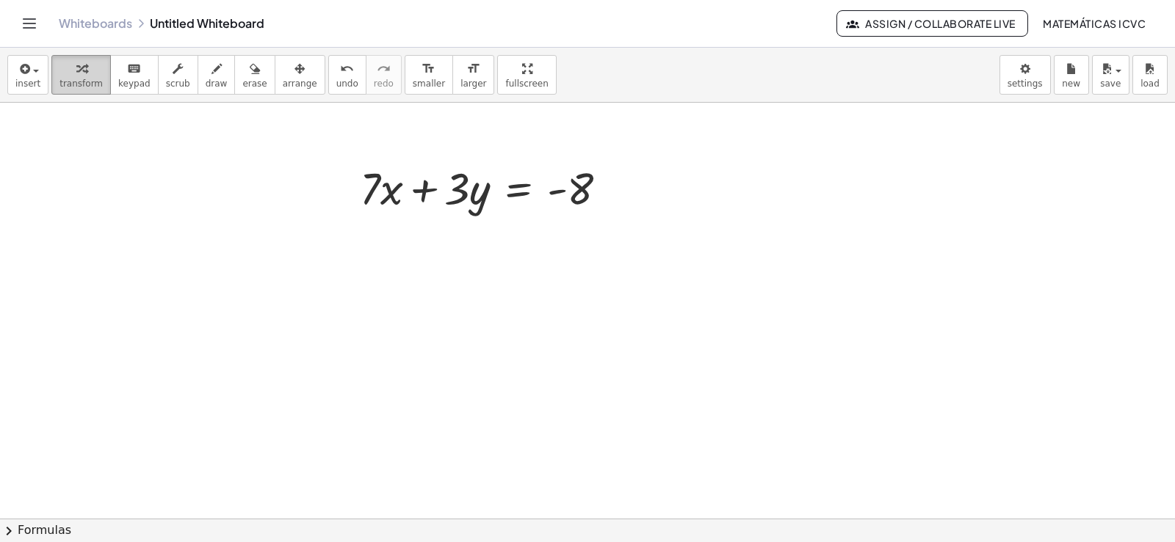
click at [76, 81] on span "transform" at bounding box center [80, 84] width 43 height 10
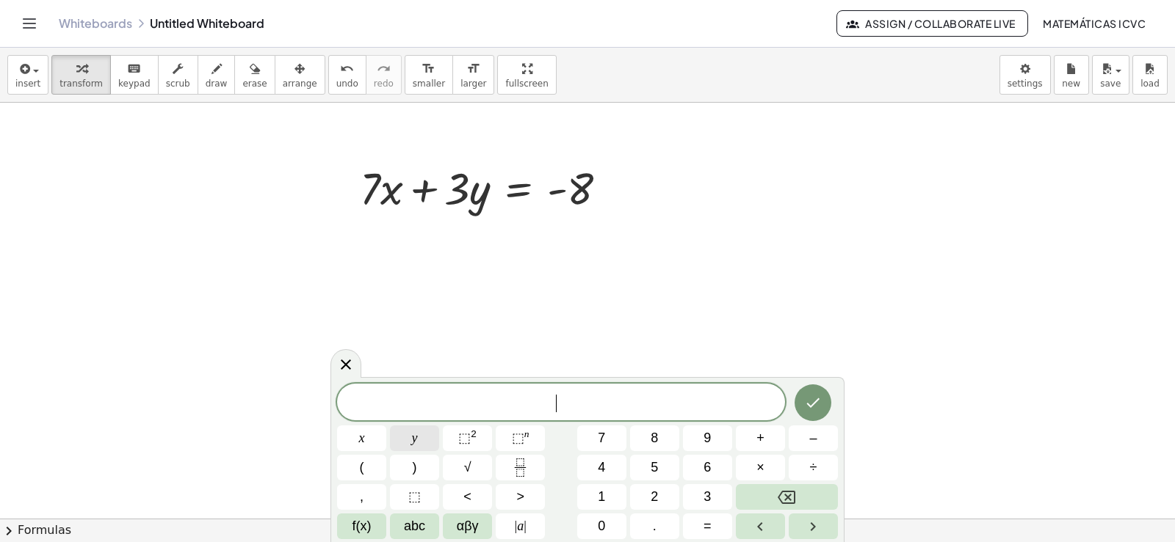
click at [412, 444] on span "y" at bounding box center [415, 439] width 6 height 20
click at [705, 527] on span "=" at bounding box center [707, 527] width 8 height 20
click at [644, 493] on button "2" at bounding box center [654, 497] width 49 height 26
click at [816, 404] on icon "Done" at bounding box center [813, 403] width 18 height 18
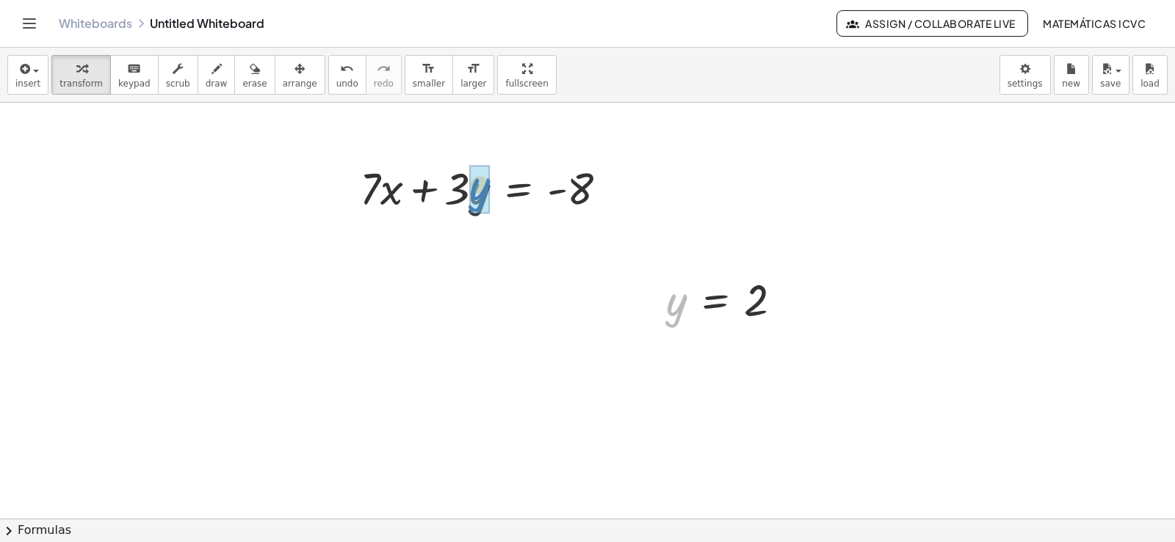
drag, startPoint x: 679, startPoint y: 311, endPoint x: 482, endPoint y: 195, distance: 228.4
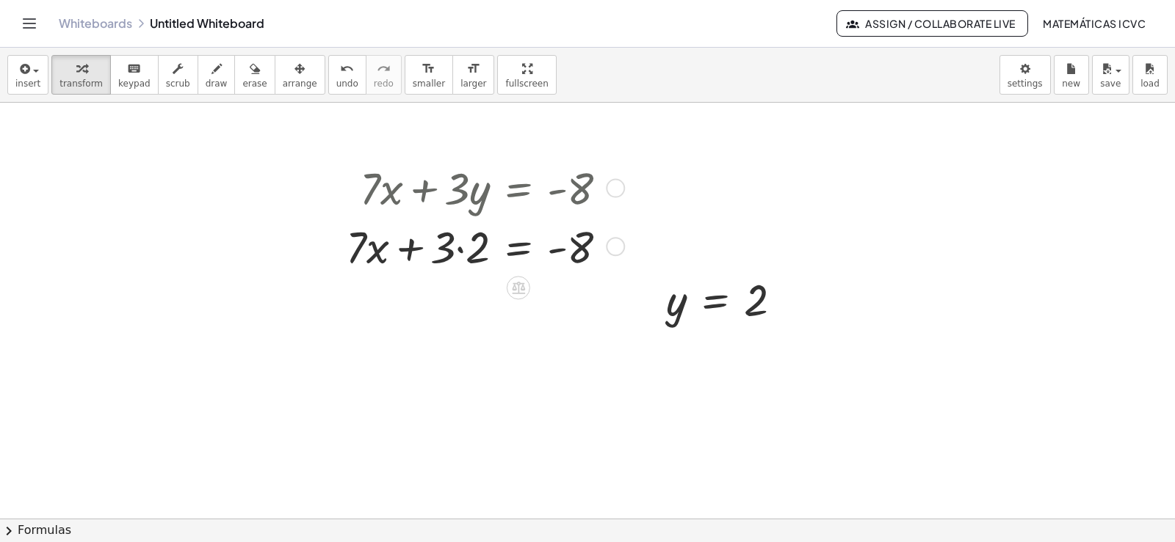
click at [460, 249] on div at bounding box center [482, 246] width 288 height 59
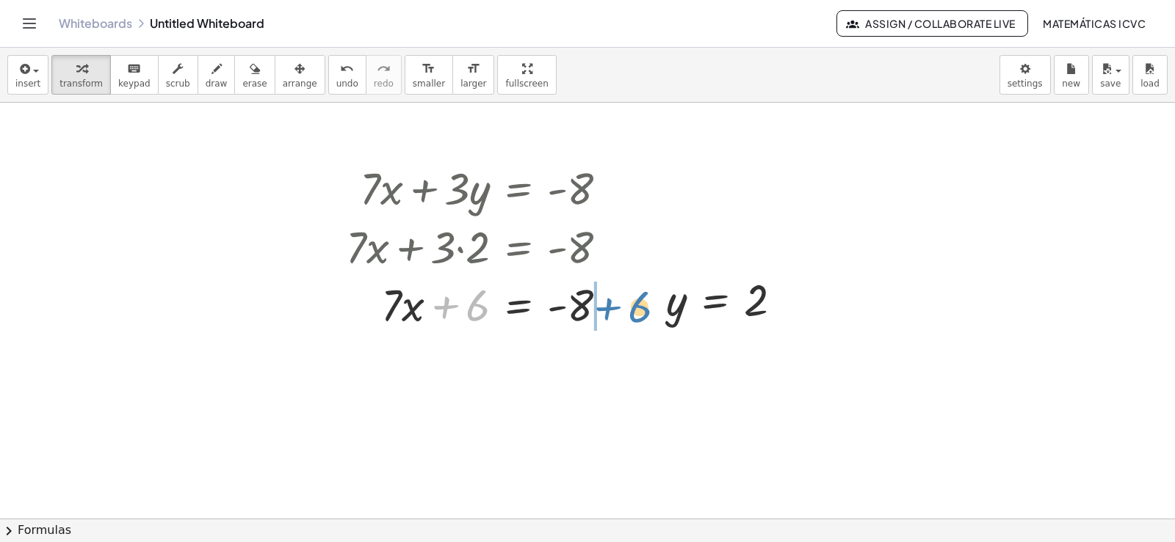
drag, startPoint x: 448, startPoint y: 305, endPoint x: 610, endPoint y: 306, distance: 162.2
click at [610, 306] on div at bounding box center [482, 304] width 288 height 59
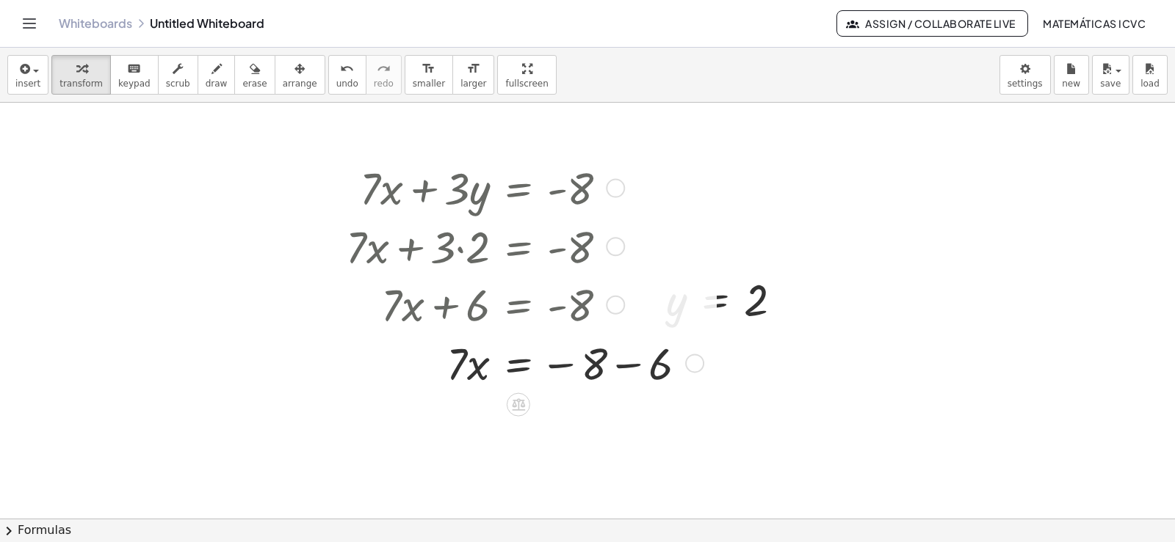
click at [628, 364] on div at bounding box center [521, 362] width 367 height 59
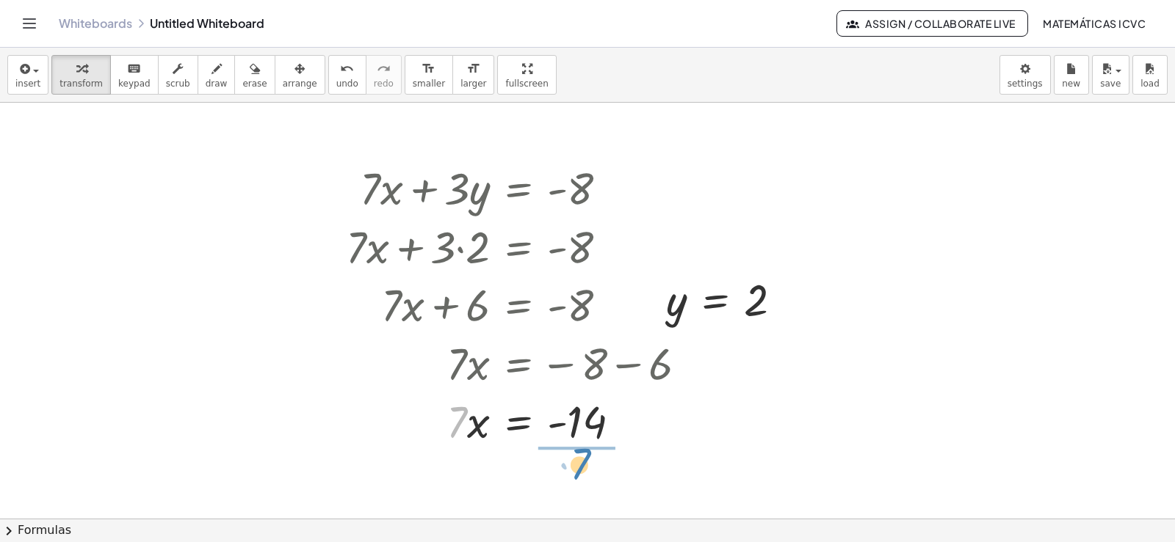
drag, startPoint x: 458, startPoint y: 430, endPoint x: 581, endPoint y: 472, distance: 129.5
click at [606, 421] on div at bounding box center [521, 420] width 367 height 87
click at [283, 72] on div "button" at bounding box center [300, 68] width 35 height 18
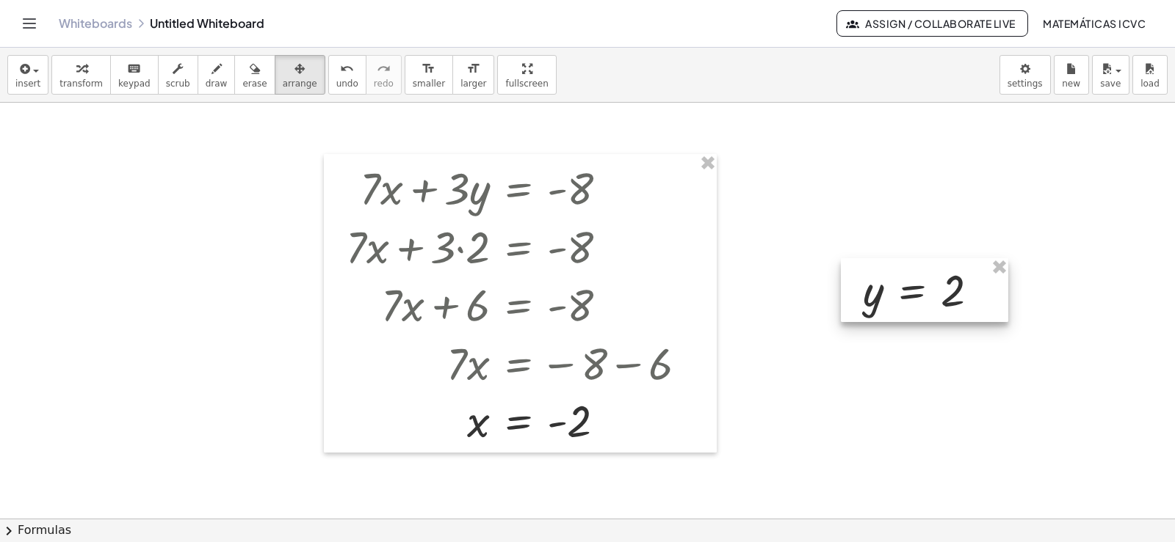
drag, startPoint x: 984, startPoint y: 300, endPoint x: 937, endPoint y: 295, distance: 47.3
click at [937, 295] on div at bounding box center [924, 290] width 167 height 64
click at [68, 81] on span "transform" at bounding box center [80, 84] width 43 height 10
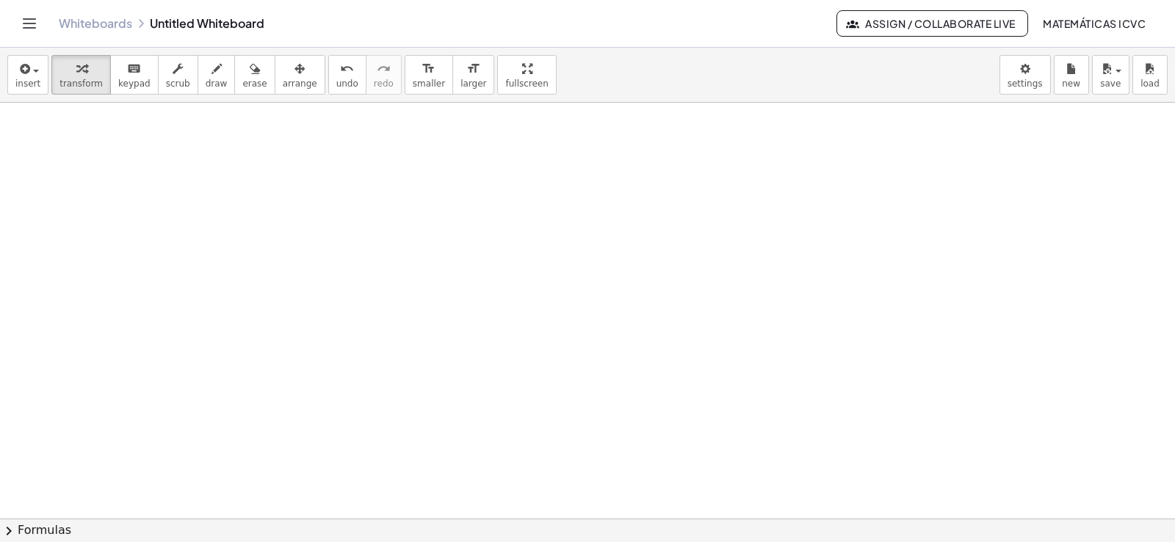
scroll to position [20283, 0]
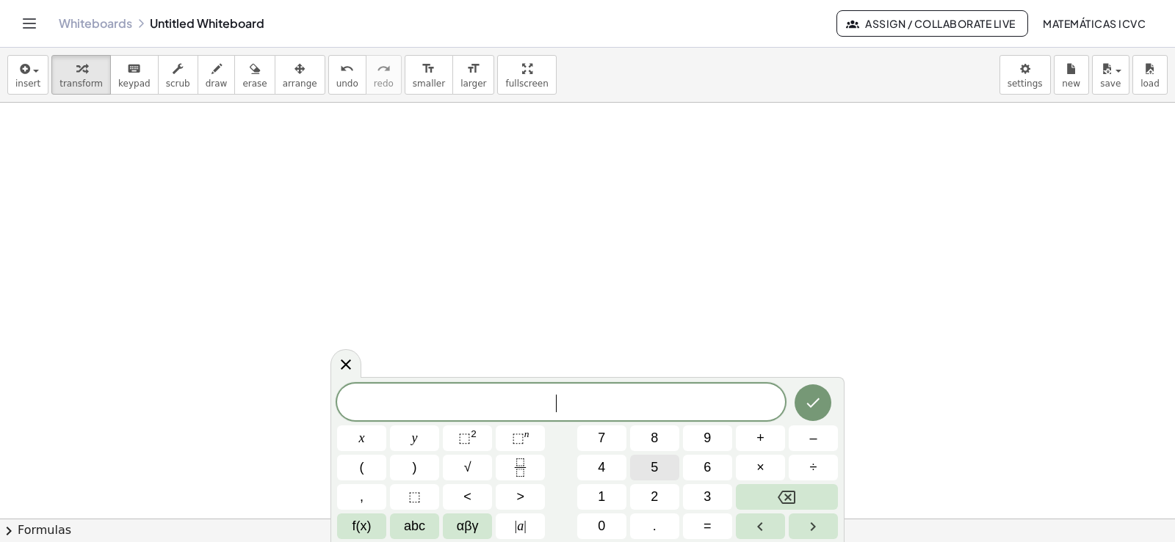
click at [656, 465] on span "5" at bounding box center [653, 468] width 7 height 20
click at [378, 435] on button "x" at bounding box center [361, 439] width 49 height 26
click at [817, 439] on button "–" at bounding box center [812, 439] width 49 height 26
click at [595, 463] on button "4" at bounding box center [601, 468] width 49 height 26
click at [423, 444] on button "y" at bounding box center [414, 439] width 49 height 26
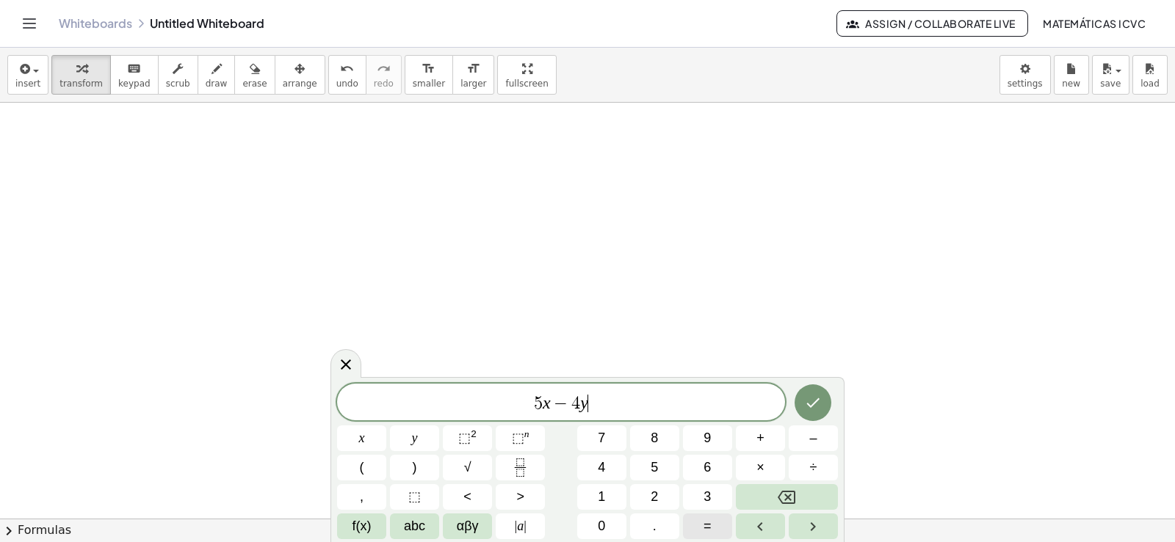
click at [709, 526] on span "=" at bounding box center [707, 527] width 8 height 20
click at [608, 493] on button "1" at bounding box center [601, 497] width 49 height 26
click at [704, 468] on span "6" at bounding box center [706, 468] width 7 height 20
click at [812, 399] on icon "Done" at bounding box center [813, 403] width 18 height 18
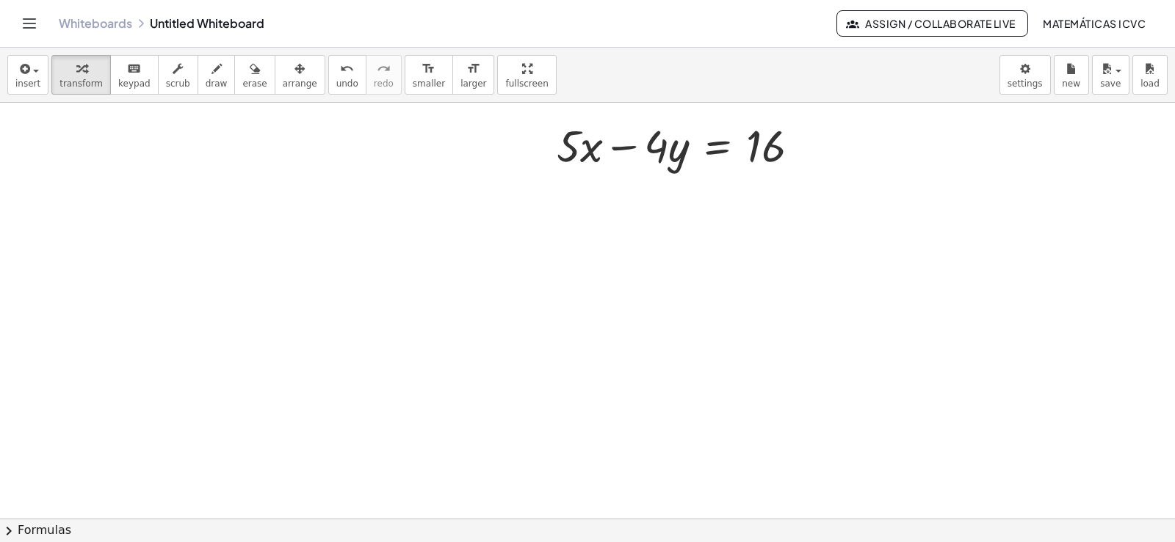
scroll to position [20479, 0]
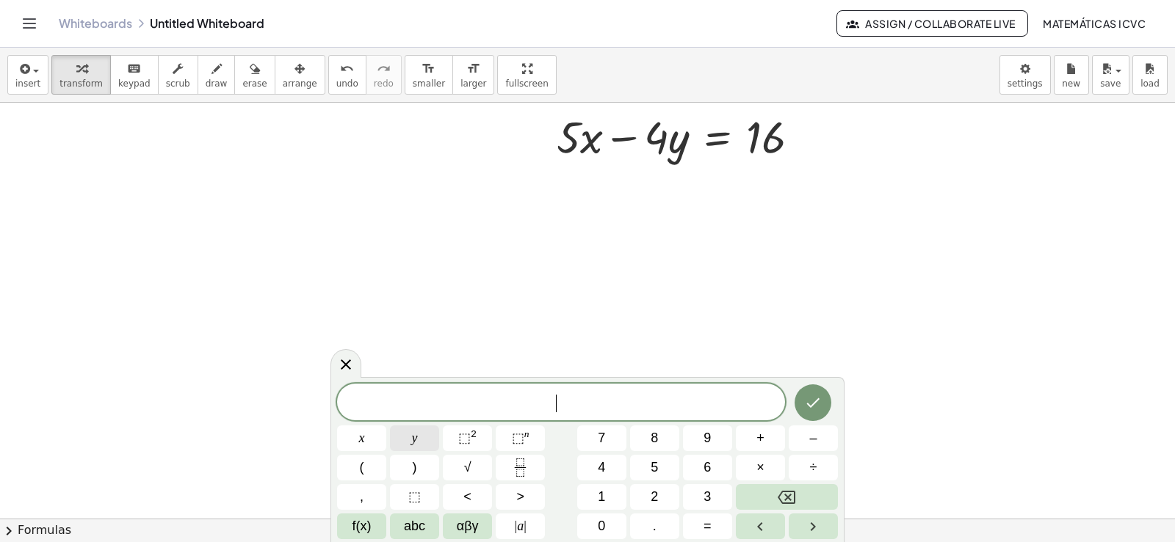
click at [419, 442] on button "y" at bounding box center [414, 439] width 49 height 26
click at [713, 533] on button "=" at bounding box center [707, 527] width 49 height 26
click at [601, 492] on span "1" at bounding box center [601, 497] width 7 height 20
click at [809, 405] on icon "Done" at bounding box center [813, 404] width 13 height 10
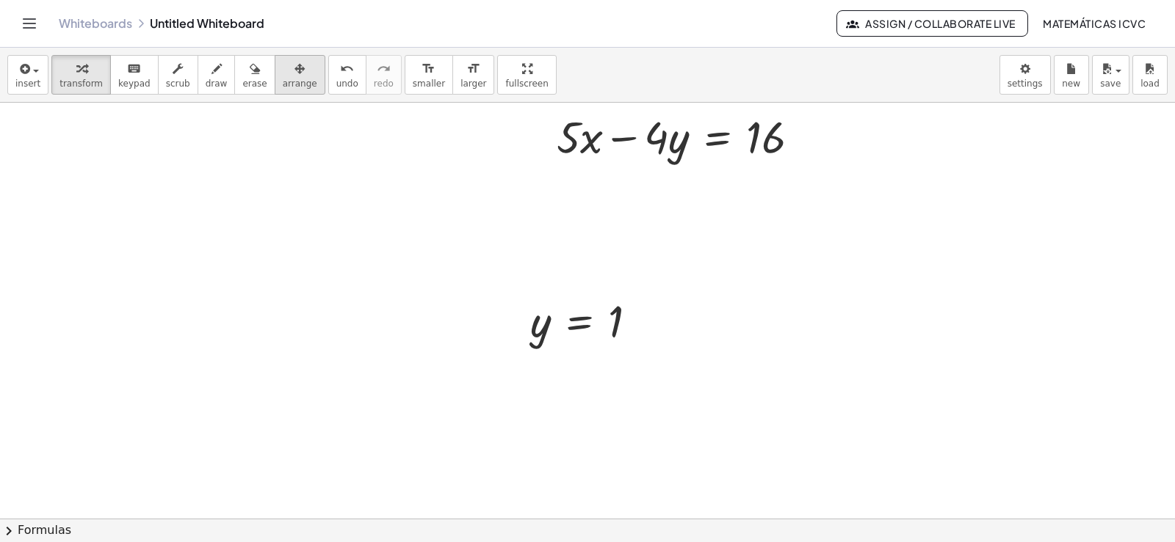
click at [283, 79] on span "arrange" at bounding box center [300, 84] width 35 height 10
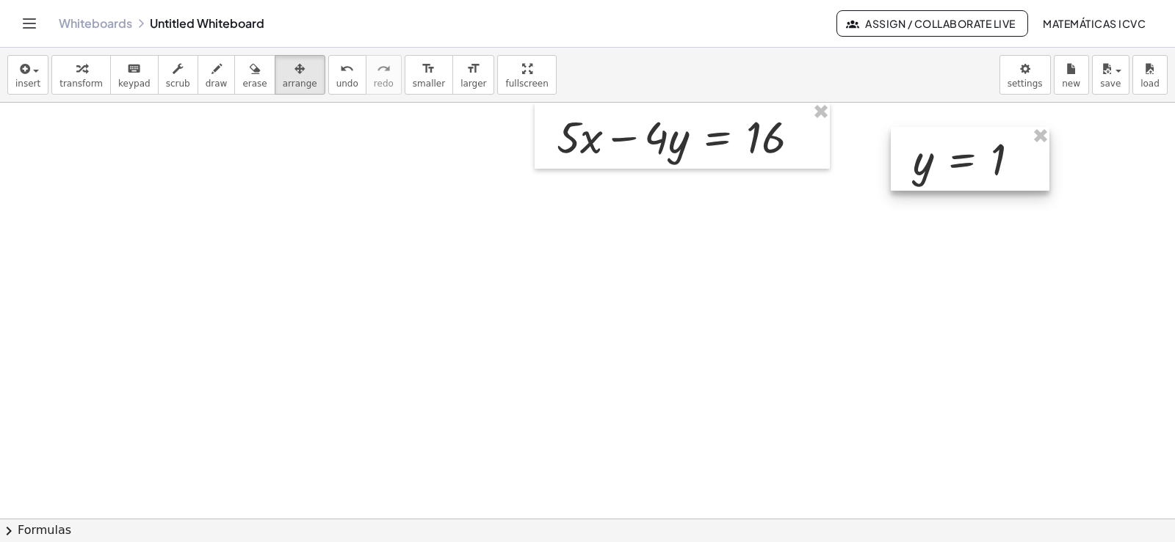
click at [965, 163] on div at bounding box center [969, 159] width 159 height 64
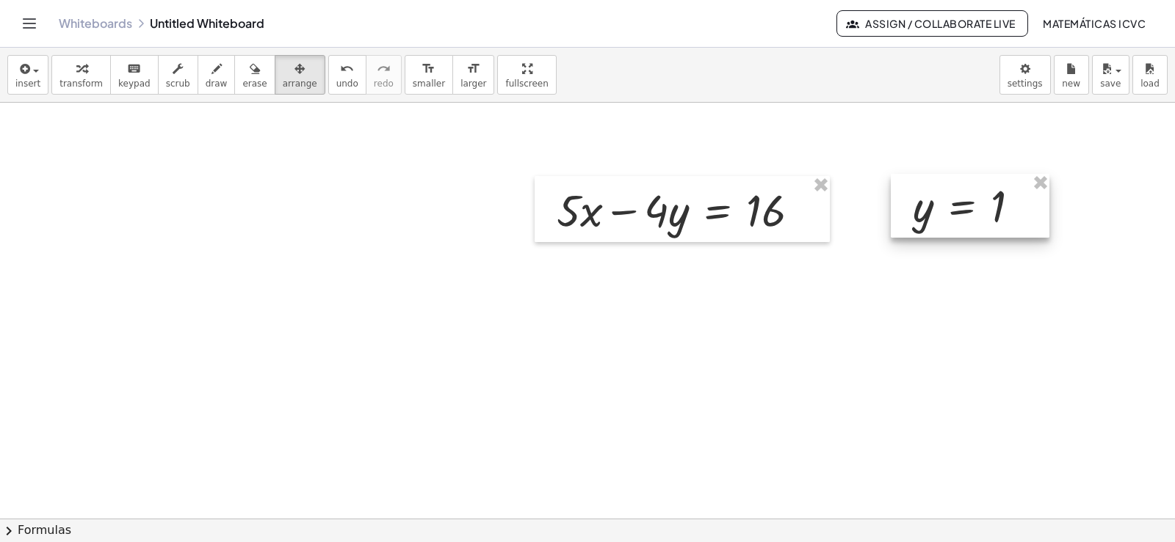
drag, startPoint x: 960, startPoint y: 236, endPoint x: 960, endPoint y: 209, distance: 26.4
click at [960, 209] on div at bounding box center [969, 206] width 159 height 64
click at [90, 73] on div "button" at bounding box center [80, 68] width 43 height 18
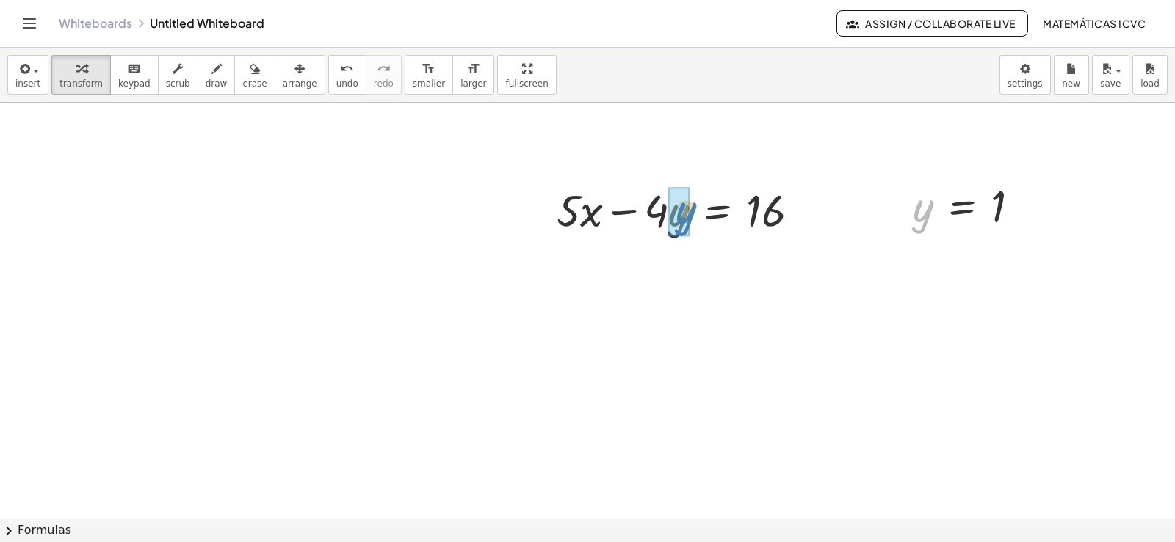
drag, startPoint x: 928, startPoint y: 218, endPoint x: 366, endPoint y: 321, distance: 570.9
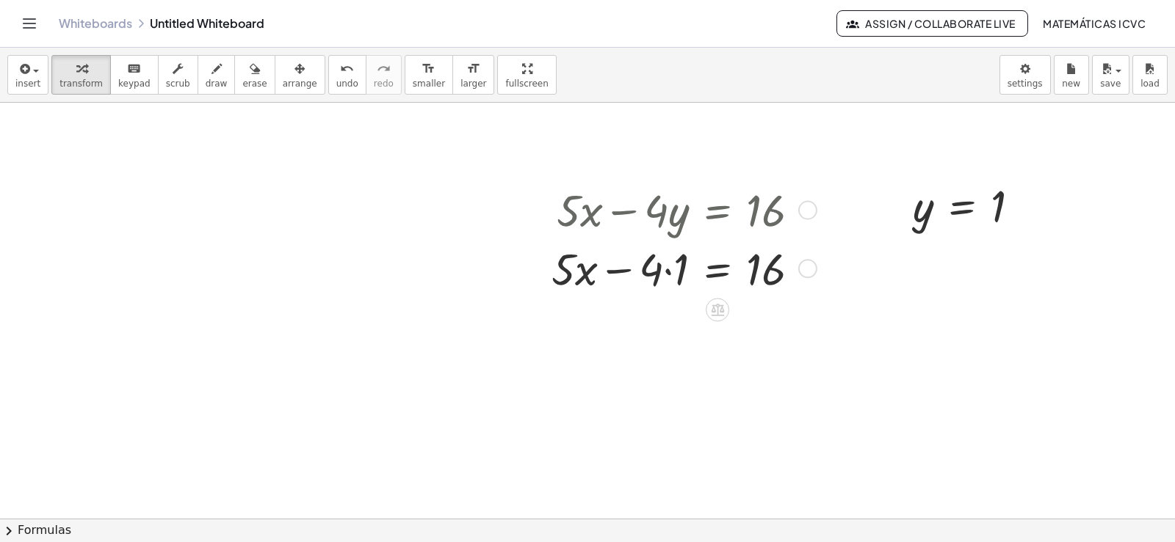
click at [668, 271] on div at bounding box center [681, 268] width 275 height 59
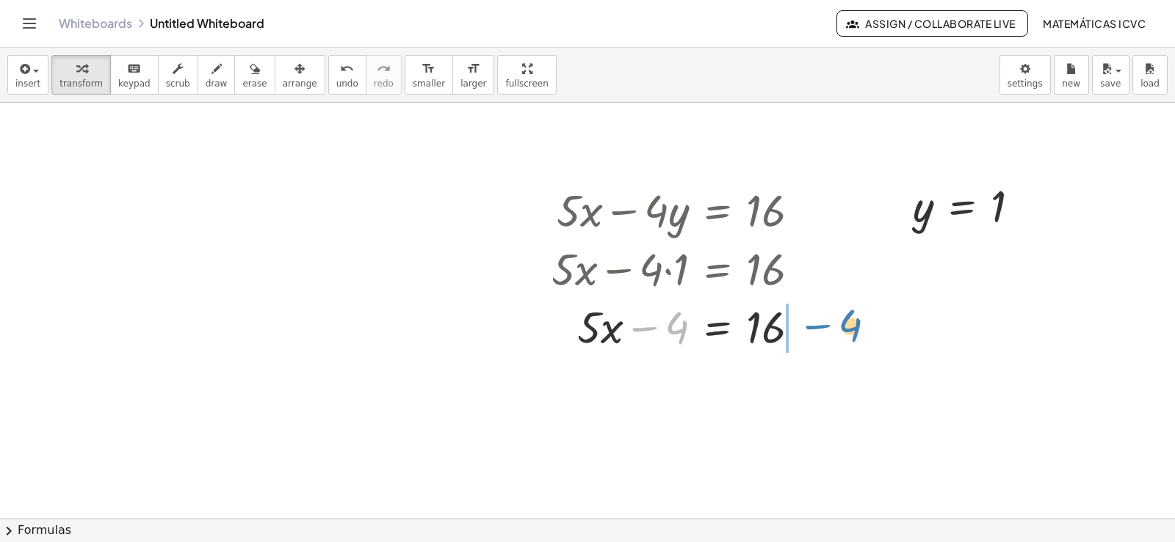
drag, startPoint x: 642, startPoint y: 330, endPoint x: 816, endPoint y: 328, distance: 173.3
click at [816, 328] on div at bounding box center [681, 326] width 275 height 59
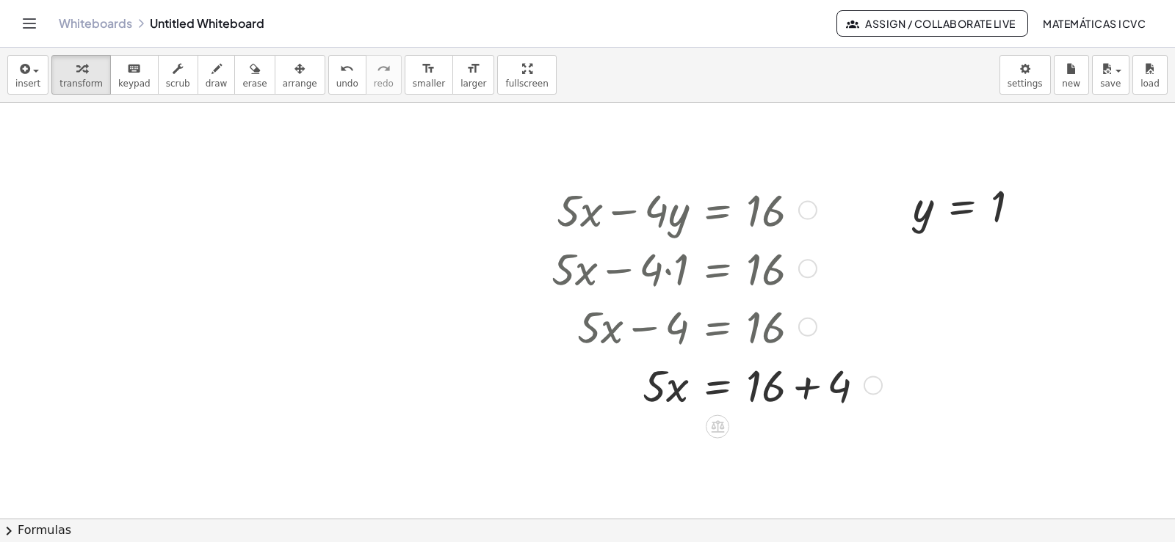
drag, startPoint x: 806, startPoint y: 385, endPoint x: 1162, endPoint y: 462, distance: 364.1
click at [806, 385] on div at bounding box center [714, 384] width 340 height 59
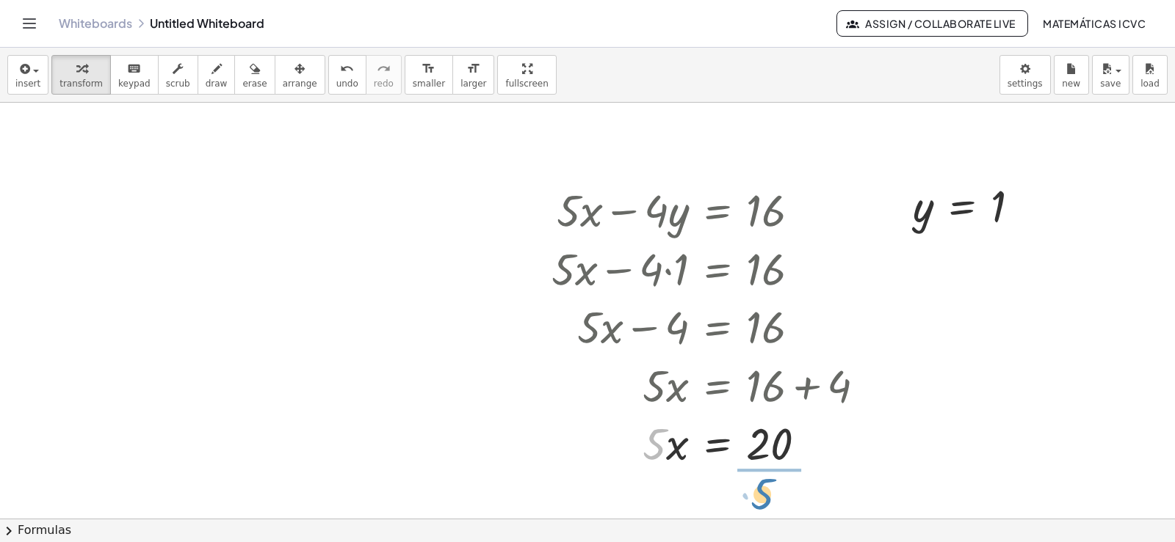
drag, startPoint x: 653, startPoint y: 455, endPoint x: 1123, endPoint y: 502, distance: 472.2
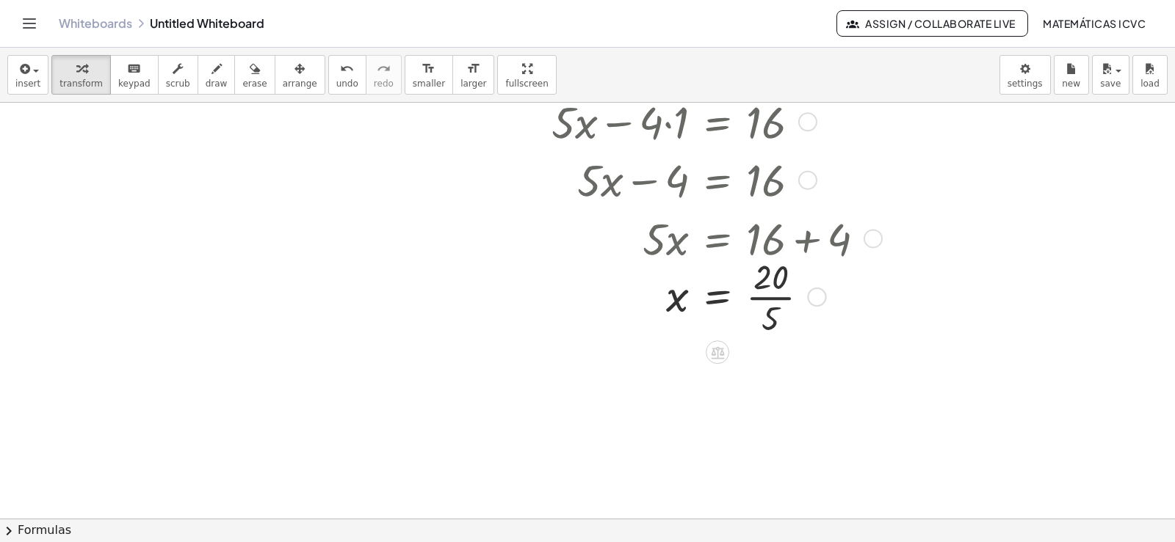
click at [772, 299] on div at bounding box center [714, 296] width 340 height 87
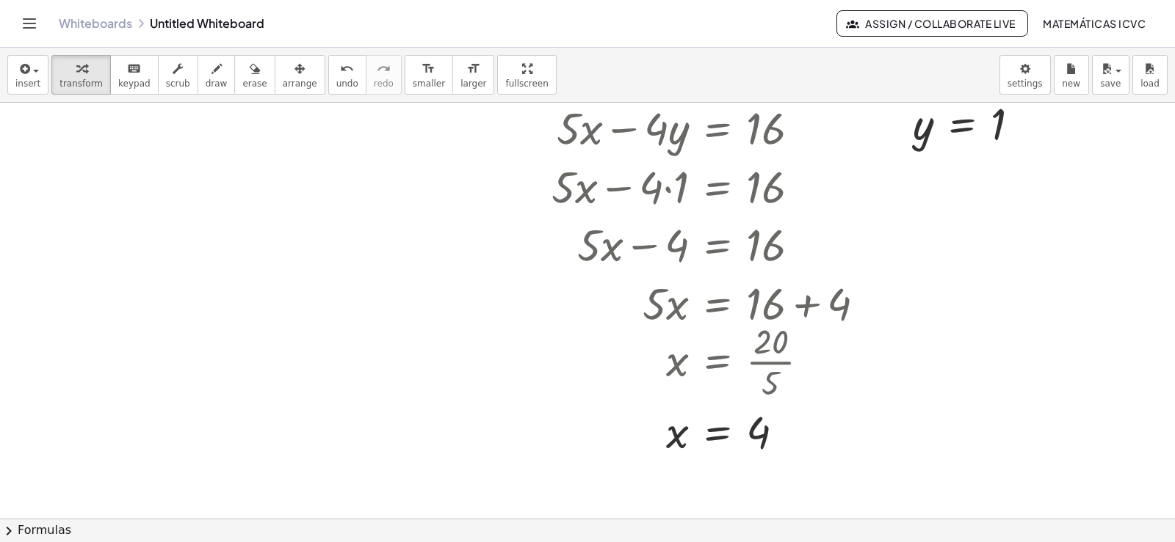
scroll to position [20479, 0]
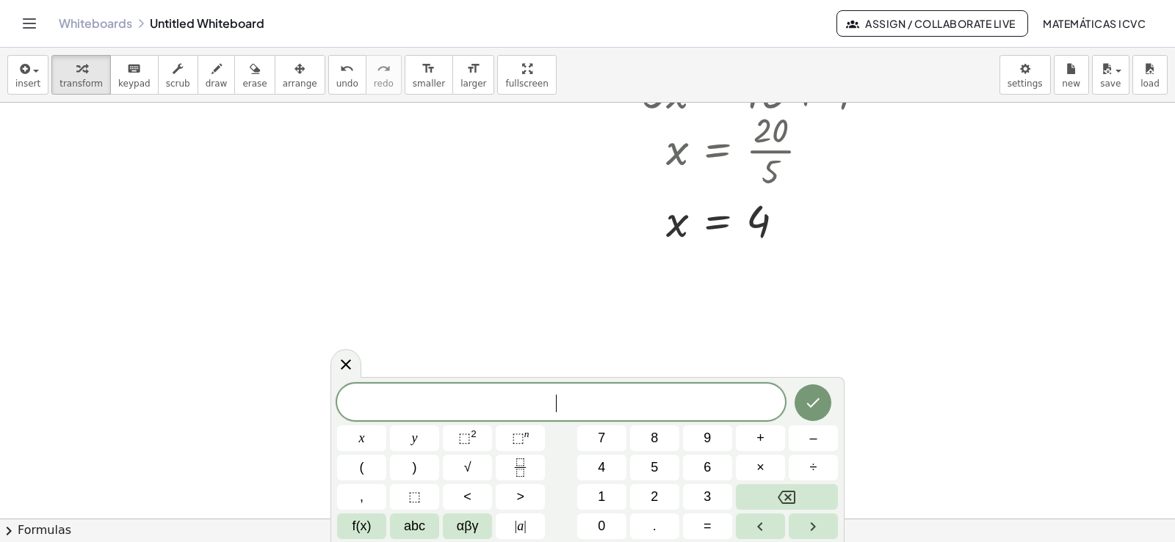
scroll to position [20822, 0]
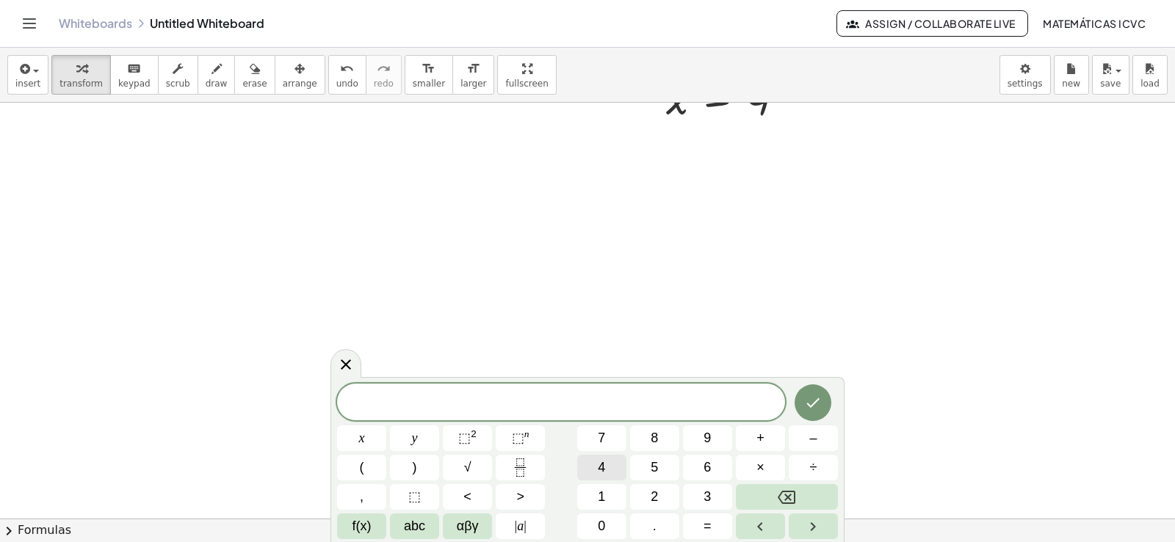
click at [608, 466] on button "4" at bounding box center [601, 468] width 49 height 26
click at [368, 437] on button "x" at bounding box center [361, 439] width 49 height 26
click at [761, 431] on span "+" at bounding box center [760, 439] width 8 height 20
click at [698, 495] on button "3" at bounding box center [707, 497] width 49 height 26
click at [414, 439] on span "y" at bounding box center [415, 439] width 6 height 20
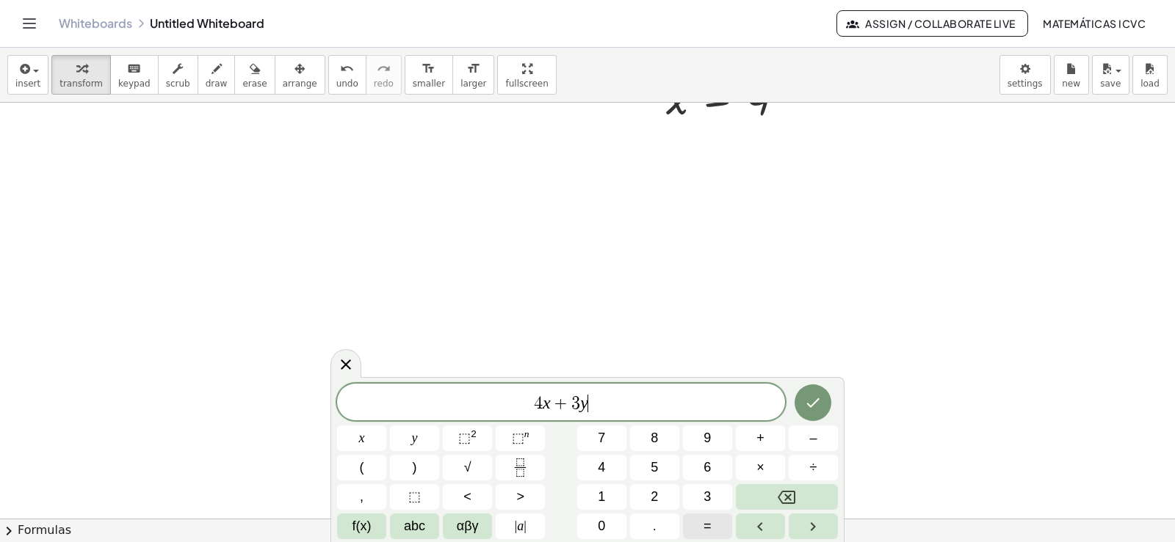
click at [703, 527] on button "=" at bounding box center [707, 527] width 49 height 26
click at [818, 438] on button "–" at bounding box center [812, 439] width 49 height 26
click at [658, 464] on span "5" at bounding box center [653, 468] width 7 height 20
click at [807, 405] on icon "Done" at bounding box center [813, 403] width 18 height 18
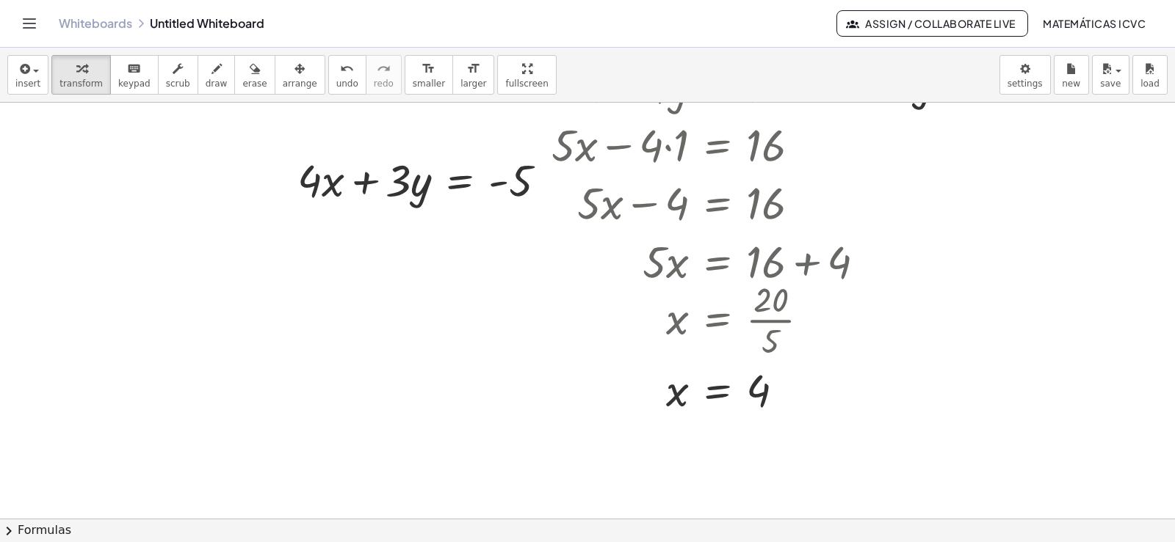
scroll to position [20528, 0]
click at [294, 66] on icon "button" at bounding box center [299, 69] width 10 height 18
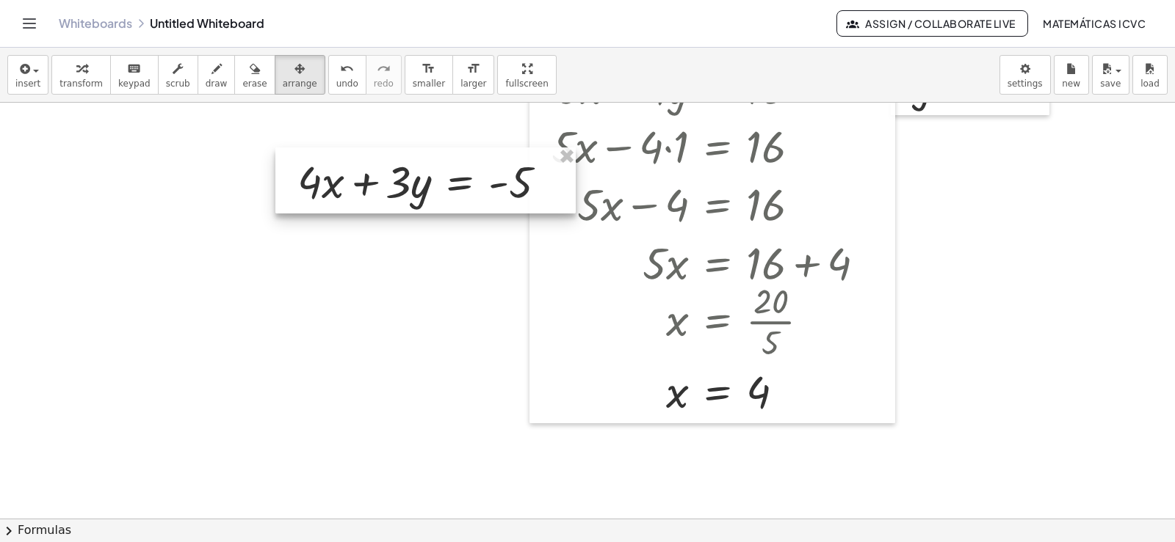
click at [393, 186] on div at bounding box center [425, 181] width 300 height 66
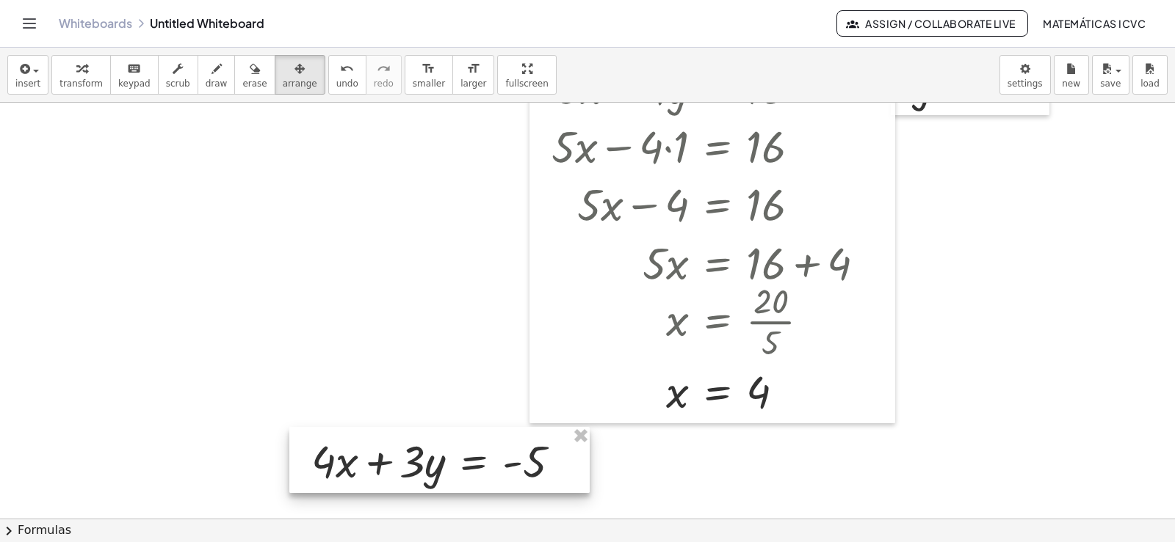
drag, startPoint x: 393, startPoint y: 186, endPoint x: 410, endPoint y: 465, distance: 279.5
click at [407, 467] on div at bounding box center [439, 460] width 300 height 66
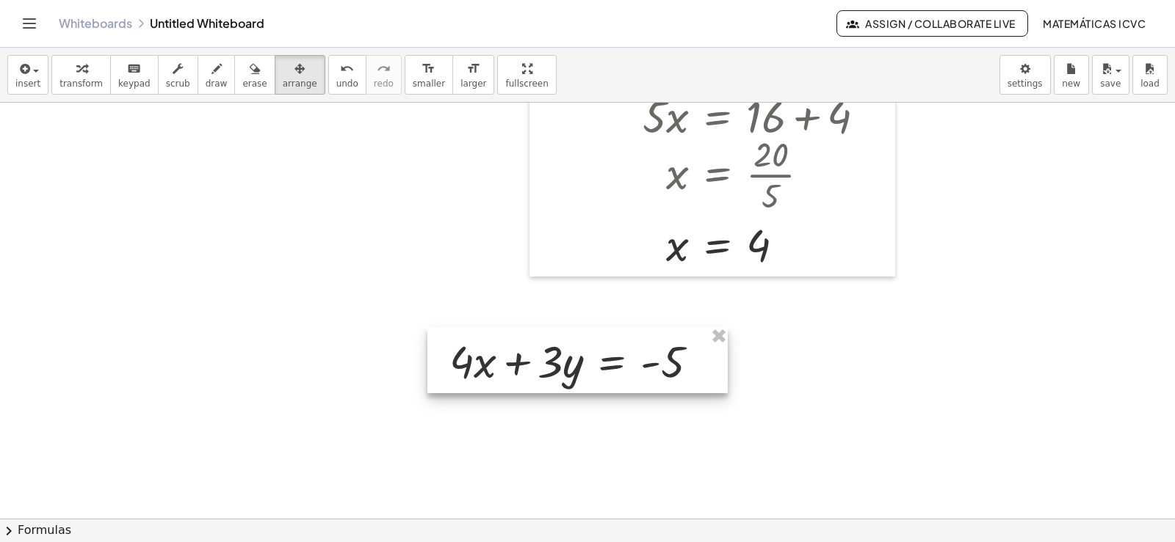
drag, startPoint x: 435, startPoint y: 311, endPoint x: 512, endPoint y: 352, distance: 86.7
click at [572, 357] on div at bounding box center [577, 360] width 300 height 66
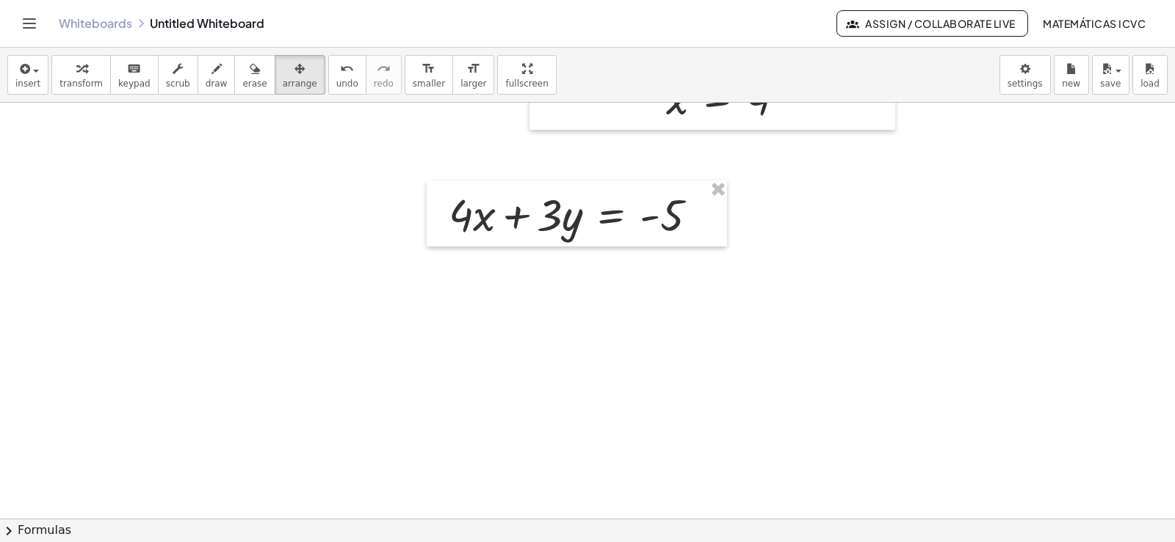
scroll to position [20896, 0]
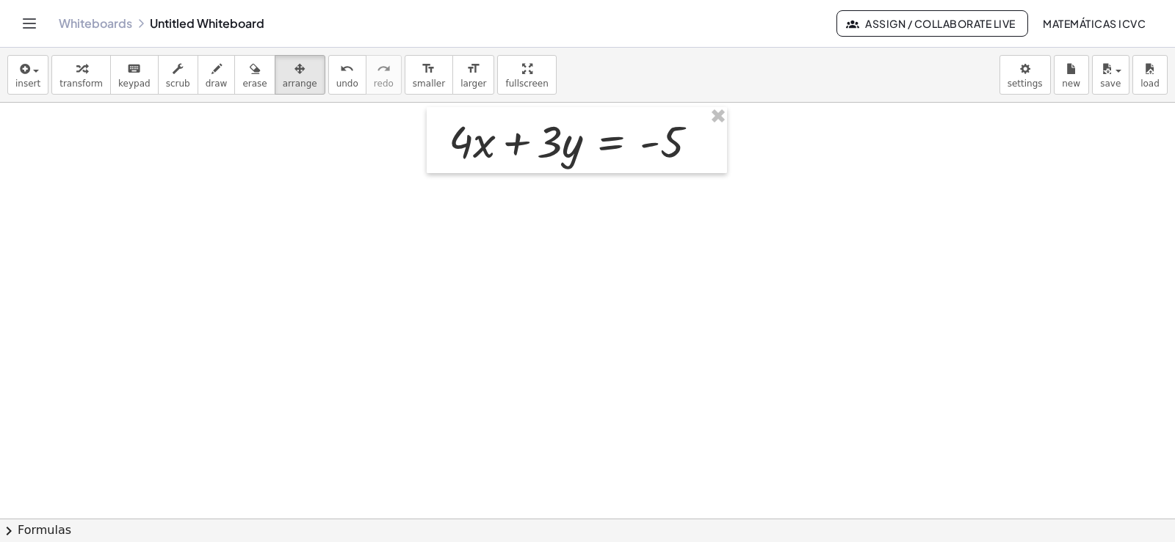
click at [84, 83] on span "transform" at bounding box center [80, 84] width 43 height 10
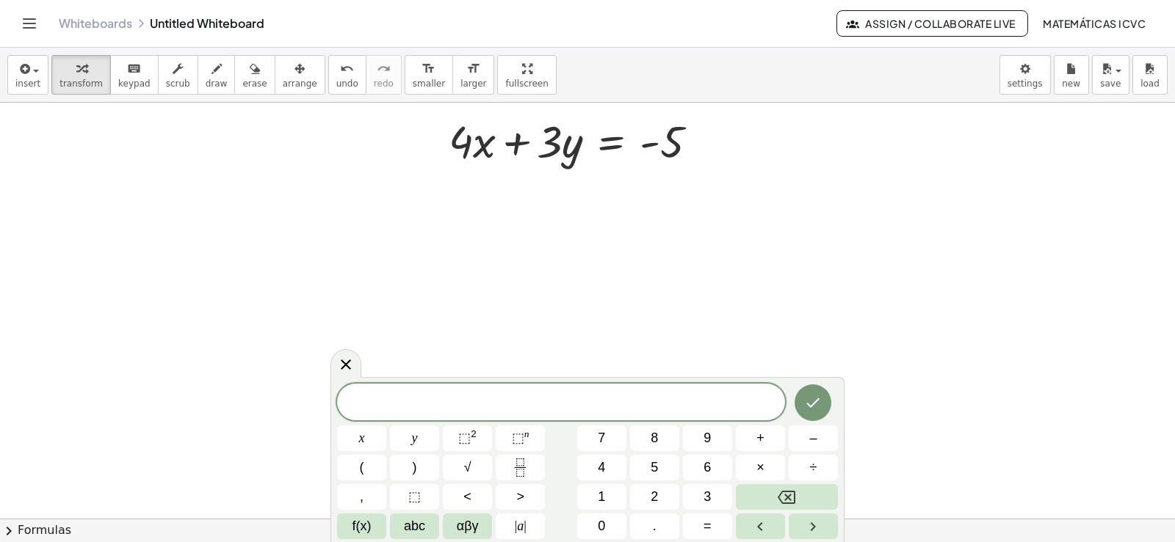
click at [413, 434] on span "y" at bounding box center [415, 439] width 6 height 20
click at [720, 529] on button "=" at bounding box center [707, 527] width 49 height 26
click at [662, 465] on button "5" at bounding box center [654, 468] width 49 height 26
click at [583, 396] on span "​" at bounding box center [561, 403] width 448 height 21
click at [413, 435] on span "y" at bounding box center [415, 439] width 6 height 20
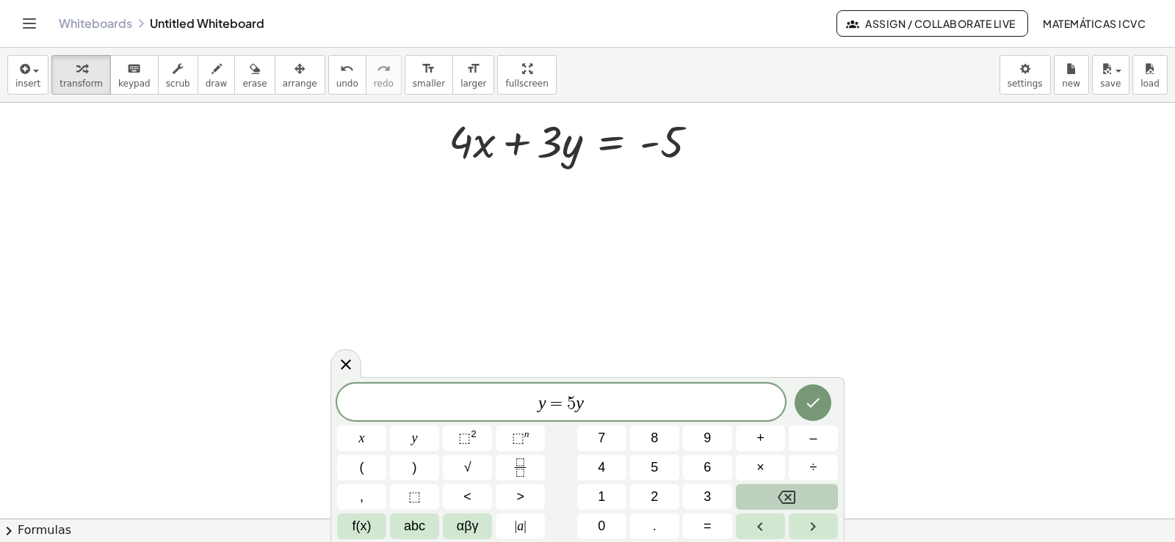
click at [802, 507] on button "Backspace" at bounding box center [787, 497] width 102 height 26
click at [821, 395] on icon "Done" at bounding box center [813, 403] width 18 height 18
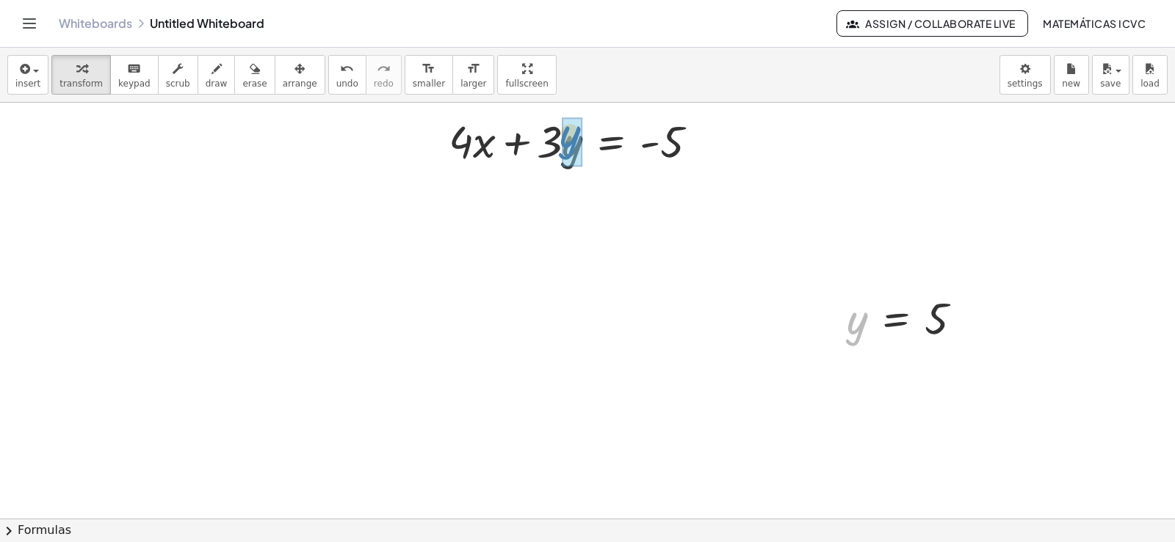
drag, startPoint x: 641, startPoint y: 211, endPoint x: 570, endPoint y: 142, distance: 98.6
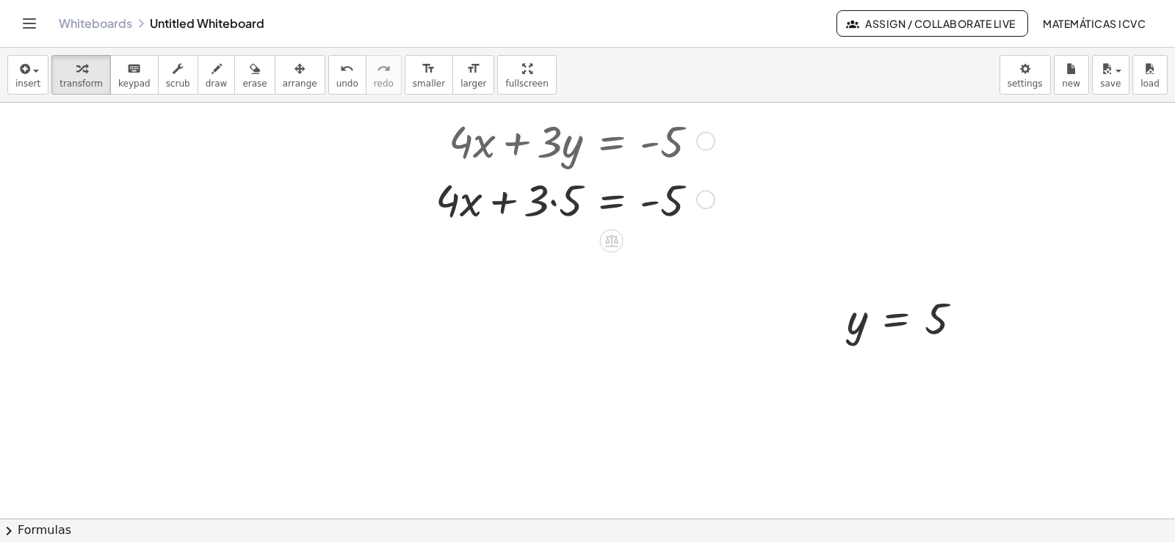
click at [556, 205] on div at bounding box center [572, 199] width 288 height 59
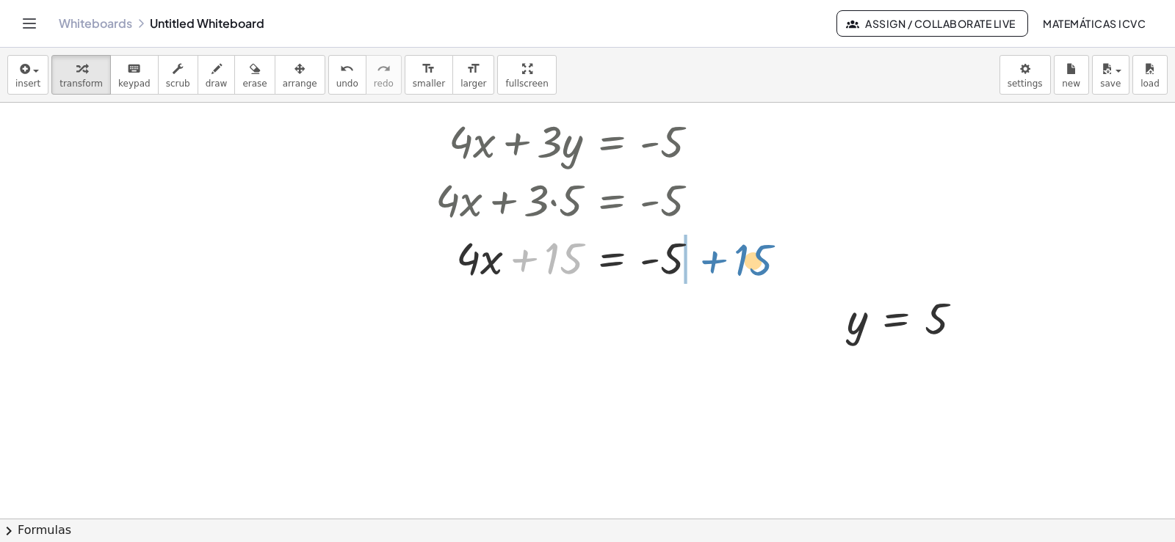
drag, startPoint x: 526, startPoint y: 262, endPoint x: 1022, endPoint y: 468, distance: 537.1
click at [715, 263] on div at bounding box center [572, 257] width 288 height 59
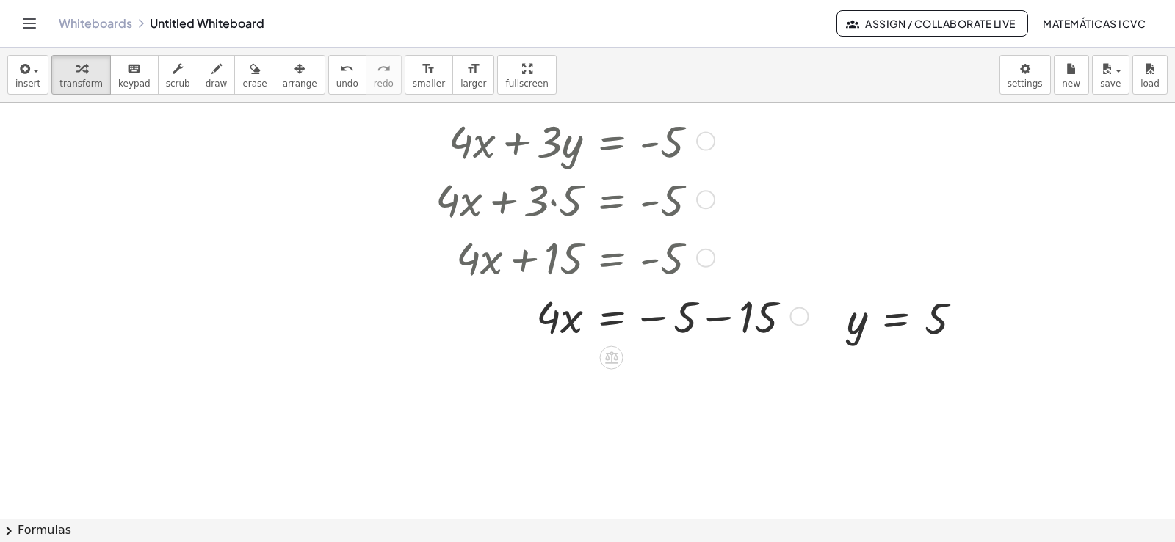
click at [719, 322] on div at bounding box center [619, 315] width 382 height 59
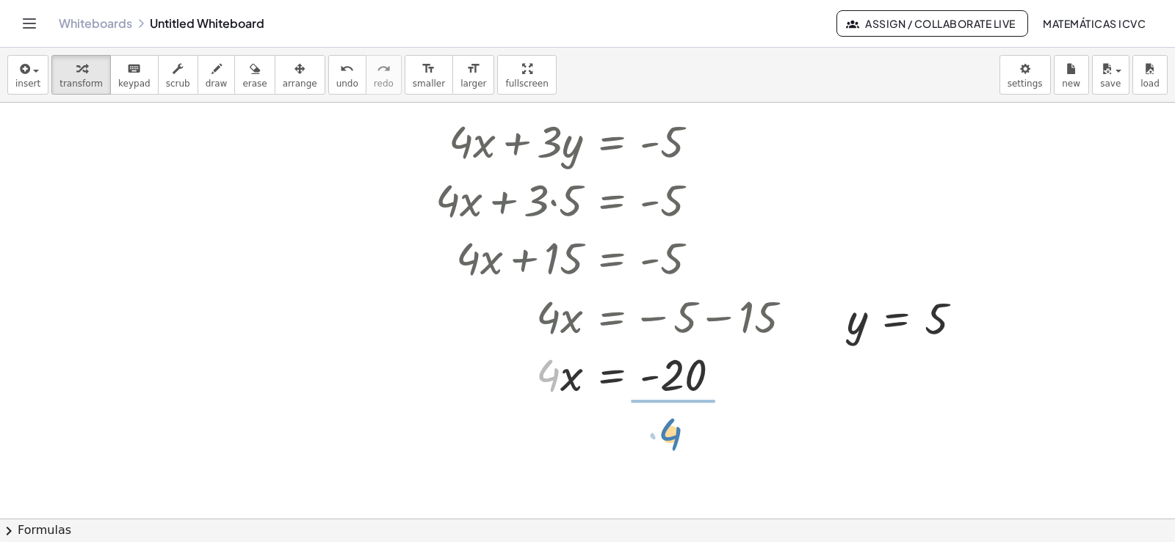
drag, startPoint x: 546, startPoint y: 370, endPoint x: 1133, endPoint y: 435, distance: 590.8
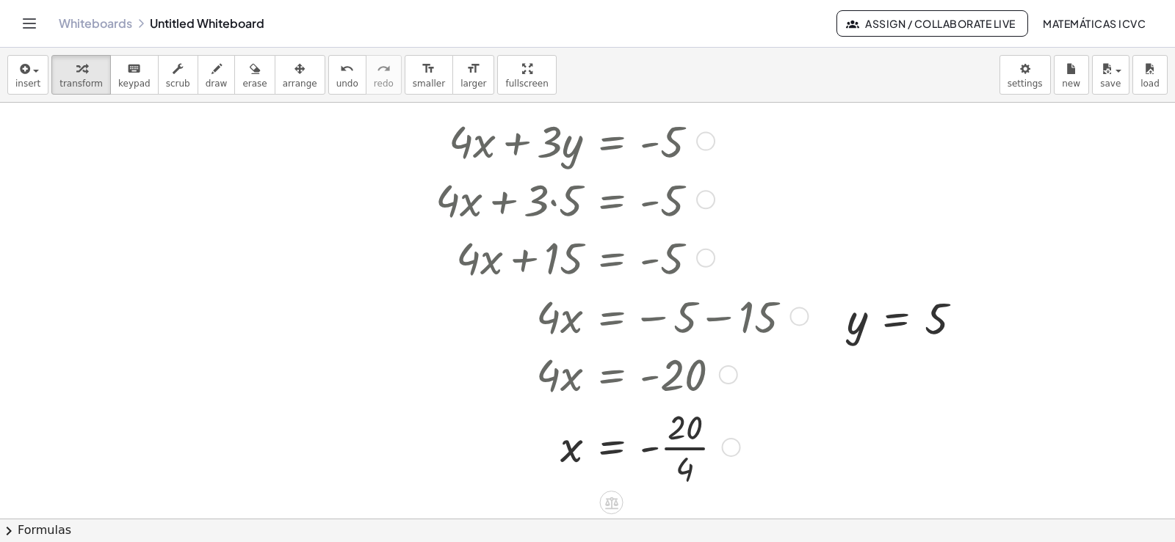
click at [697, 446] on div at bounding box center [619, 446] width 382 height 87
click at [206, 81] on span "draw" at bounding box center [217, 84] width 22 height 10
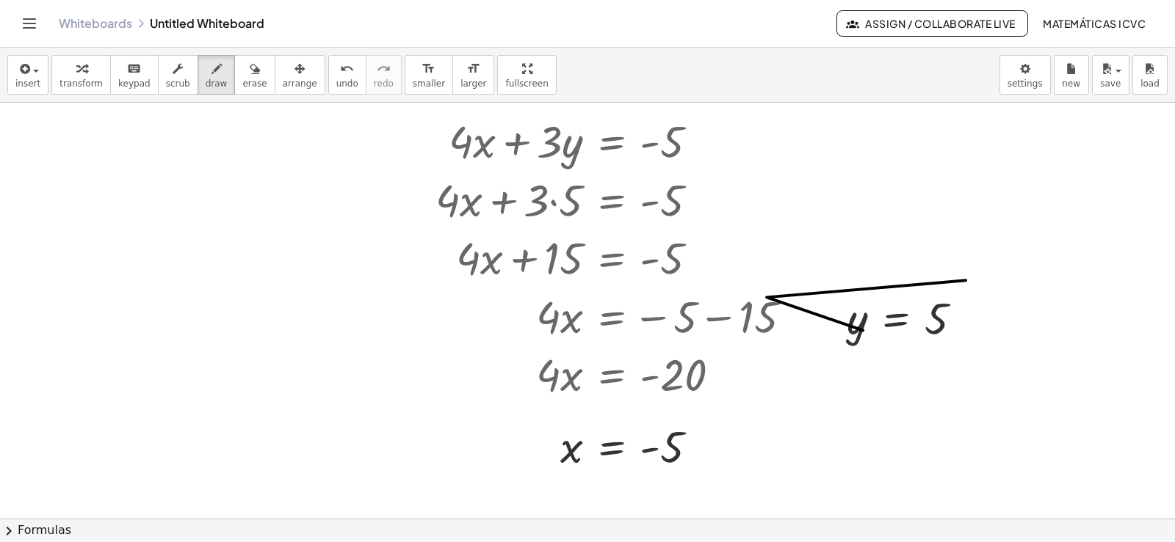
drag, startPoint x: 863, startPoint y: 330, endPoint x: 783, endPoint y: 255, distance: 109.6
click at [336, 84] on span "undo" at bounding box center [347, 84] width 22 height 10
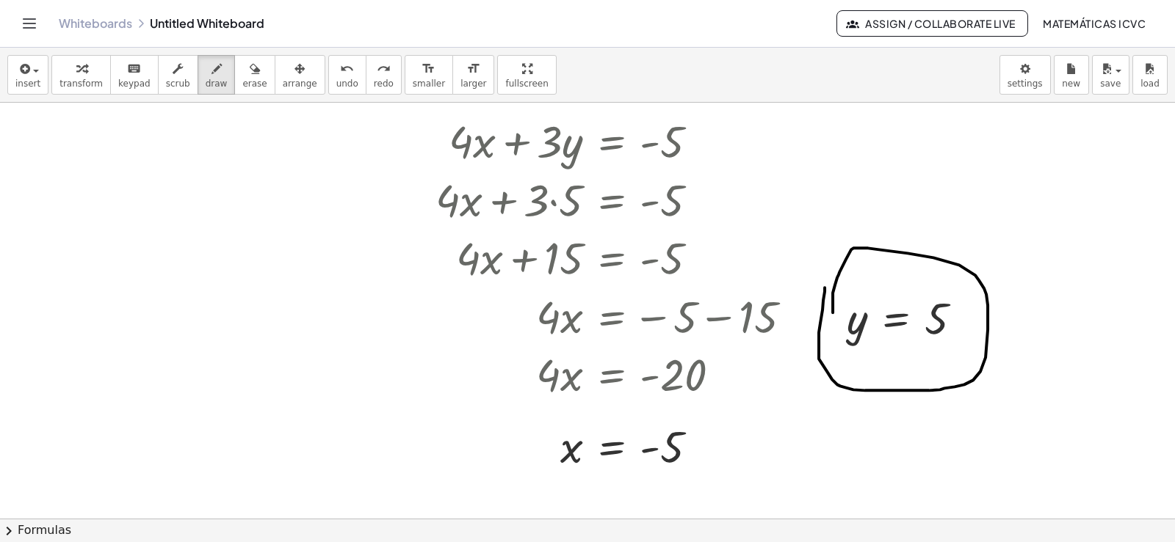
drag, startPoint x: 824, startPoint y: 287, endPoint x: 697, endPoint y: 372, distance: 152.9
drag, startPoint x: 633, startPoint y: 414, endPoint x: 697, endPoint y: 421, distance: 64.3
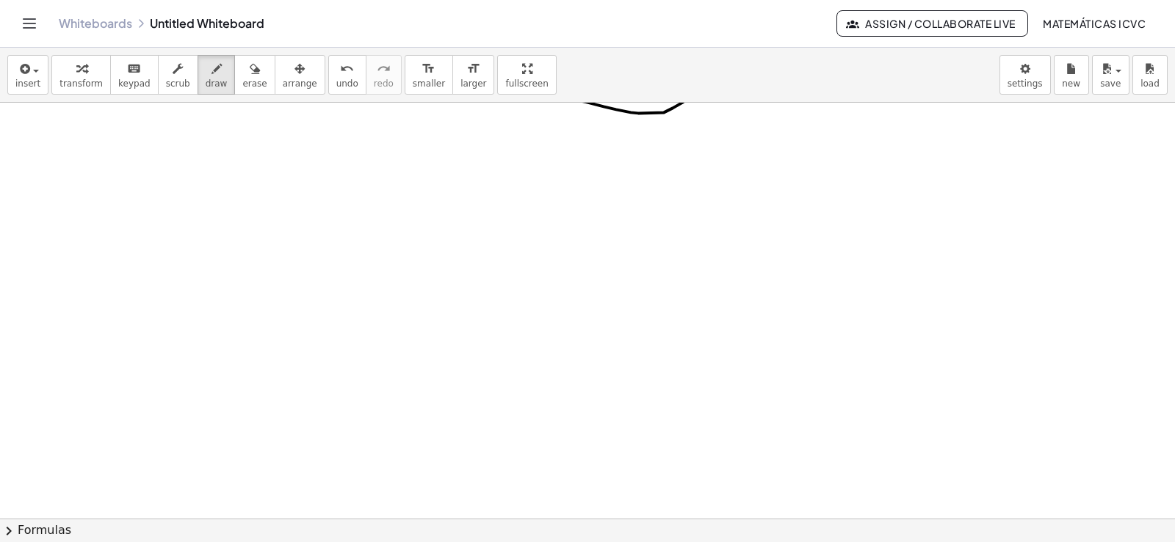
scroll to position [21312, 0]
click at [71, 87] on span "transform" at bounding box center [80, 84] width 43 height 10
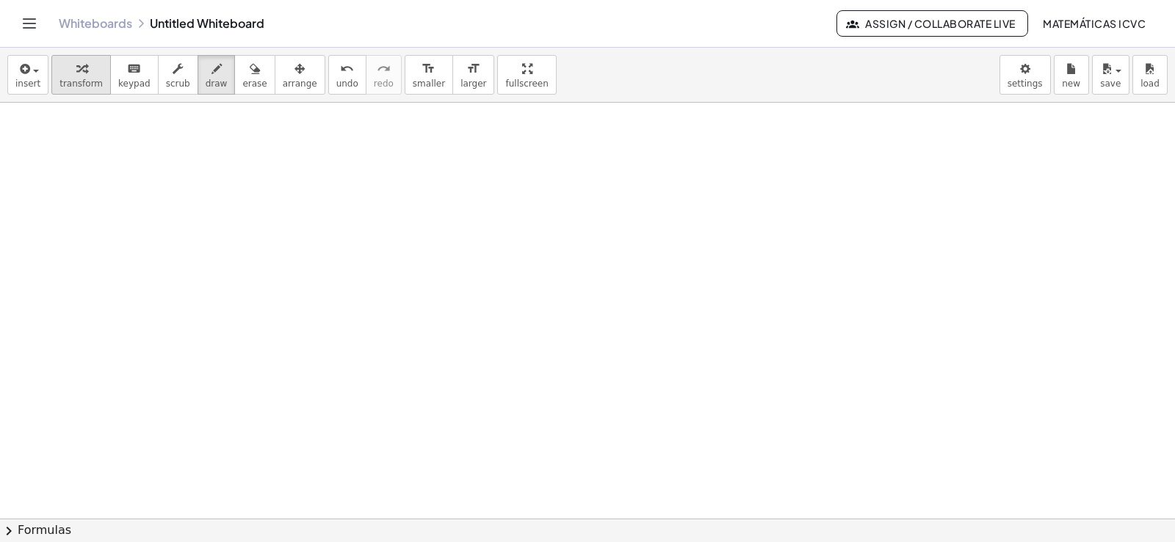
click at [62, 83] on span "transform" at bounding box center [80, 84] width 43 height 10
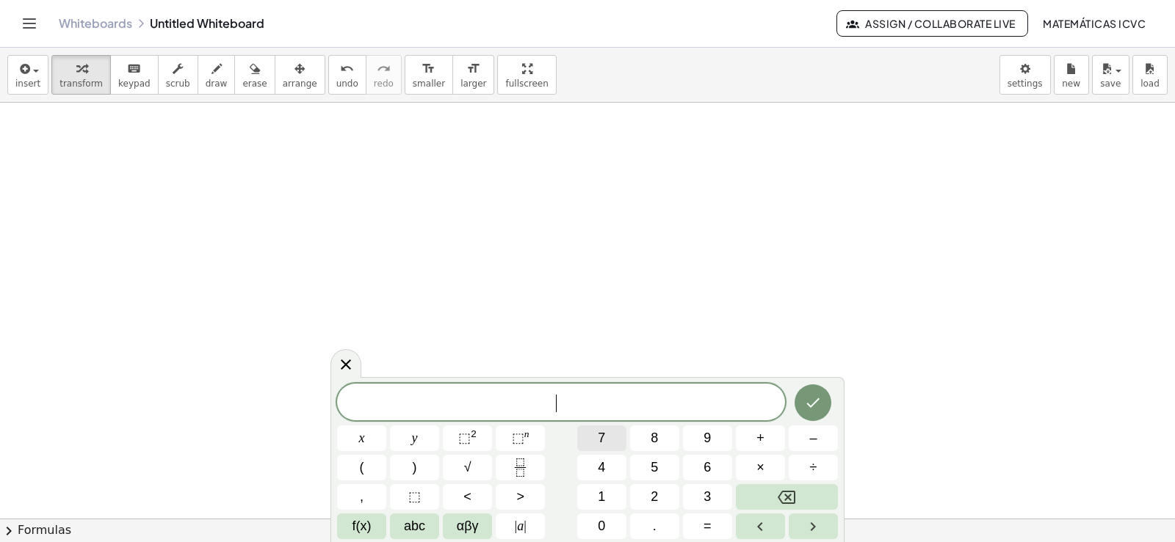
scroll to position [21385, 0]
click at [612, 443] on button "7" at bounding box center [601, 439] width 49 height 26
click at [355, 438] on button "x" at bounding box center [361, 439] width 49 height 26
click at [762, 440] on span "+" at bounding box center [760, 439] width 8 height 20
click at [659, 467] on button "5" at bounding box center [654, 468] width 49 height 26
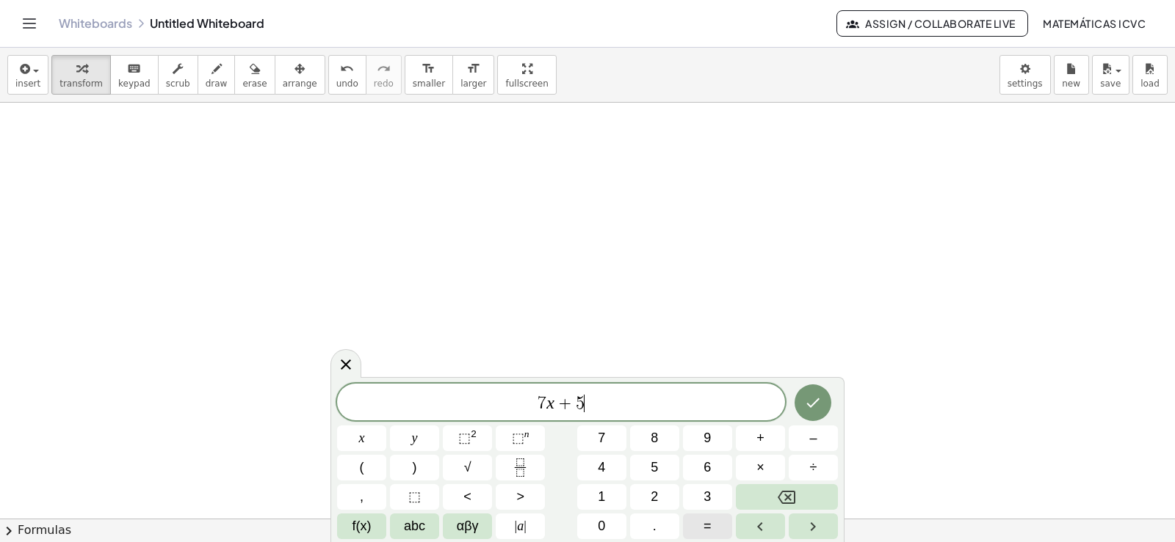
click at [705, 529] on span "=" at bounding box center [707, 527] width 8 height 20
click at [800, 443] on button "–" at bounding box center [812, 439] width 49 height 26
click at [595, 498] on button "1" at bounding box center [601, 497] width 49 height 26
click at [707, 470] on span "6" at bounding box center [706, 468] width 7 height 20
click at [810, 407] on icon "Done" at bounding box center [813, 404] width 13 height 10
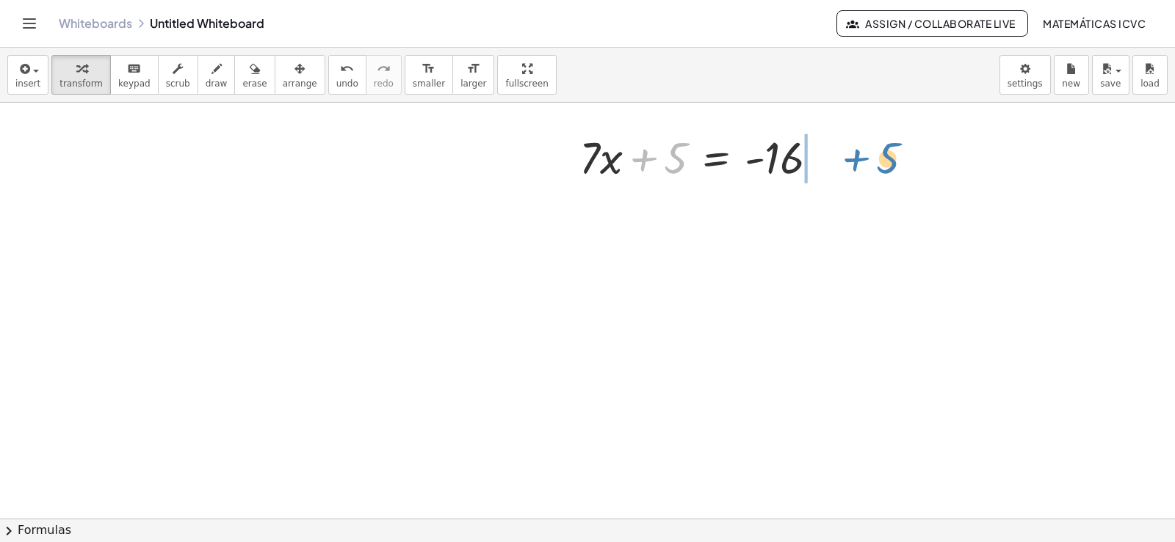
drag, startPoint x: 646, startPoint y: 157, endPoint x: 858, endPoint y: 157, distance: 212.1
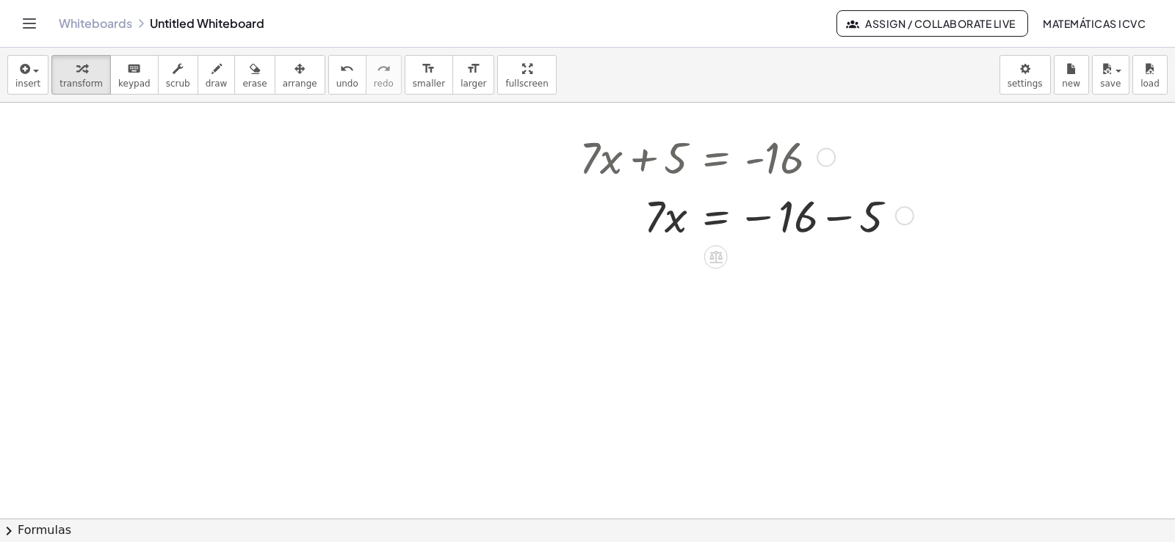
click at [834, 214] on div at bounding box center [744, 215] width 344 height 59
drag, startPoint x: 651, startPoint y: 274, endPoint x: 784, endPoint y: 330, distance: 144.1
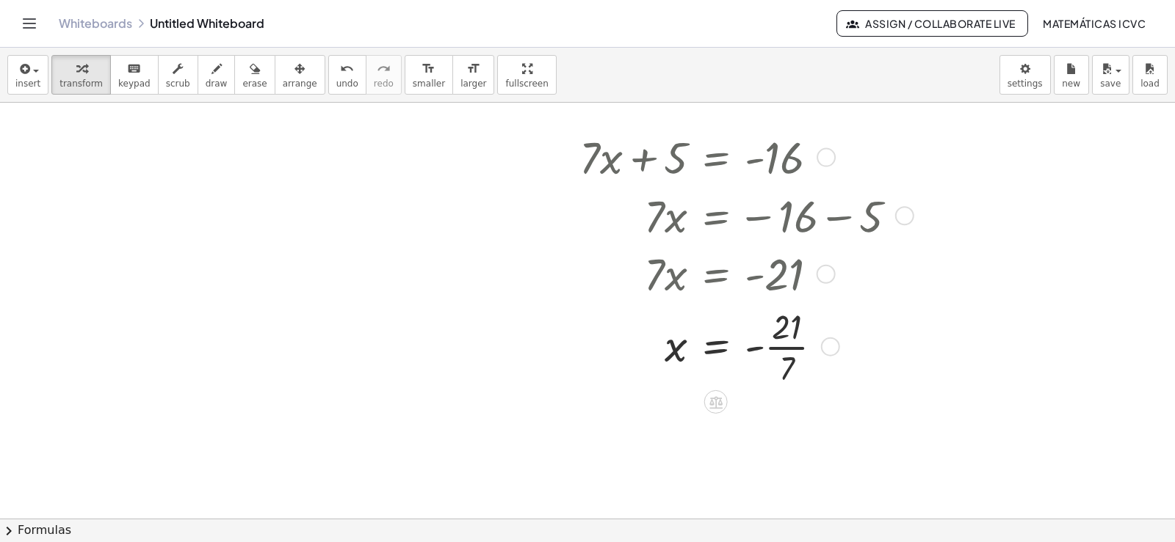
click at [796, 349] on div at bounding box center [744, 345] width 344 height 87
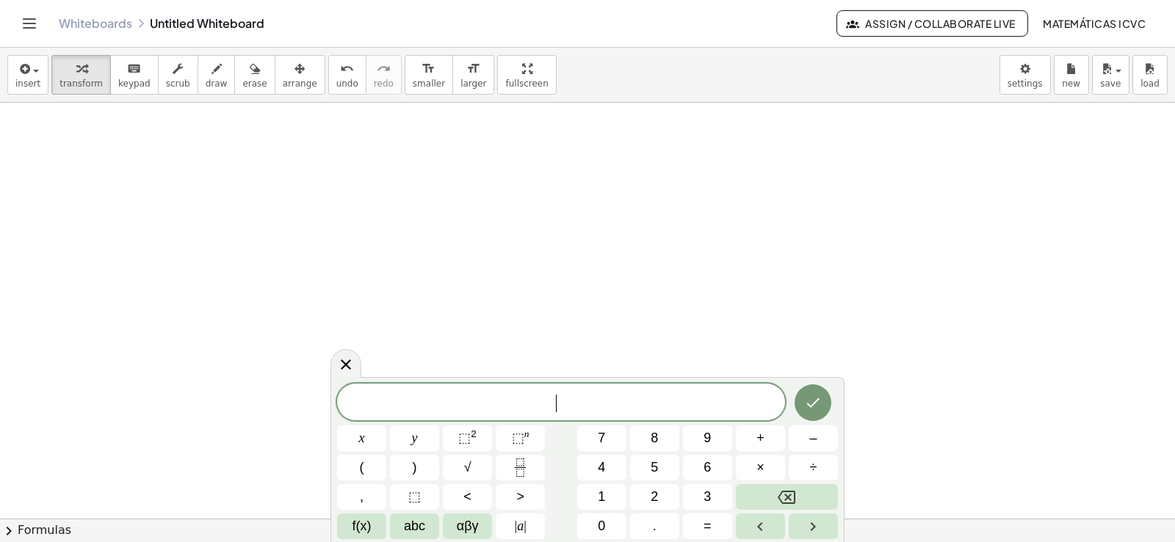
scroll to position [21801, 0]
click at [706, 468] on span "6" at bounding box center [706, 468] width 7 height 20
click at [364, 435] on span "x" at bounding box center [362, 439] width 6 height 20
click at [758, 434] on span "+" at bounding box center [760, 439] width 8 height 20
click at [604, 495] on span "1" at bounding box center [601, 497] width 7 height 20
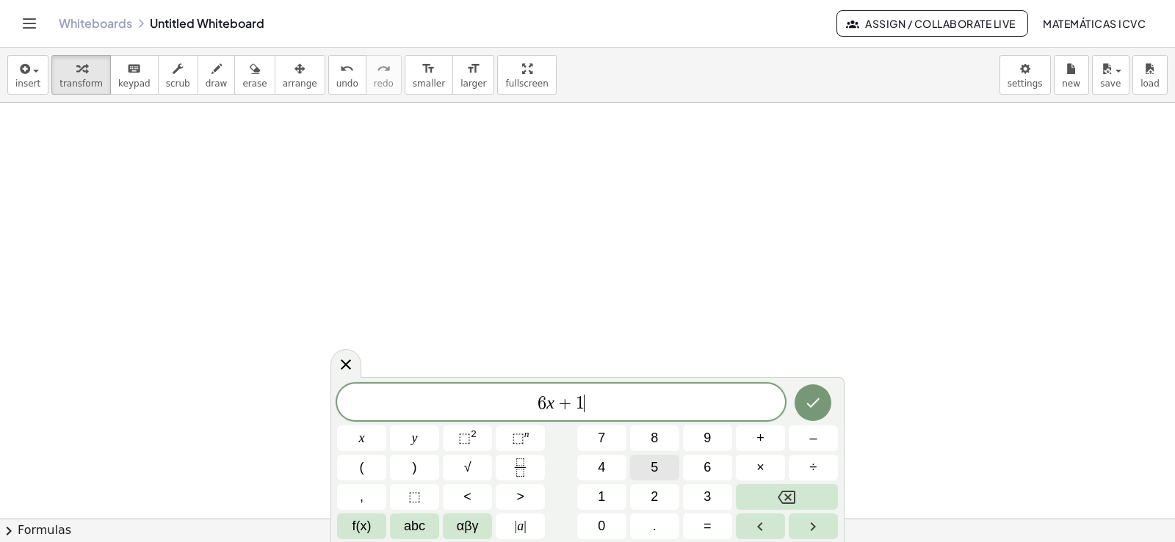
click at [660, 463] on button "5" at bounding box center [654, 468] width 49 height 26
click at [701, 524] on button "=" at bounding box center [707, 527] width 49 height 26
click at [801, 439] on button "–" at bounding box center [812, 439] width 49 height 26
click at [708, 441] on span "9" at bounding box center [706, 439] width 7 height 20
click at [823, 404] on button "Done" at bounding box center [812, 403] width 37 height 37
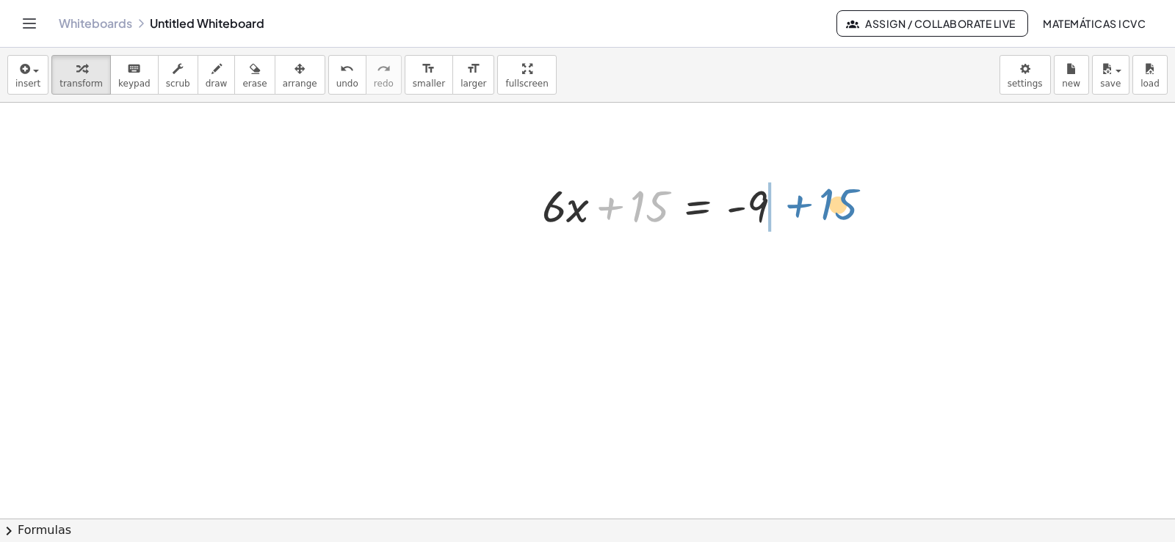
drag, startPoint x: 610, startPoint y: 212, endPoint x: 797, endPoint y: 205, distance: 187.3
click at [797, 205] on div at bounding box center [667, 204] width 266 height 59
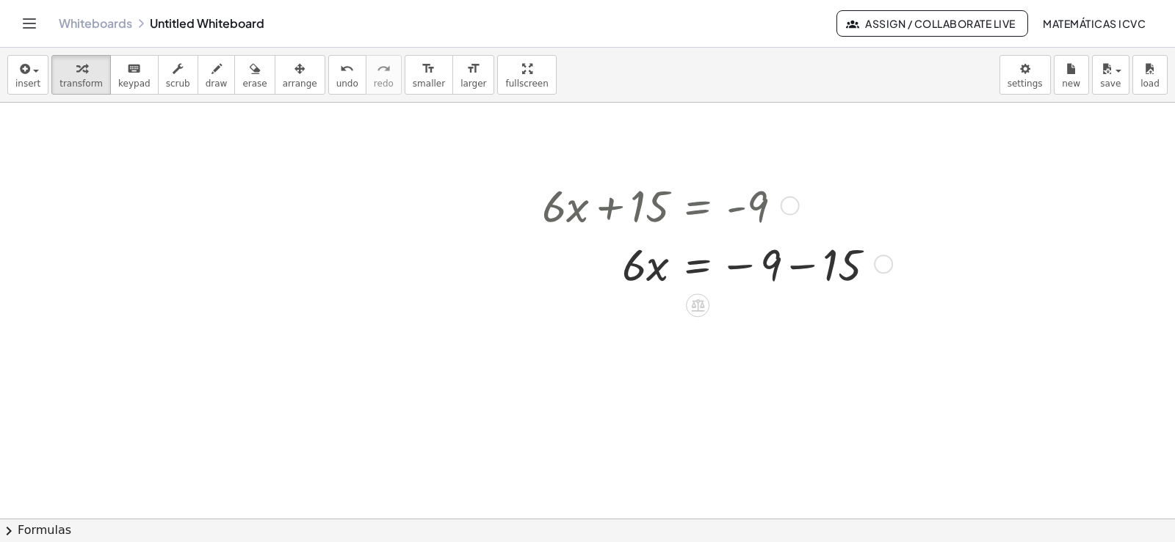
click at [799, 264] on div at bounding box center [714, 263] width 360 height 59
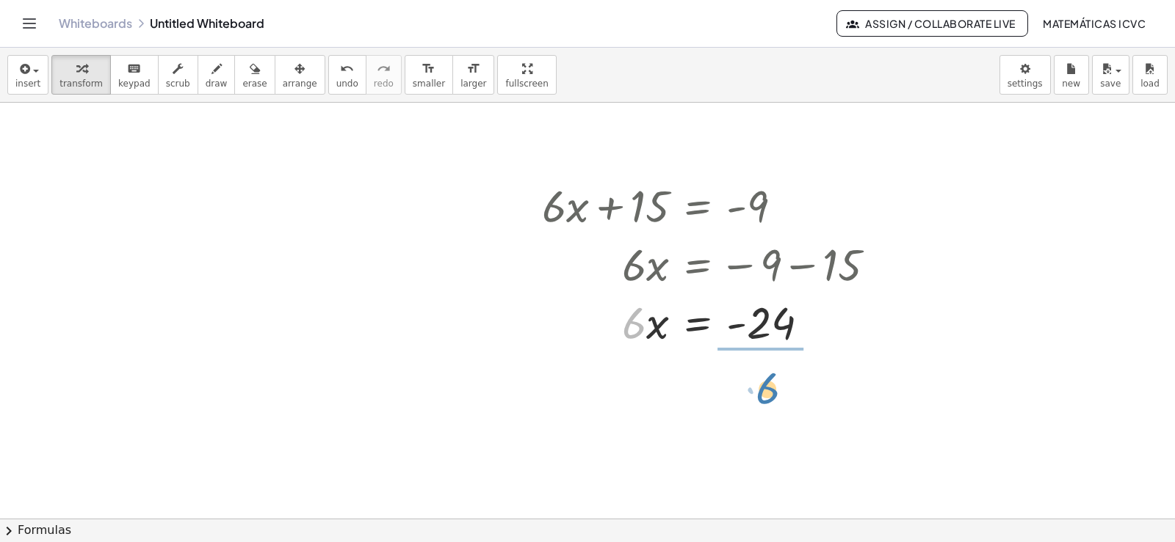
drag, startPoint x: 631, startPoint y: 330, endPoint x: 764, endPoint y: 395, distance: 148.7
click at [785, 399] on div at bounding box center [714, 394] width 360 height 87
